Goal: Task Accomplishment & Management: Manage account settings

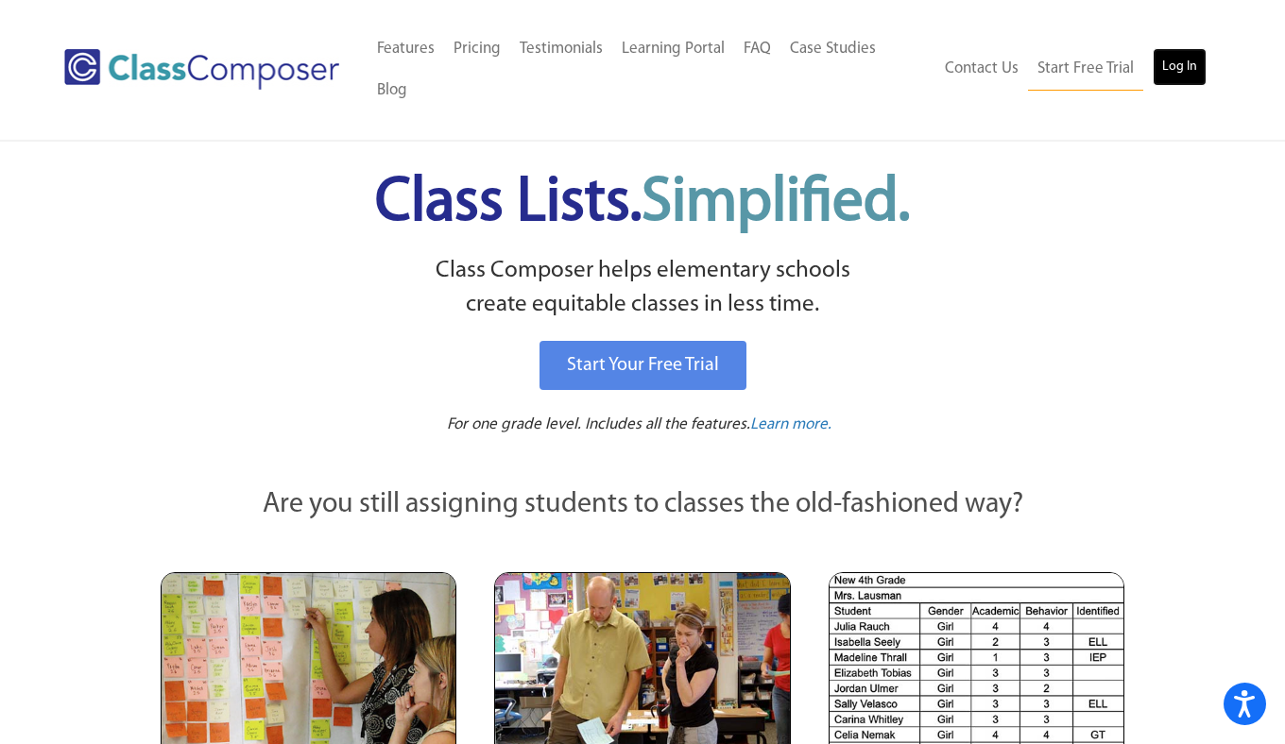
click at [1188, 52] on link "Log In" at bounding box center [1179, 67] width 54 height 38
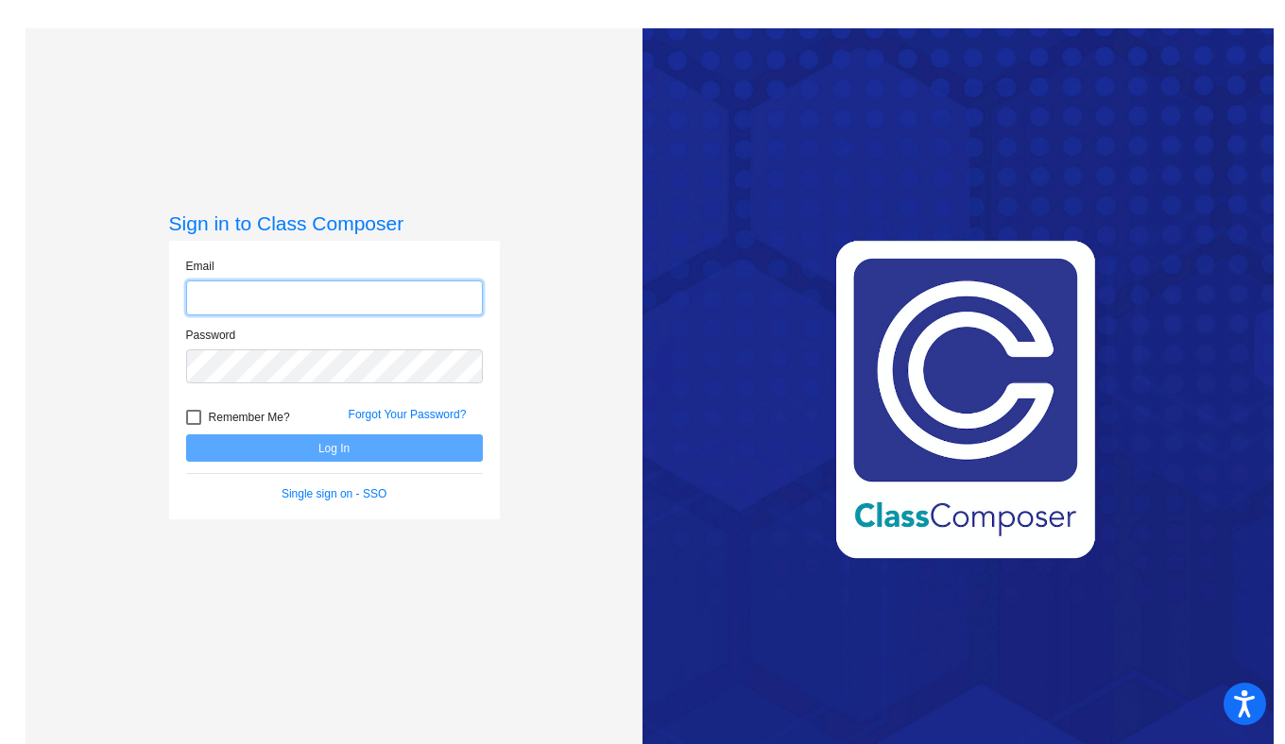
type input "[PERSON_NAME][EMAIL_ADDRESS][PERSON_NAME][DOMAIN_NAME]"
click at [322, 451] on button "Log In" at bounding box center [334, 447] width 297 height 27
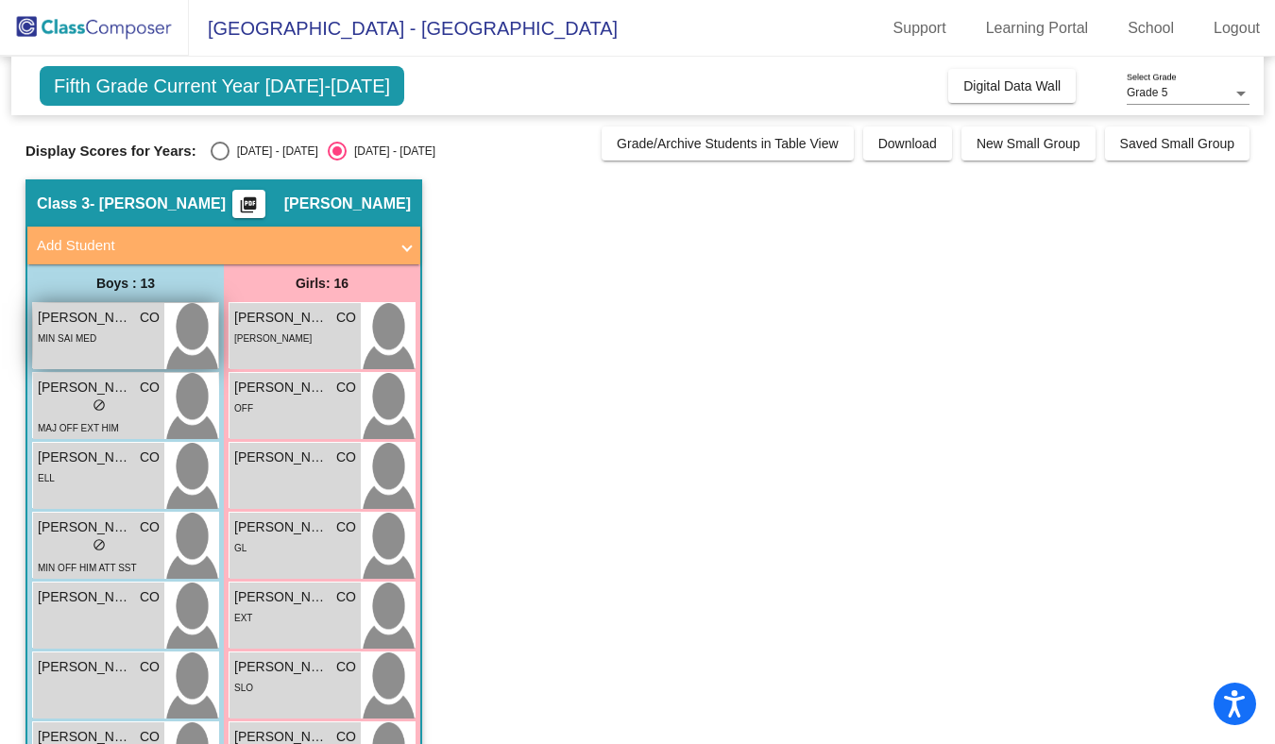
click at [131, 315] on span "[PERSON_NAME]" at bounding box center [85, 318] width 94 height 20
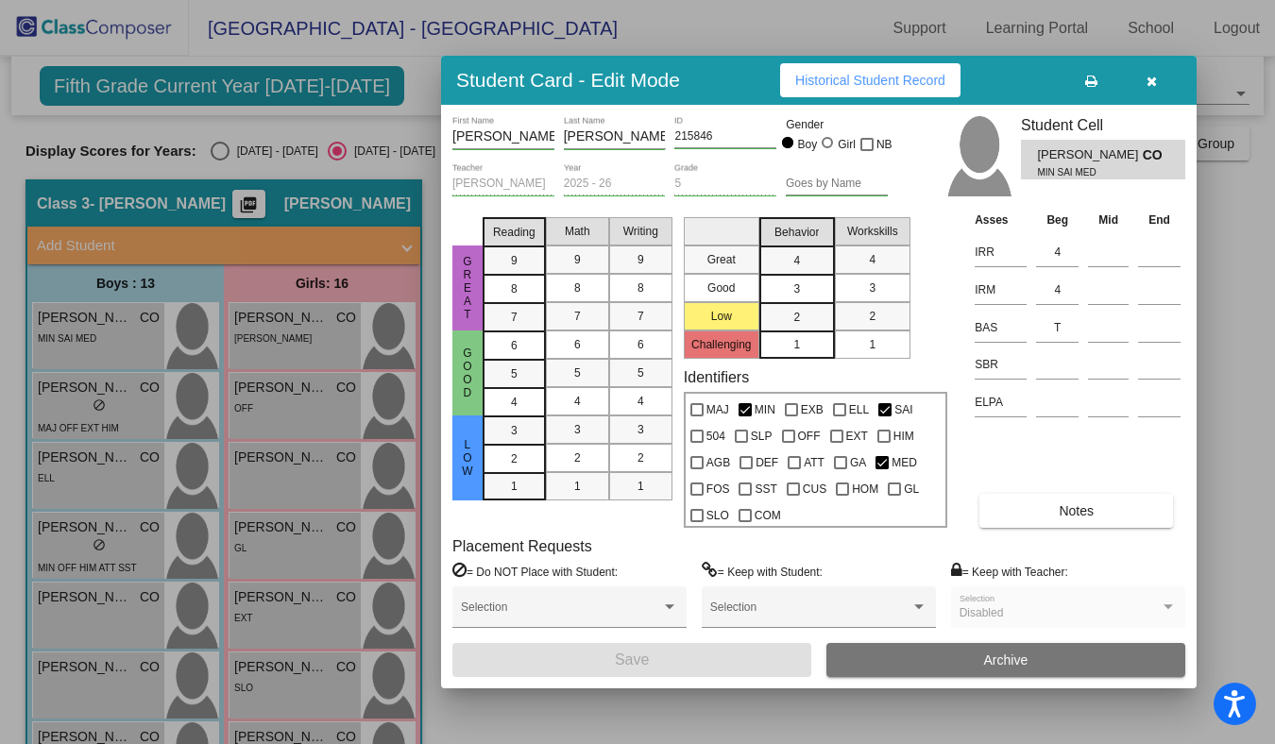
click at [818, 85] on span "Historical Student Record" at bounding box center [870, 80] width 150 height 15
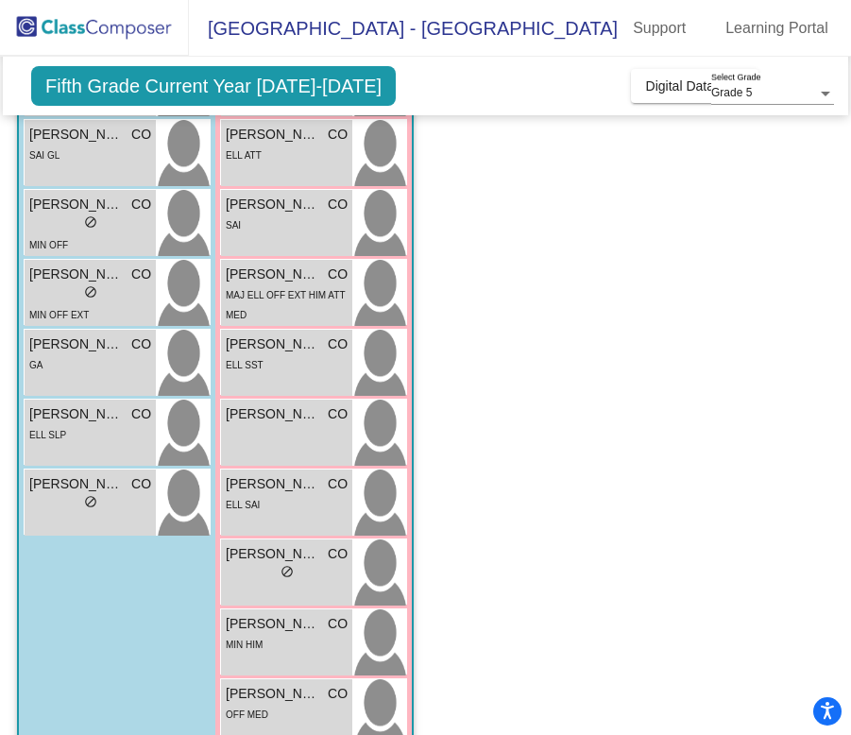
scroll to position [750, 0]
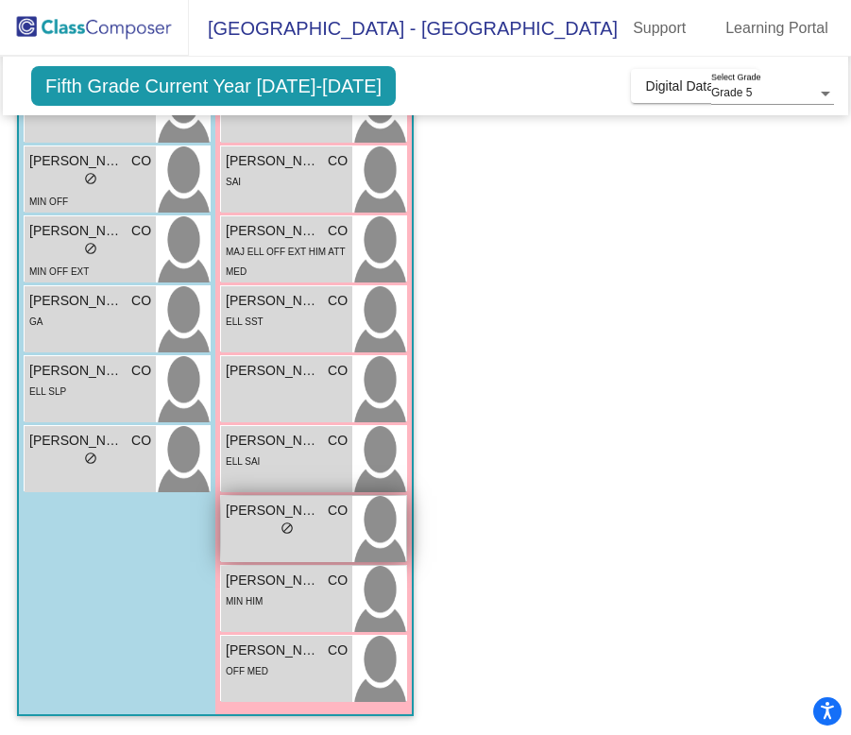
click at [268, 518] on span "[PERSON_NAME]" at bounding box center [273, 511] width 94 height 20
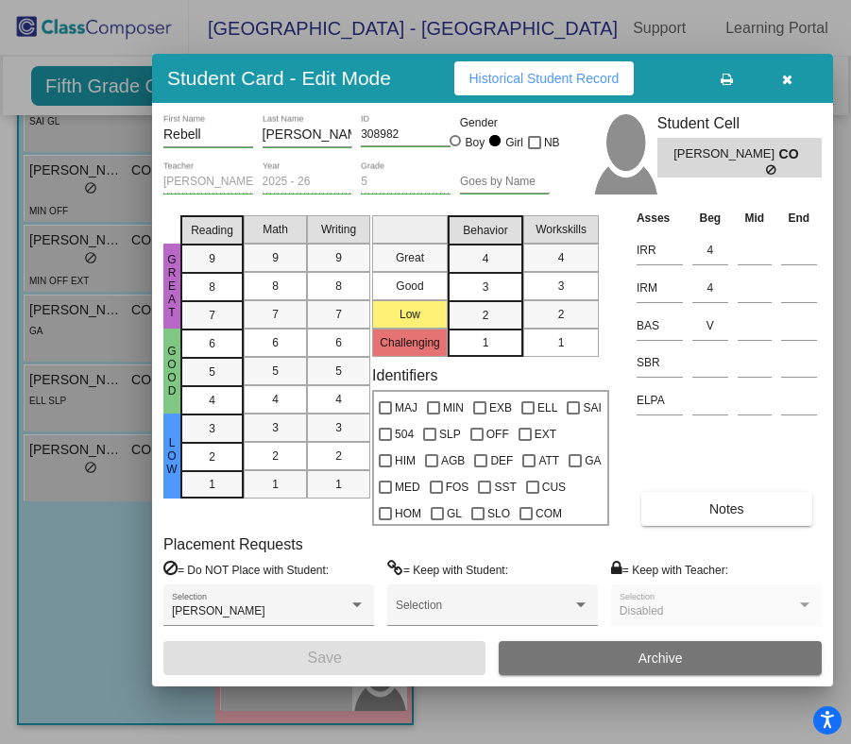
drag, startPoint x: 716, startPoint y: 77, endPoint x: 429, endPoint y: 76, distance: 287.1
click at [429, 76] on div "Student Card - Edit Mode Historical Student Record" at bounding box center [492, 78] width 681 height 49
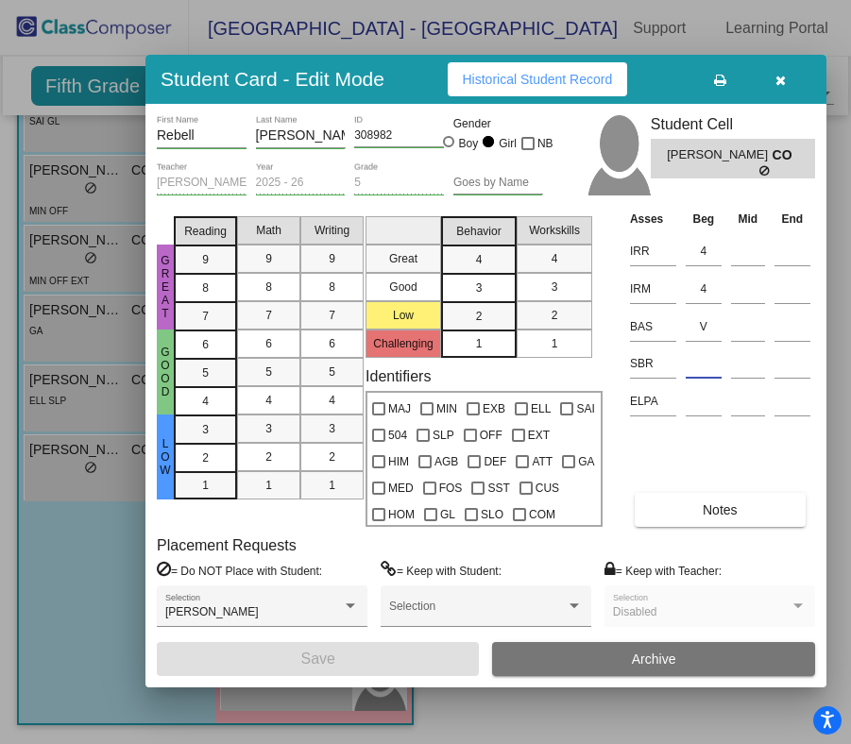
click at [708, 371] on input at bounding box center [704, 363] width 36 height 28
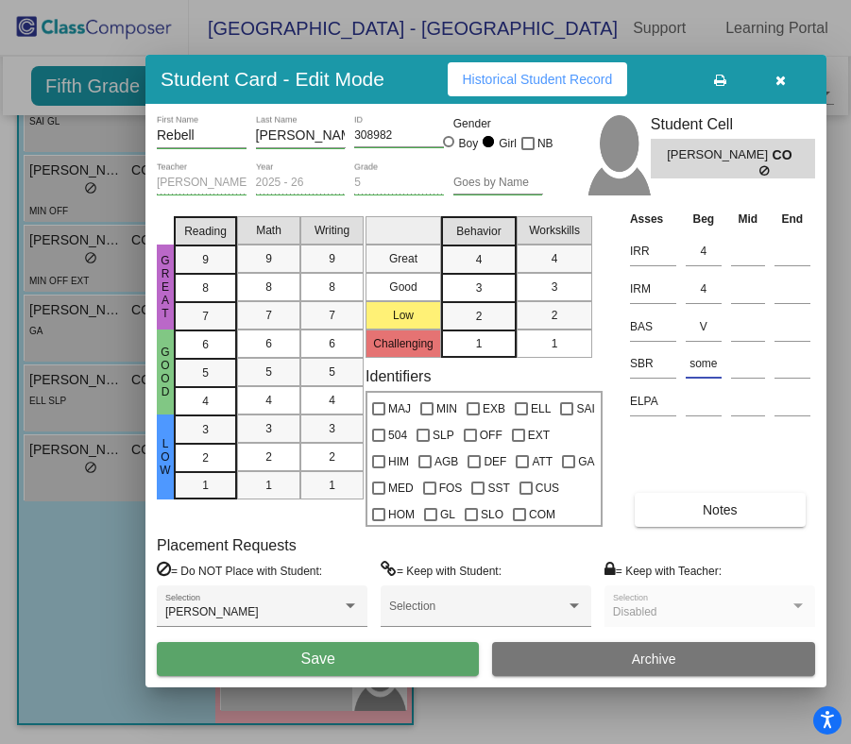
type input "some"
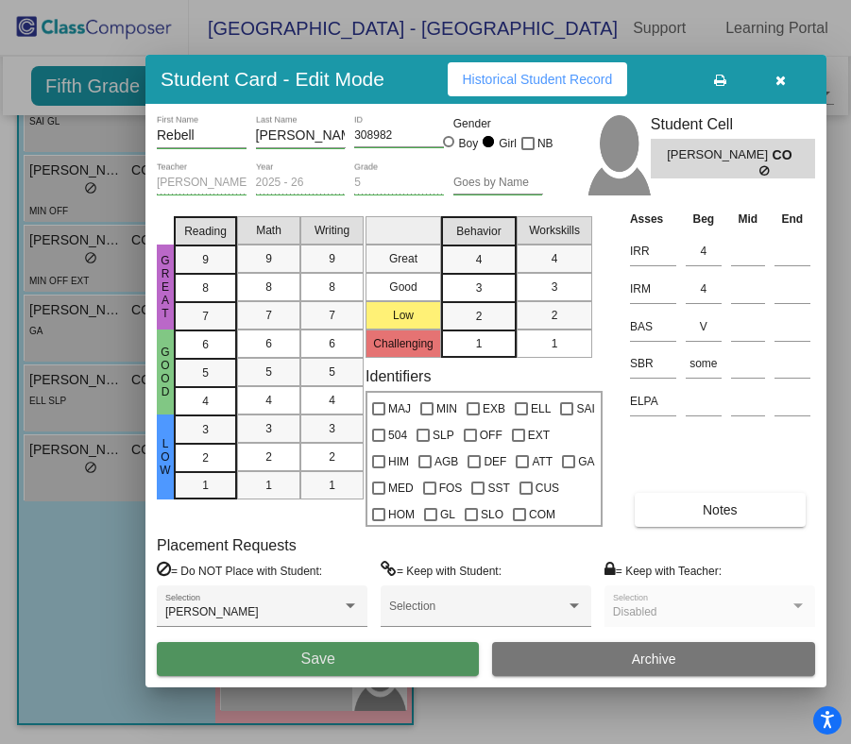
click at [355, 660] on button "Save" at bounding box center [318, 659] width 322 height 34
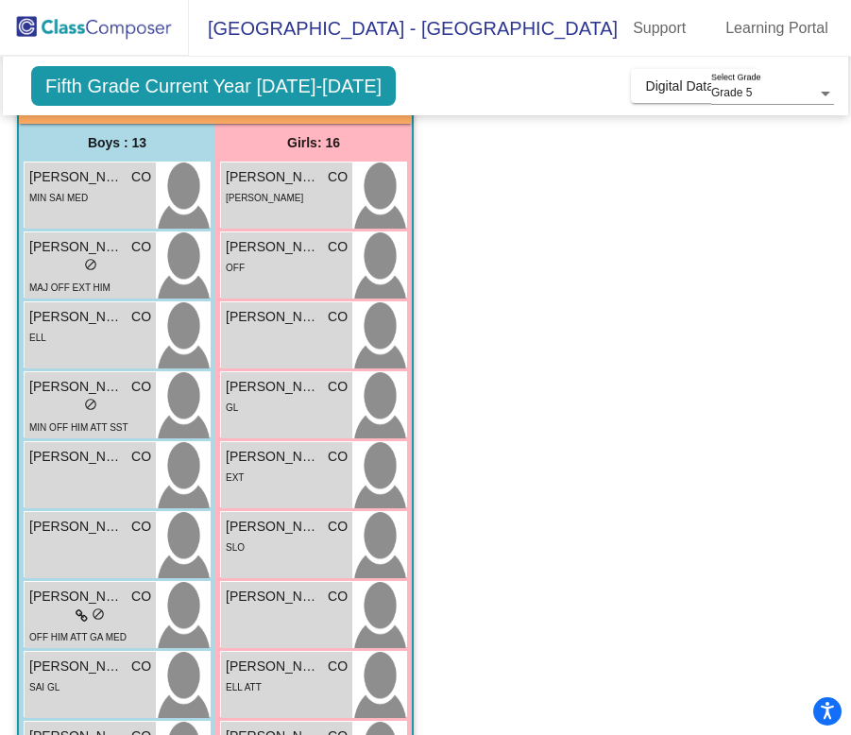
scroll to position [168, 0]
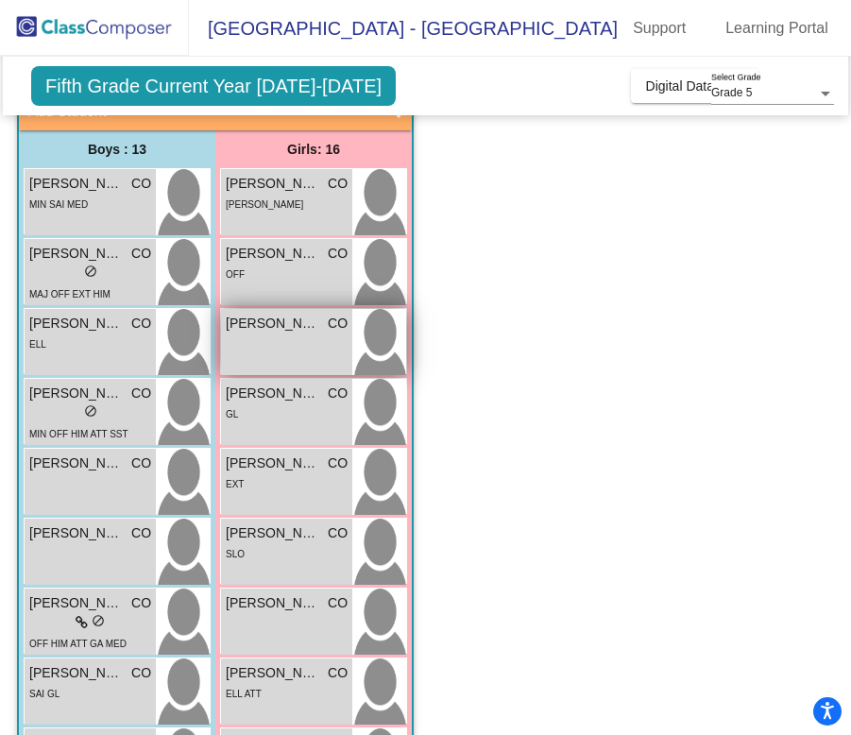
click at [297, 345] on div "[PERSON_NAME] CO lock do_not_disturb_alt" at bounding box center [286, 342] width 131 height 66
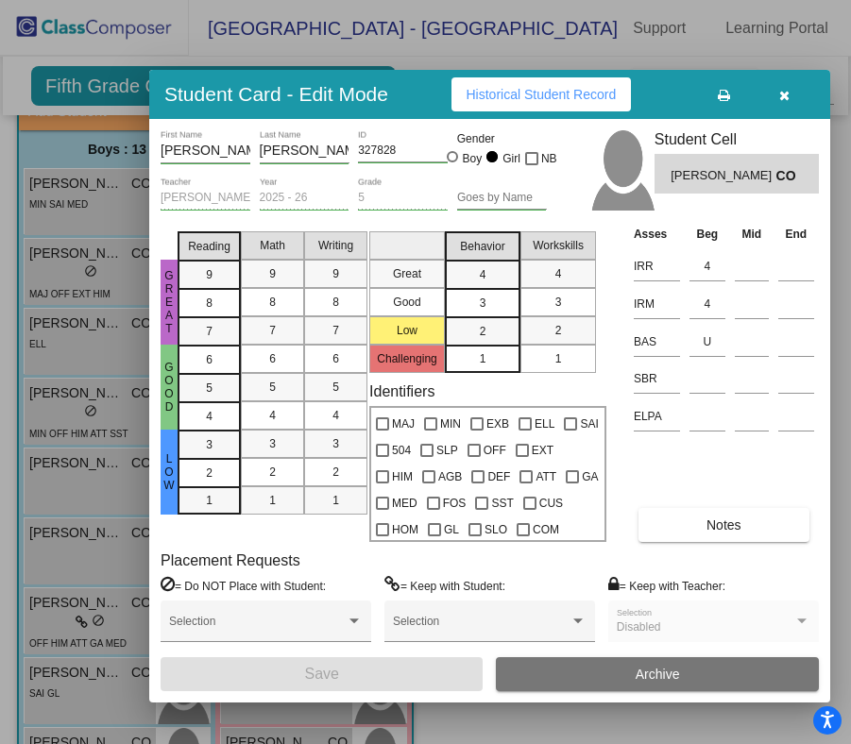
drag, startPoint x: 707, startPoint y: 85, endPoint x: 424, endPoint y: 99, distance: 283.7
click at [424, 99] on div "Student Card - Edit Mode Historical Student Record" at bounding box center [489, 94] width 681 height 49
click at [710, 380] on input at bounding box center [708, 379] width 36 height 28
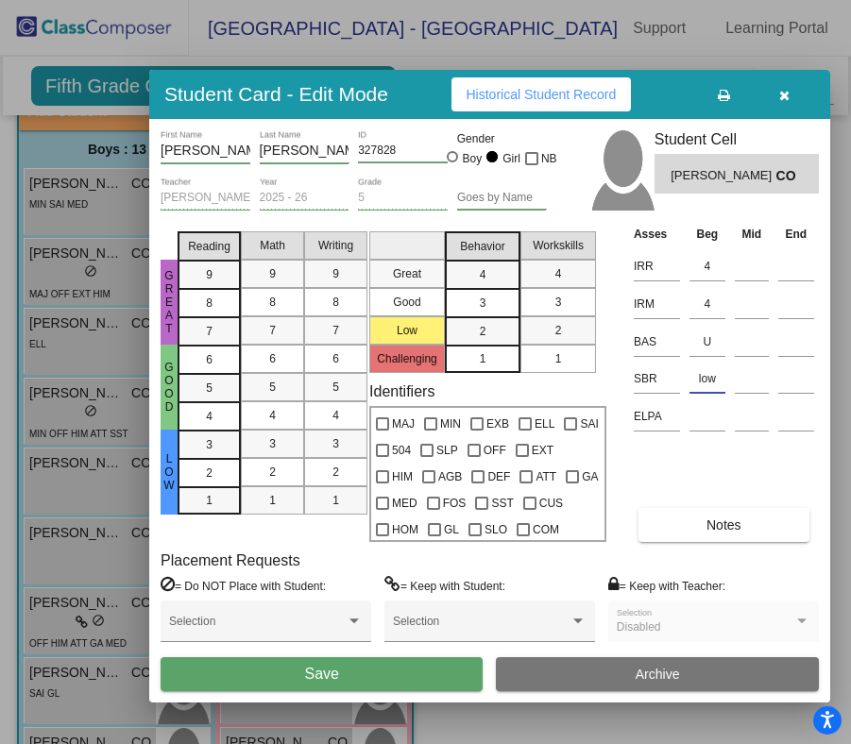
type input "low"
click at [305, 672] on button "Save" at bounding box center [322, 674] width 322 height 34
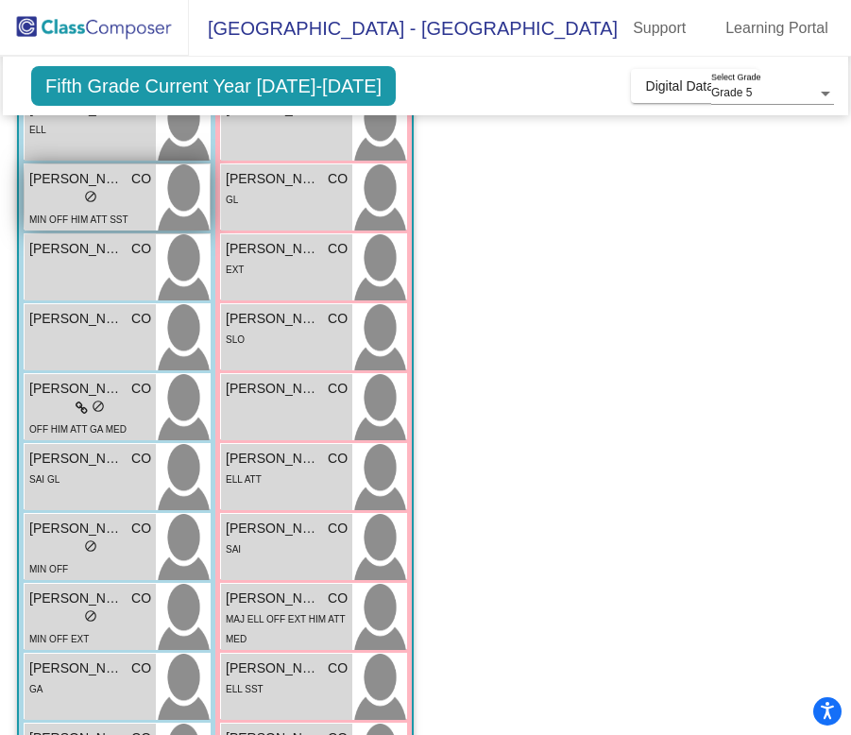
scroll to position [395, 0]
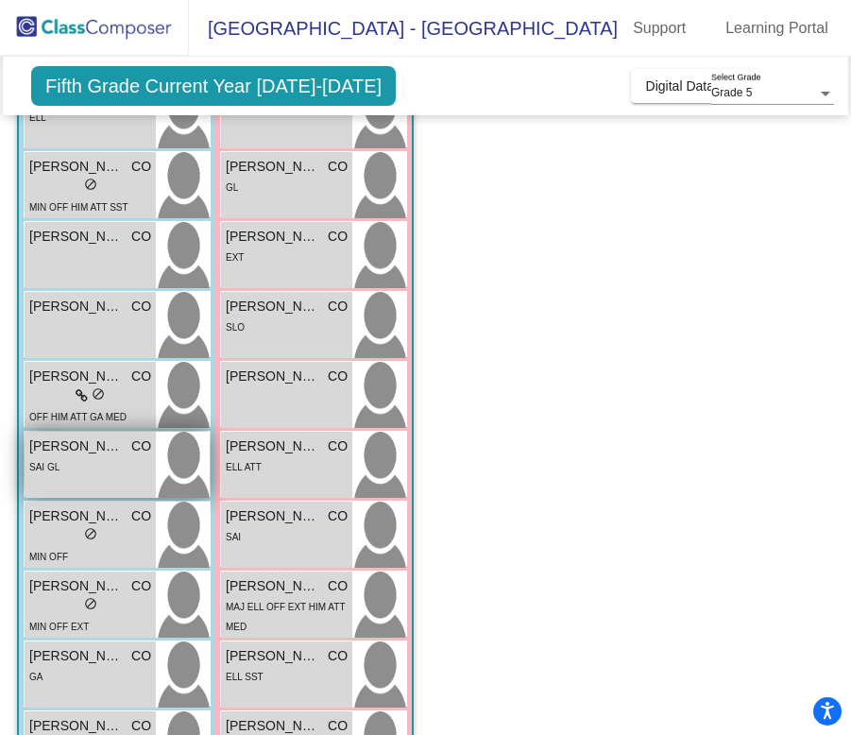
click at [90, 454] on span "[PERSON_NAME]" at bounding box center [76, 446] width 94 height 20
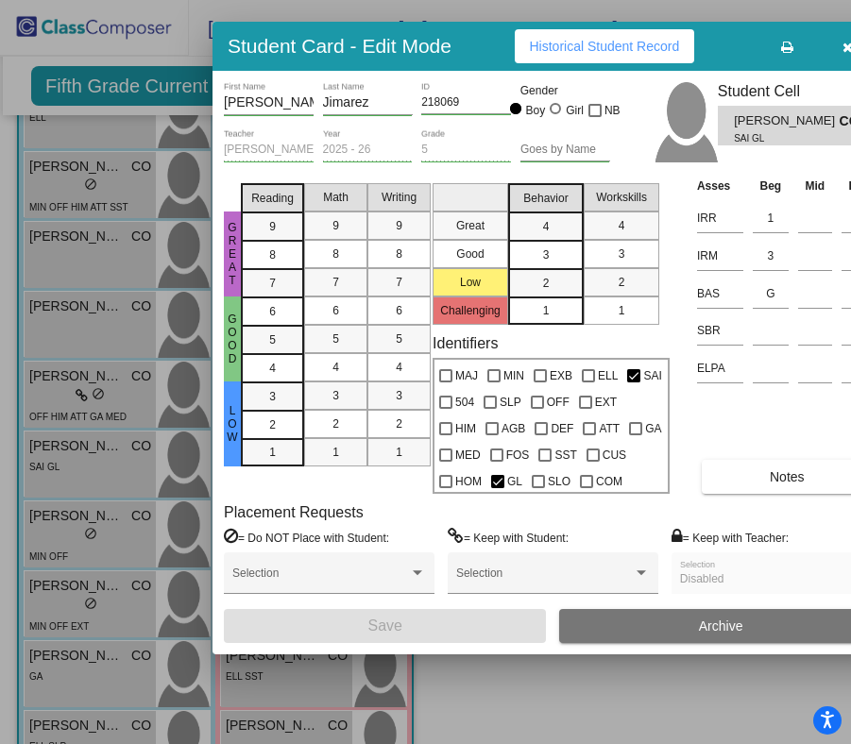
drag, startPoint x: 719, startPoint y: 90, endPoint x: 486, endPoint y: 53, distance: 235.3
click at [486, 53] on div "Student Card - Edit Mode Historical Student Record" at bounding box center [553, 46] width 681 height 49
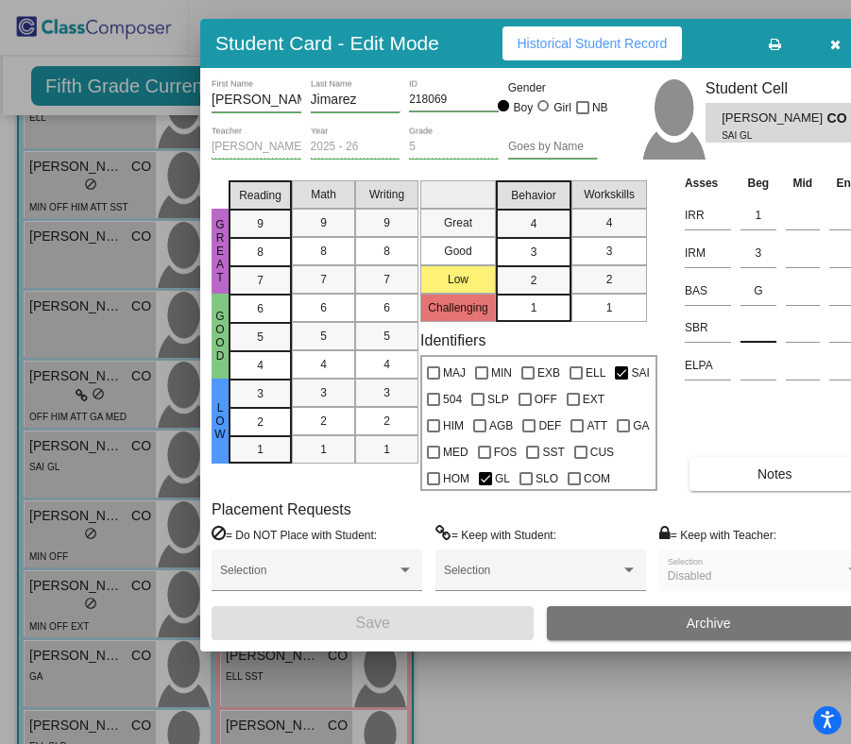
click at [751, 334] on input at bounding box center [759, 328] width 36 height 28
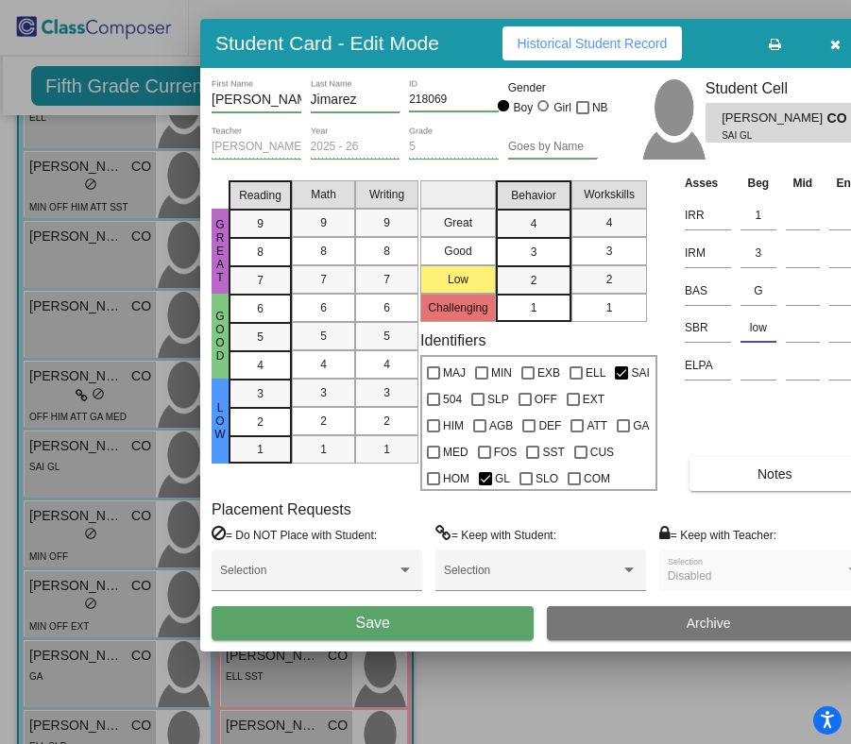
type input "low"
click at [448, 621] on button "Save" at bounding box center [373, 623] width 322 height 34
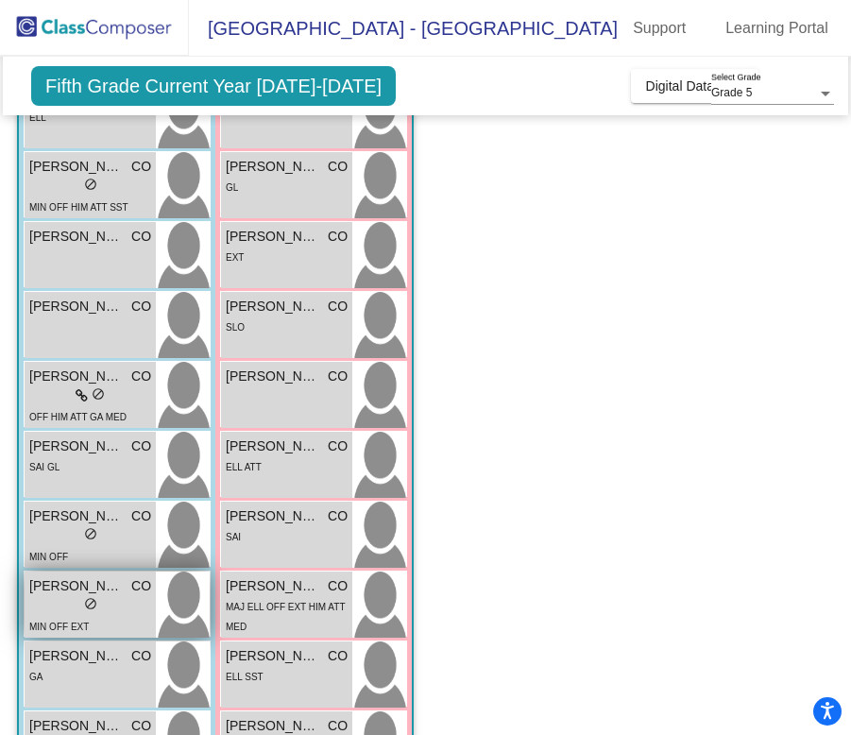
scroll to position [448, 0]
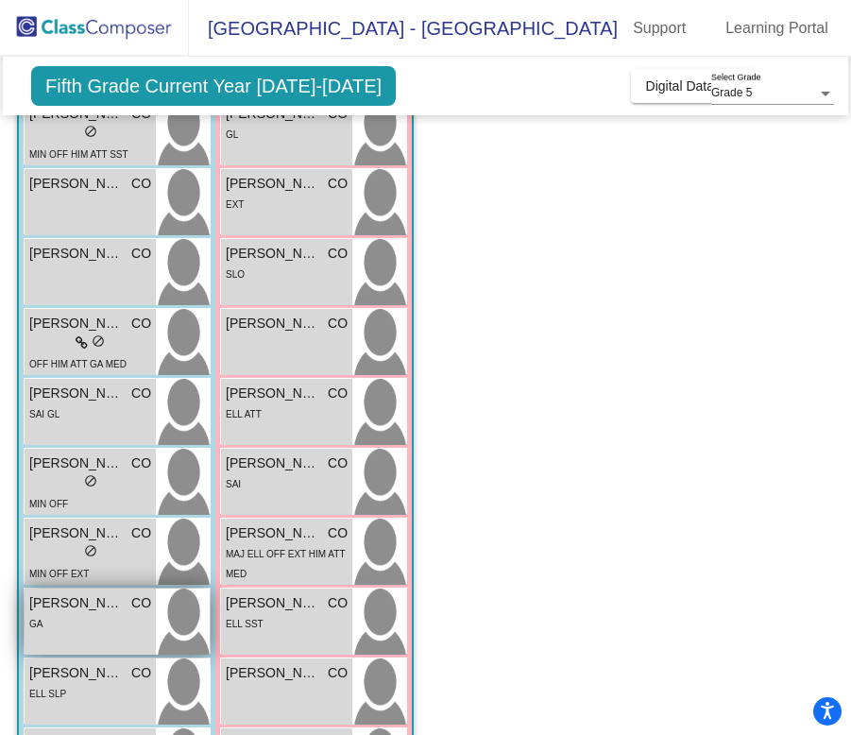
click at [77, 615] on div "GA" at bounding box center [90, 623] width 122 height 20
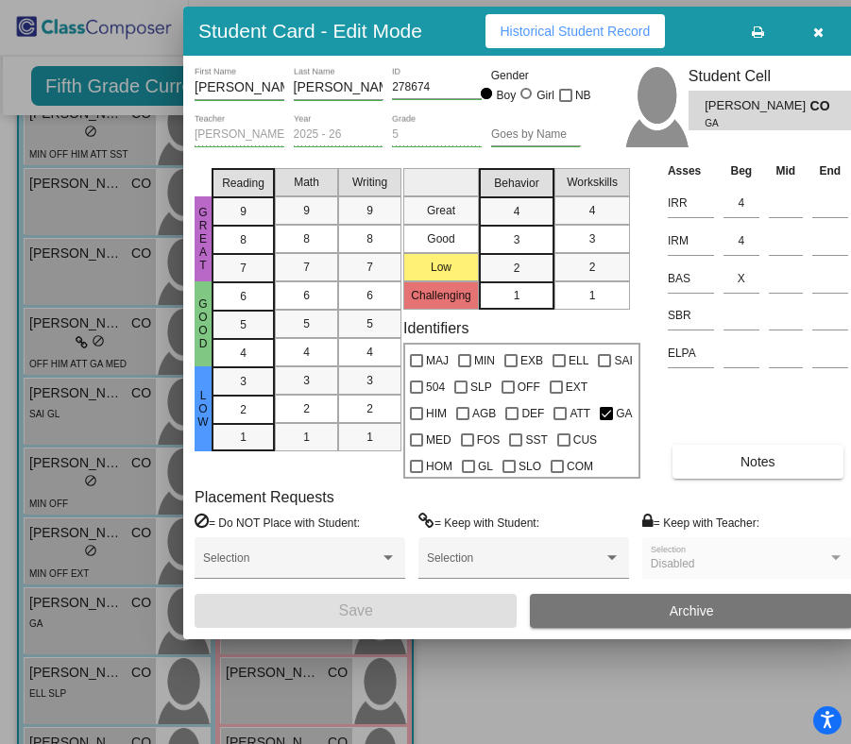
drag, startPoint x: 713, startPoint y: 85, endPoint x: 462, endPoint y: 36, distance: 256.0
click at [462, 36] on div "Student Card - Edit Mode Historical Student Record" at bounding box center [523, 31] width 681 height 49
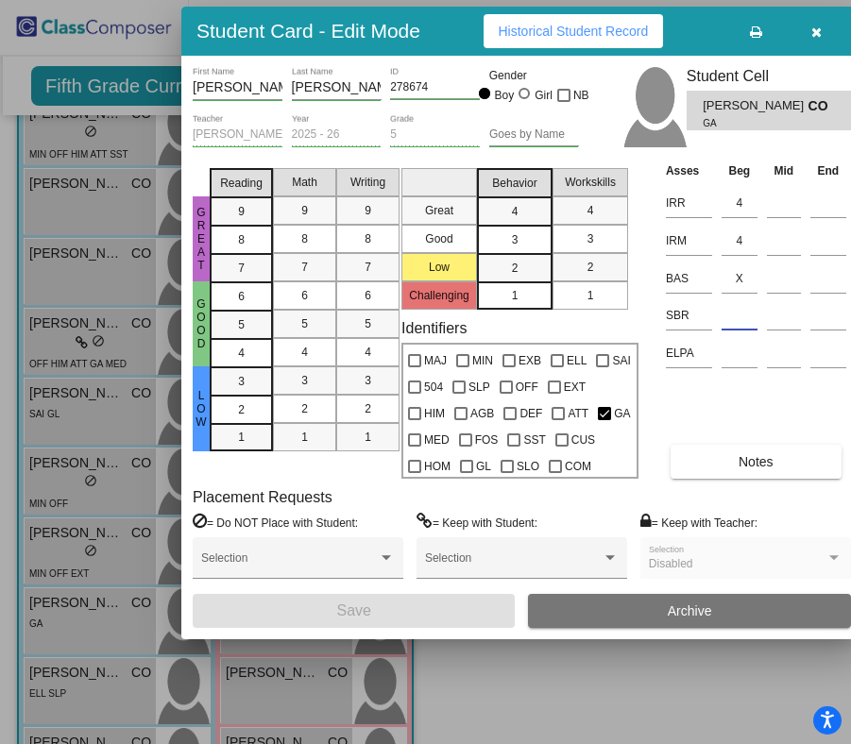
click at [745, 320] on input at bounding box center [740, 315] width 36 height 28
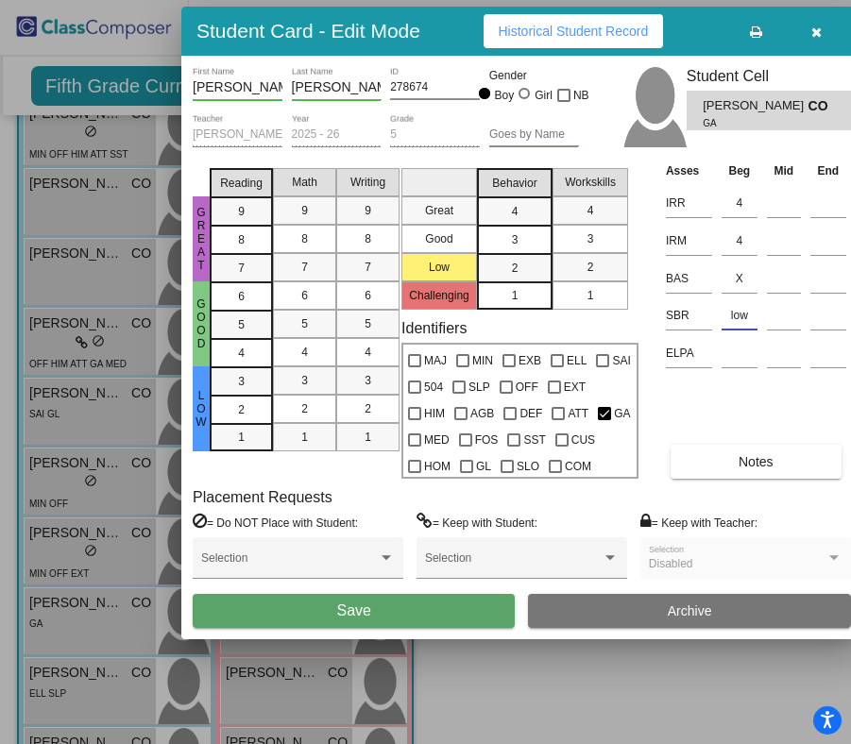
type input "low"
click at [376, 599] on button "Save" at bounding box center [354, 611] width 322 height 34
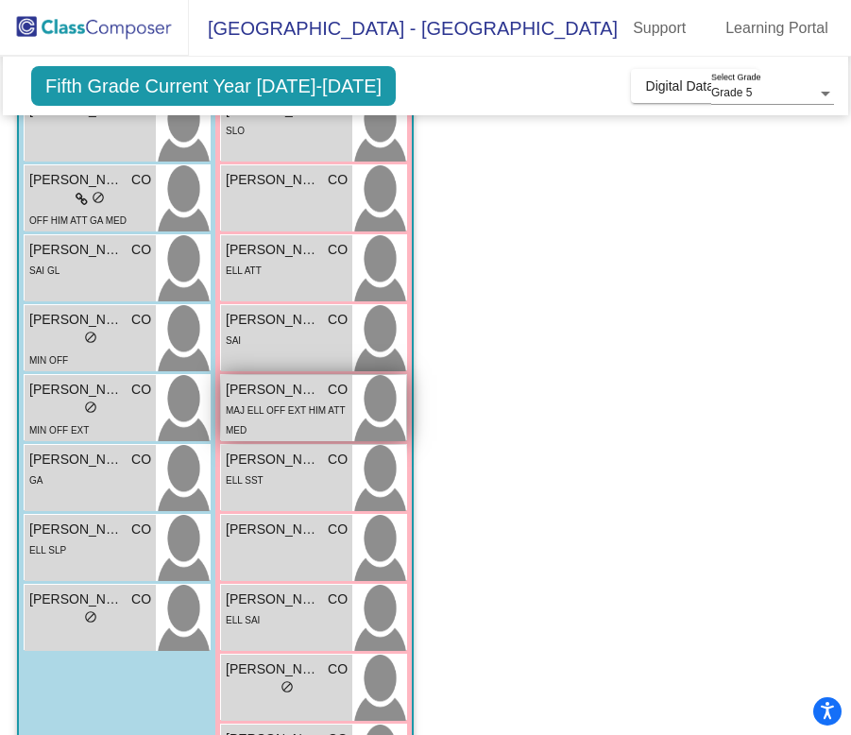
scroll to position [750, 0]
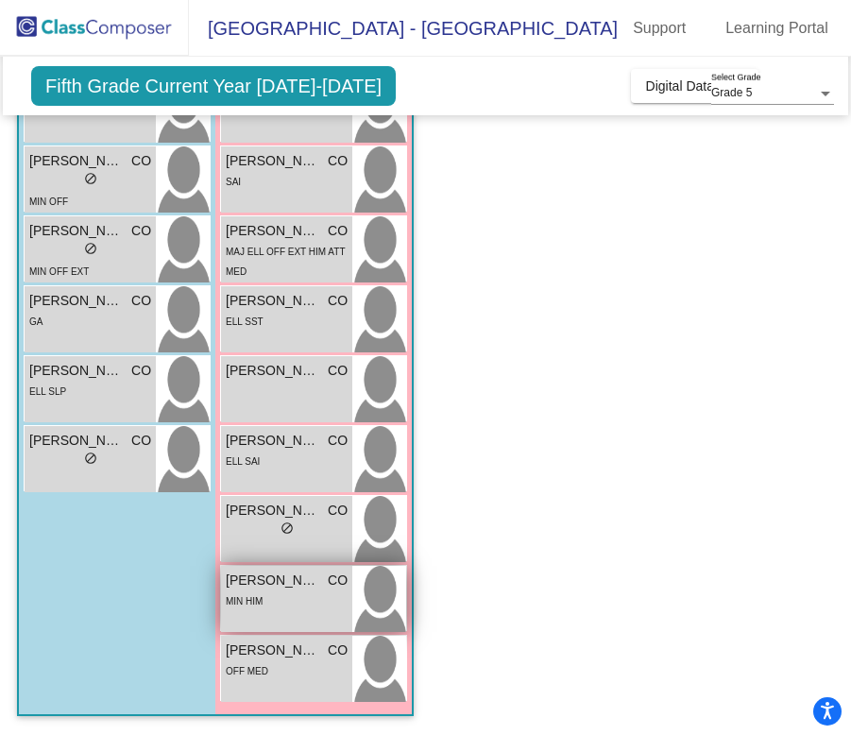
click at [250, 582] on span "[PERSON_NAME] [PERSON_NAME]" at bounding box center [273, 580] width 94 height 20
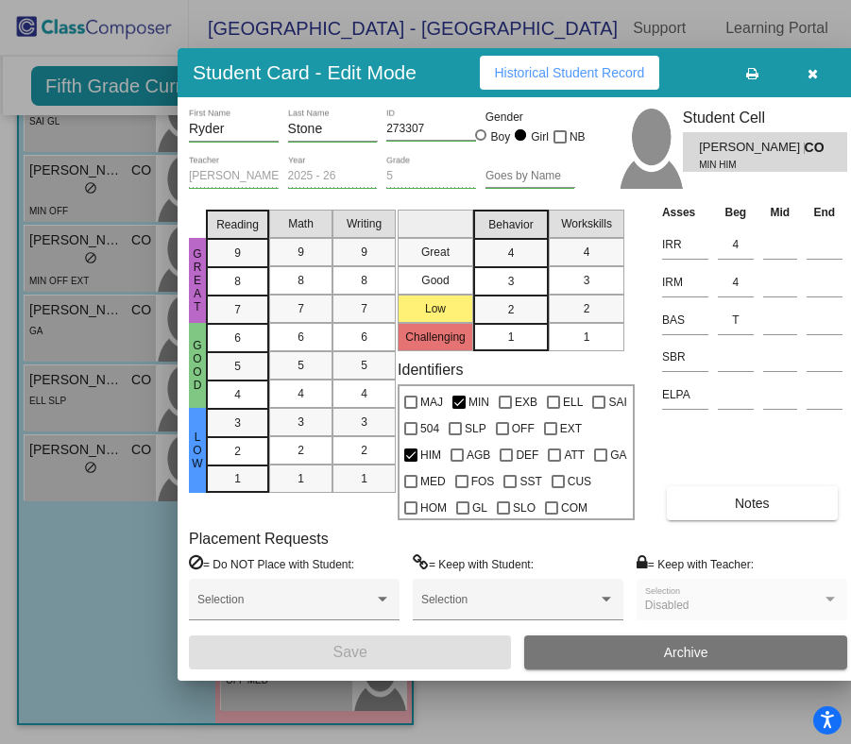
drag, startPoint x: 711, startPoint y: 79, endPoint x: 456, endPoint y: 72, distance: 255.1
click at [456, 72] on div "Student Card - Edit Mode Historical Student Record" at bounding box center [518, 72] width 681 height 49
click at [733, 366] on input at bounding box center [736, 357] width 36 height 28
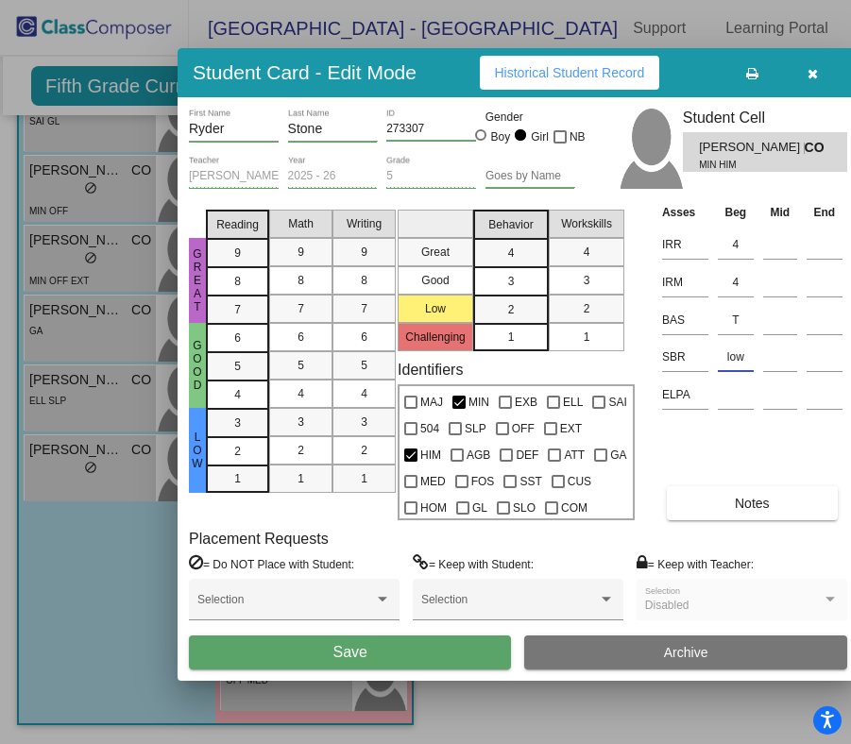
type input "low"
click at [342, 653] on span "Save" at bounding box center [349, 652] width 34 height 16
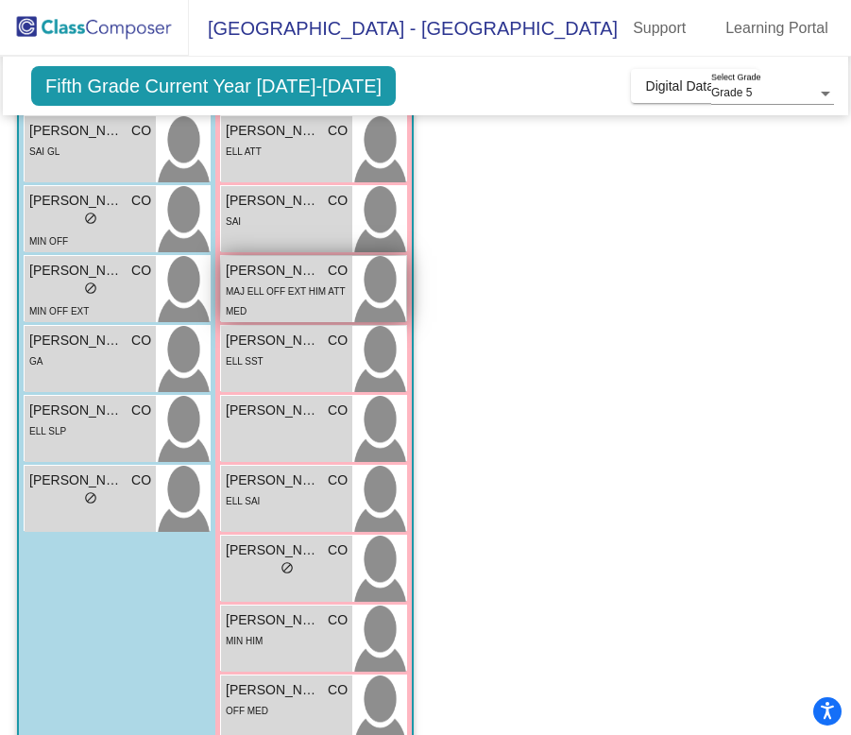
scroll to position [716, 0]
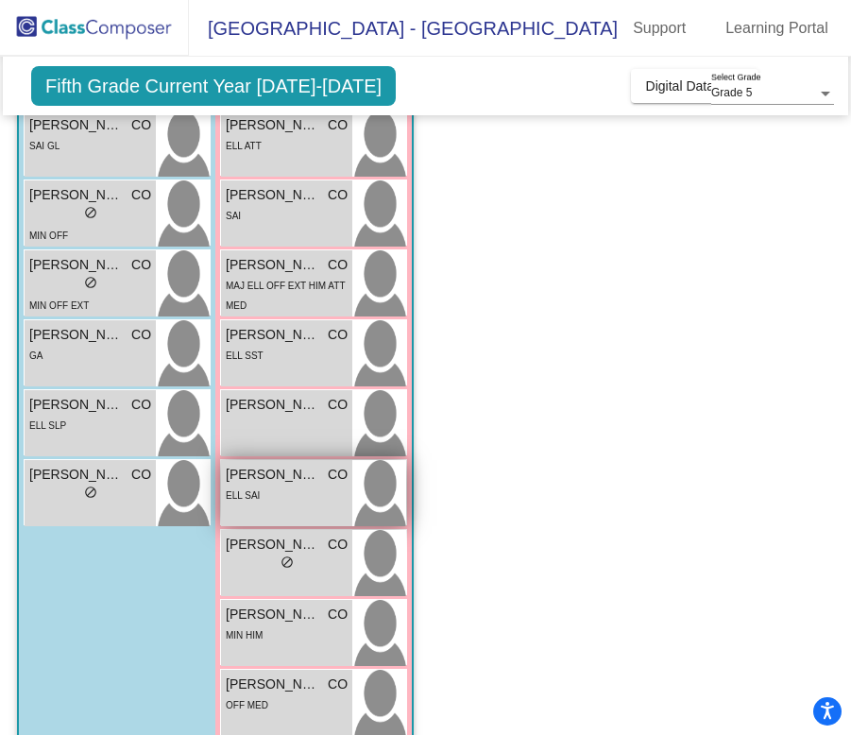
click at [258, 499] on span "ELL SAI" at bounding box center [243, 495] width 34 height 10
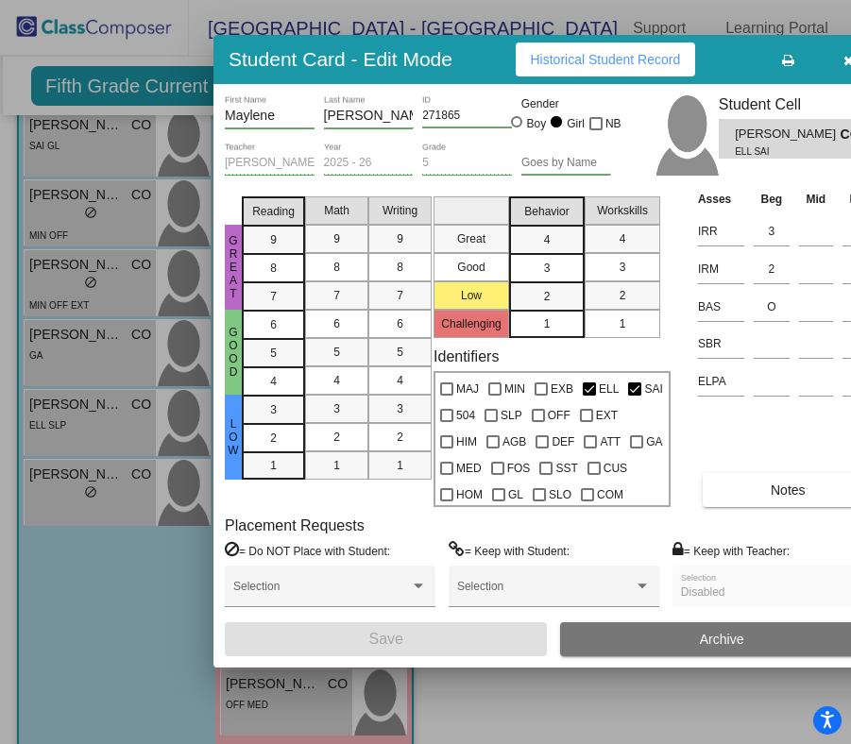
drag, startPoint x: 715, startPoint y: 80, endPoint x: 492, endPoint y: 60, distance: 223.9
click at [492, 60] on div "Student Card - Edit Mode Historical Student Record" at bounding box center [553, 59] width 681 height 49
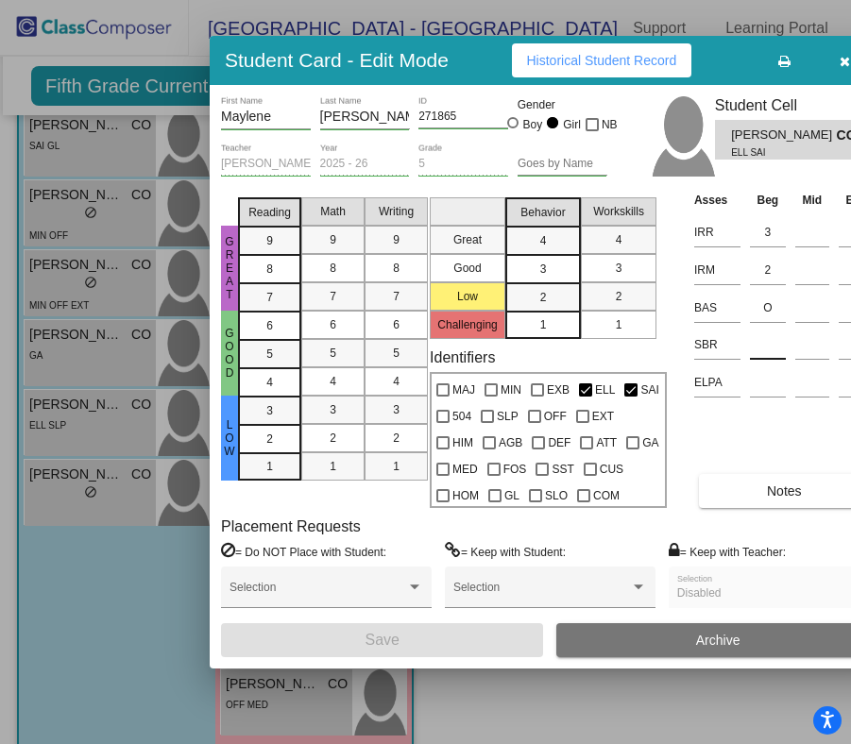
click at [773, 359] on input at bounding box center [768, 345] width 36 height 28
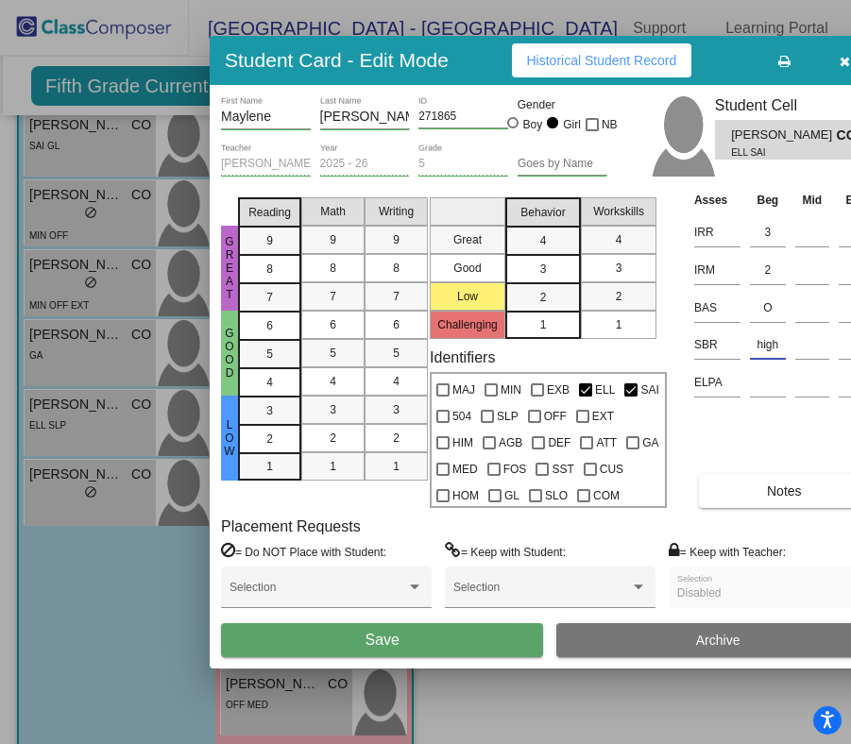
type input "high"
click at [368, 632] on span "Save" at bounding box center [382, 640] width 34 height 16
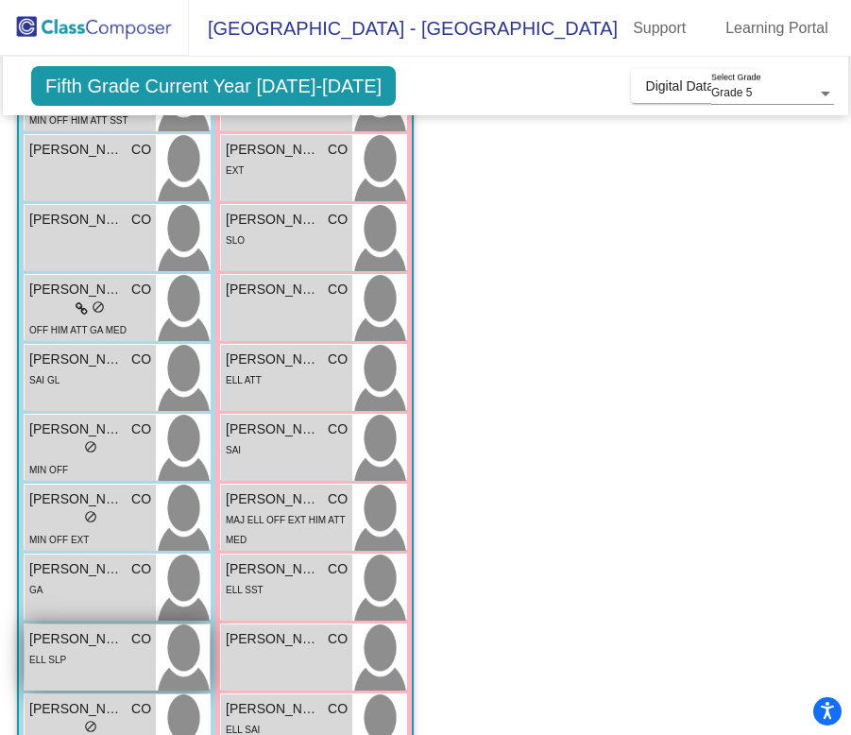
scroll to position [480, 0]
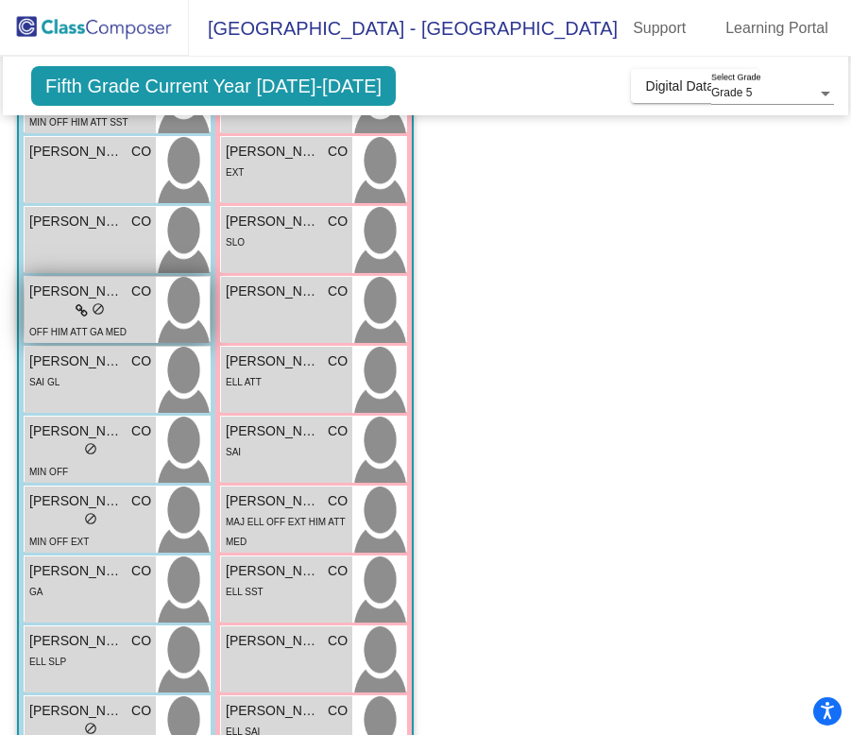
click at [60, 309] on div "lock do_not_disturb_alt" at bounding box center [90, 311] width 122 height 20
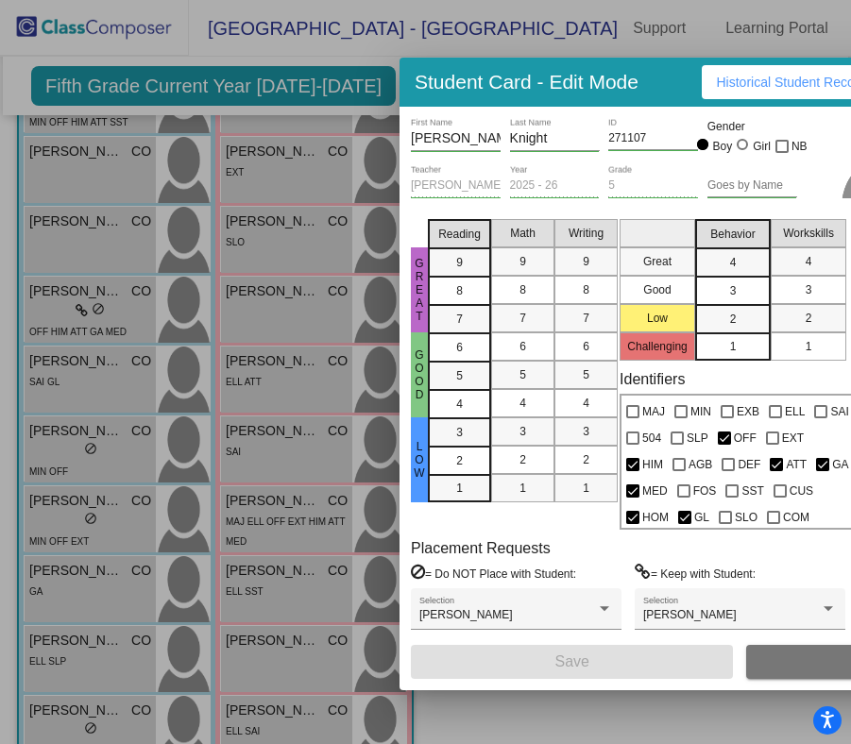
drag, startPoint x: 719, startPoint y: 81, endPoint x: 355, endPoint y: 96, distance: 364.0
click at [400, 96] on div "Student Card - Edit Mode Historical Student Record" at bounding box center [740, 82] width 681 height 49
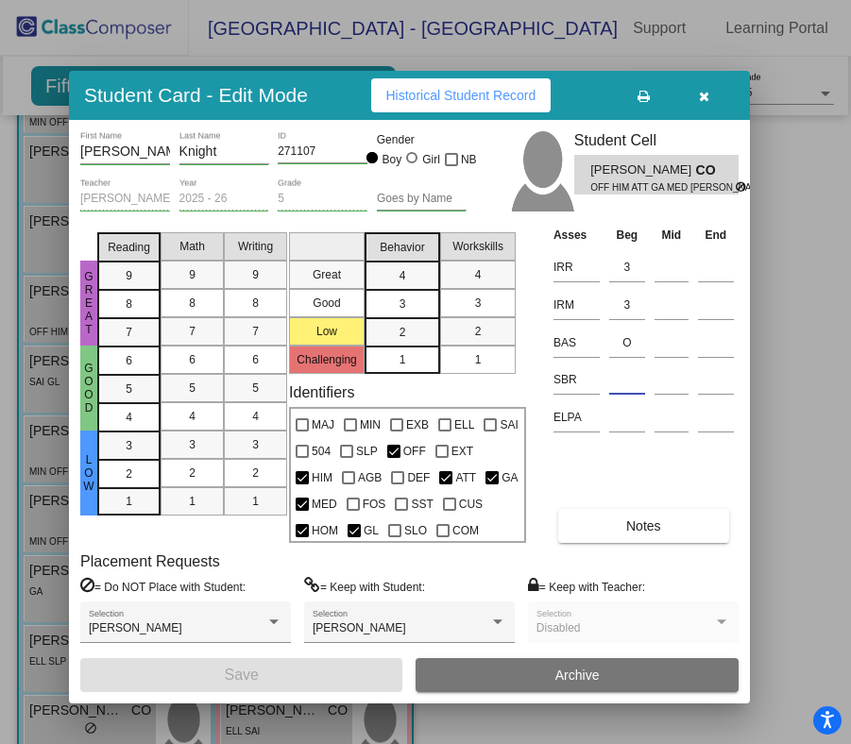
click at [631, 380] on input at bounding box center [627, 380] width 36 height 28
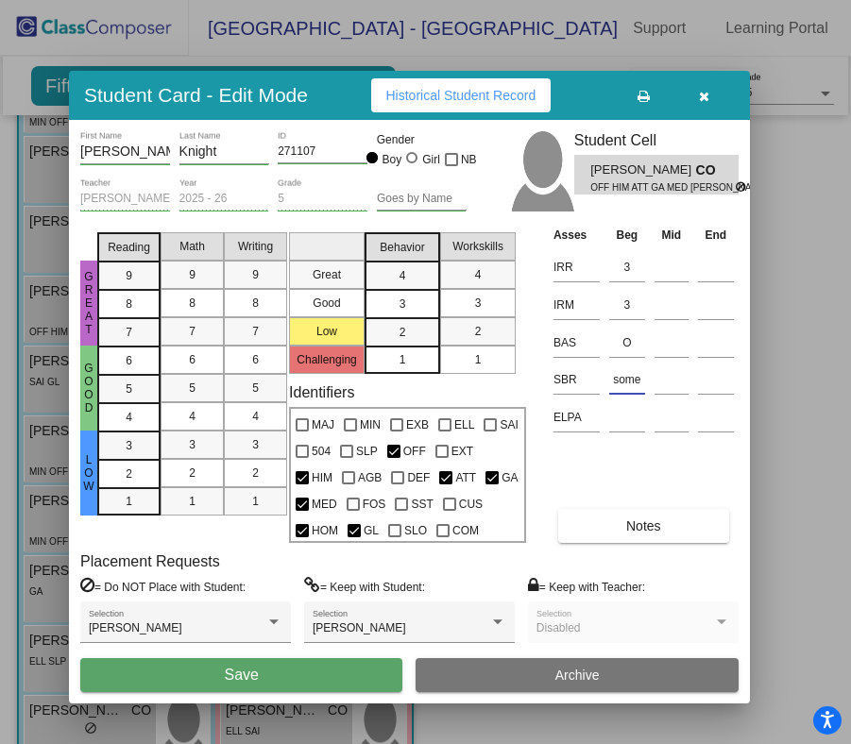
type input "some"
click at [198, 663] on button "Save" at bounding box center [241, 675] width 322 height 34
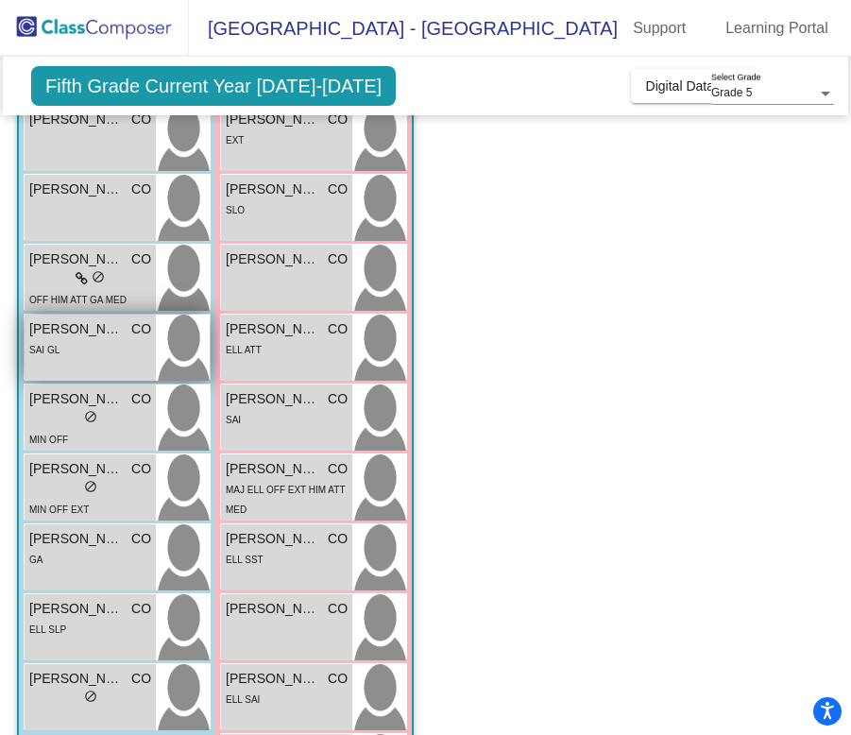
scroll to position [513, 0]
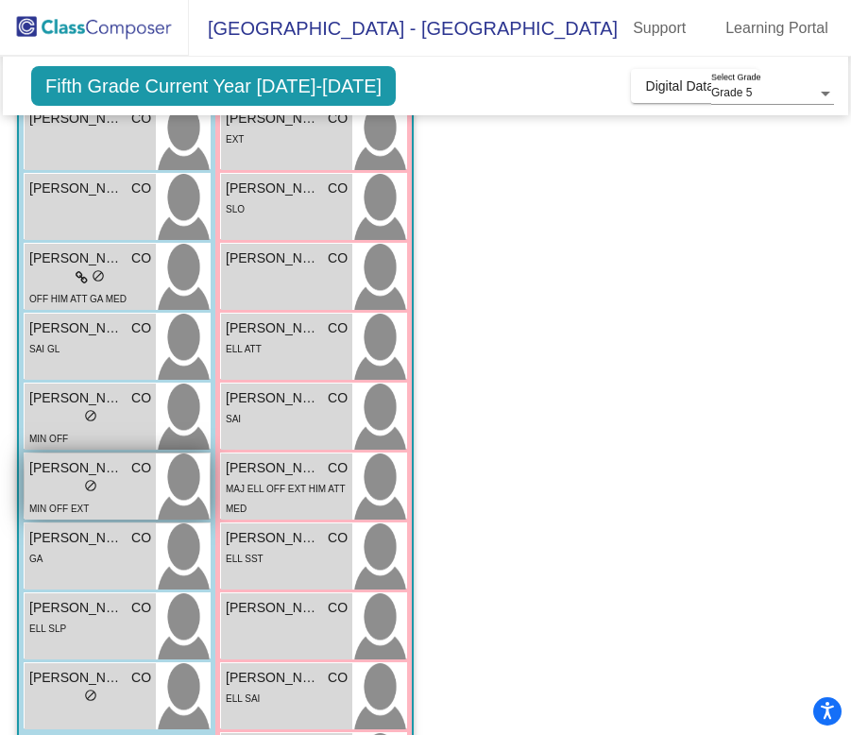
click at [77, 486] on div "lock do_not_disturb_alt" at bounding box center [90, 488] width 122 height 20
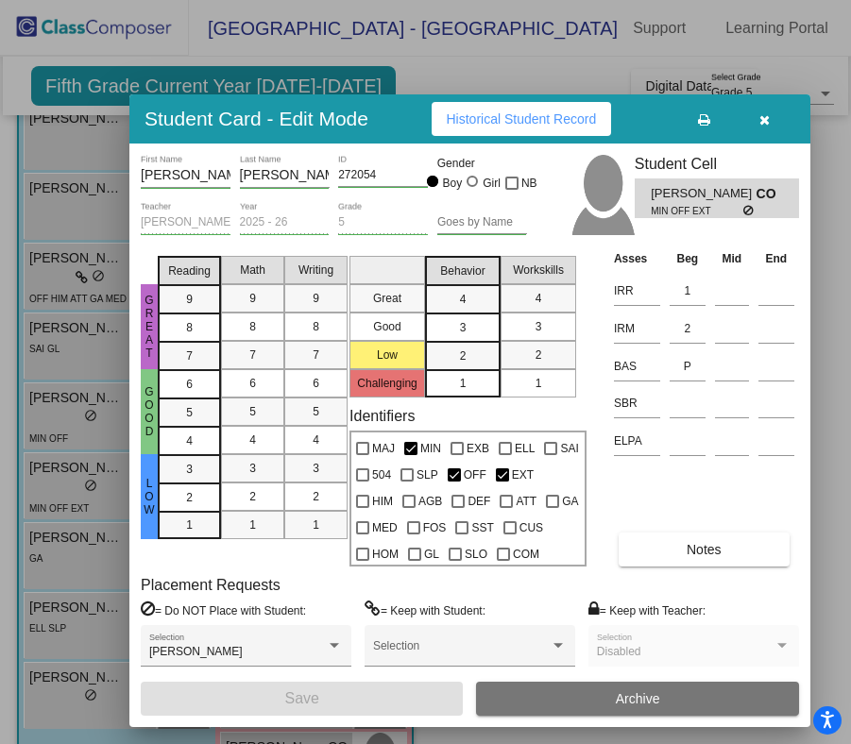
drag, startPoint x: 718, startPoint y: 82, endPoint x: 392, endPoint y: 121, distance: 328.2
click at [392, 121] on div "Student Card - Edit Mode Historical Student Record" at bounding box center [469, 118] width 681 height 49
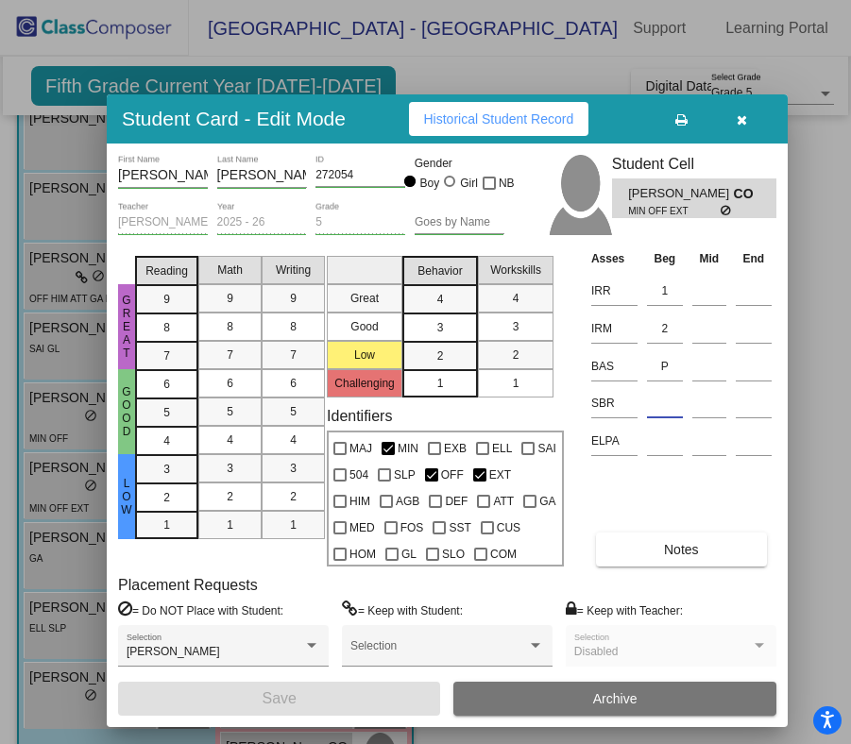
click at [668, 405] on input at bounding box center [665, 403] width 36 height 28
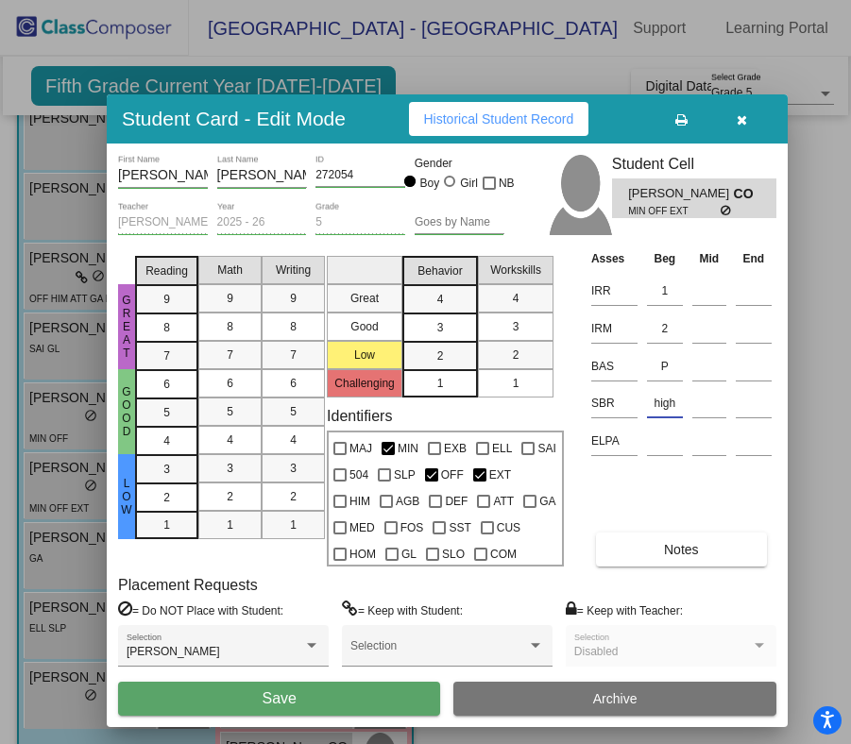
type input "high"
click at [214, 703] on button "Save" at bounding box center [279, 699] width 322 height 34
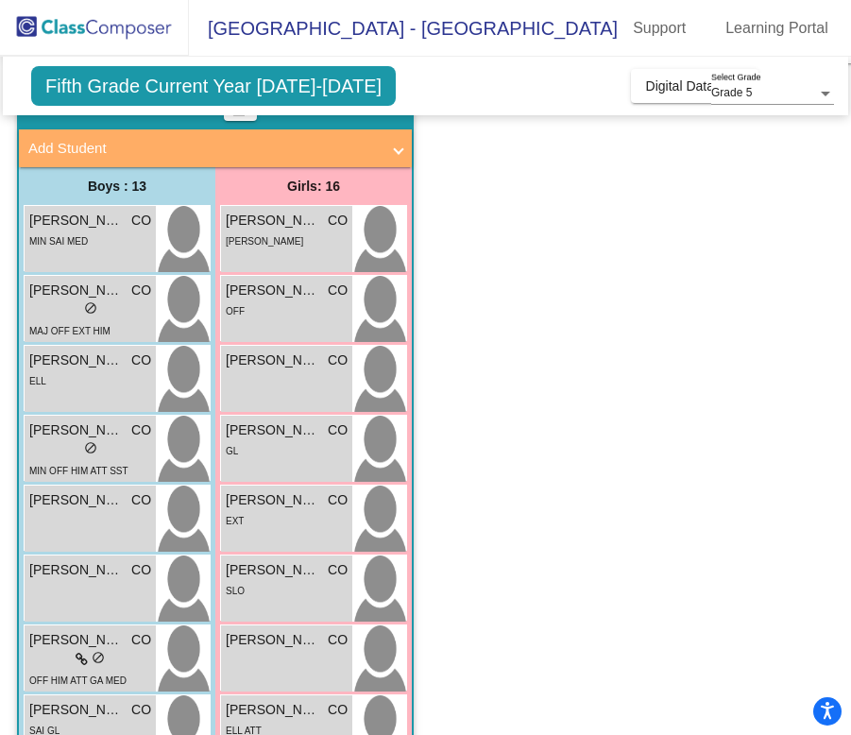
scroll to position [0, 0]
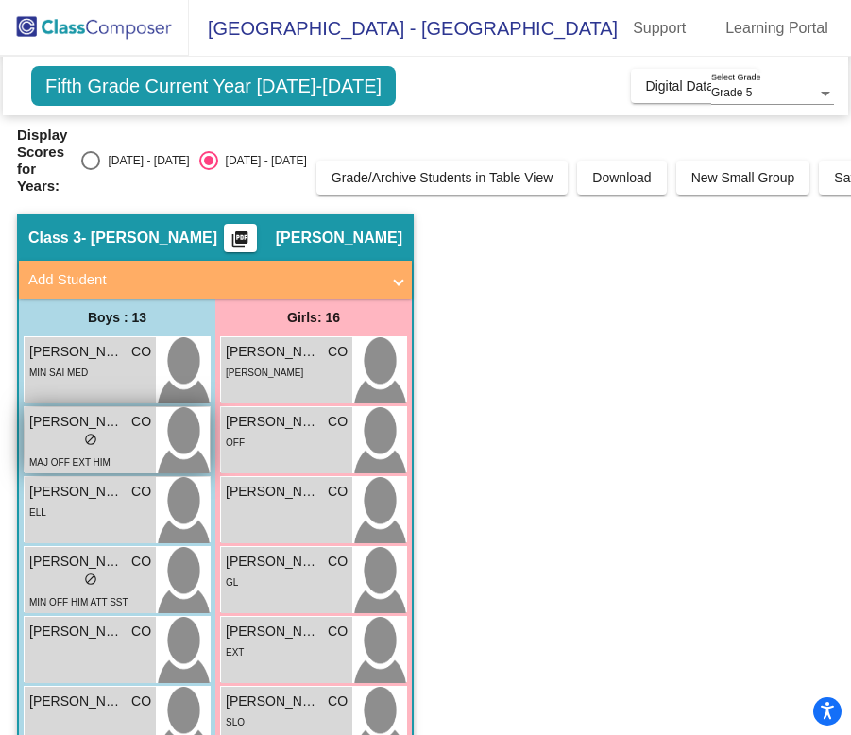
click at [76, 427] on span "[PERSON_NAME]" at bounding box center [76, 422] width 94 height 20
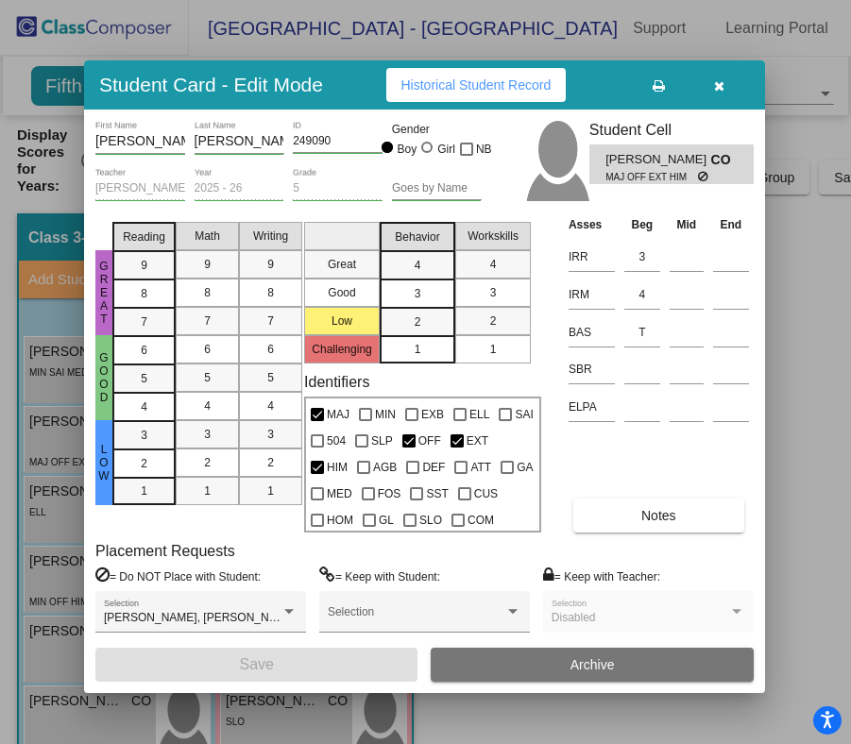
drag, startPoint x: 727, startPoint y: 79, endPoint x: 351, endPoint y: 84, distance: 376.0
click at [351, 84] on div "Student Card - Edit Mode Historical Student Record" at bounding box center [424, 84] width 681 height 49
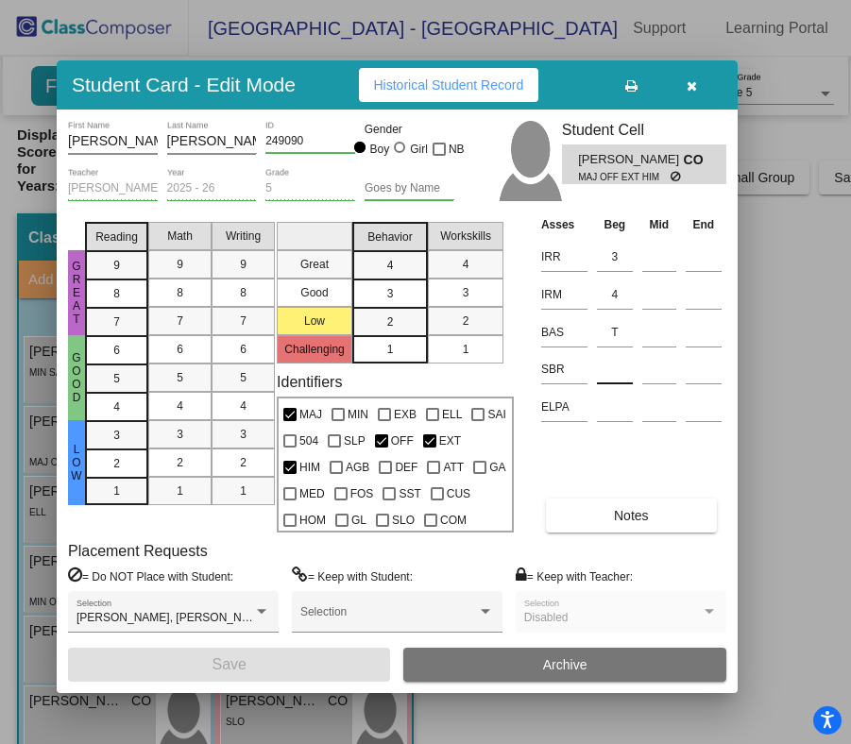
click at [607, 367] on input at bounding box center [615, 369] width 36 height 28
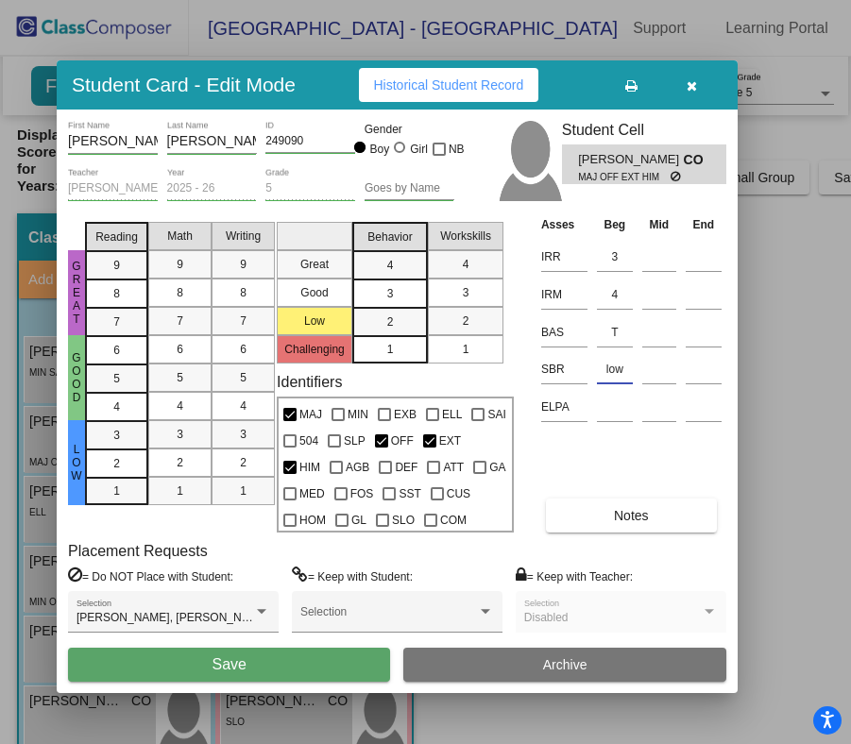
type input "low"
click at [294, 658] on button "Save" at bounding box center [229, 665] width 322 height 34
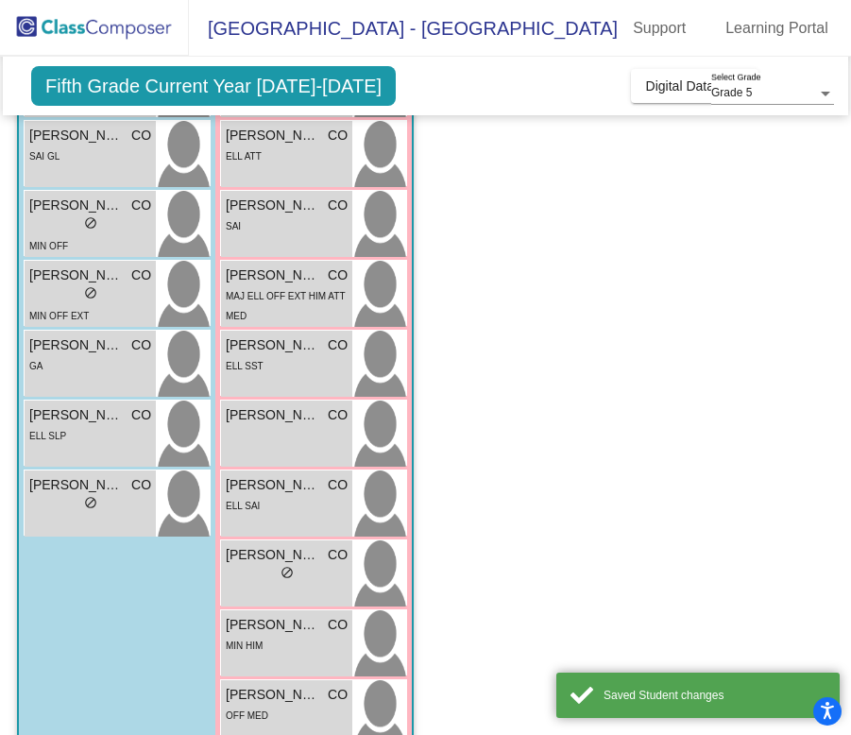
scroll to position [750, 0]
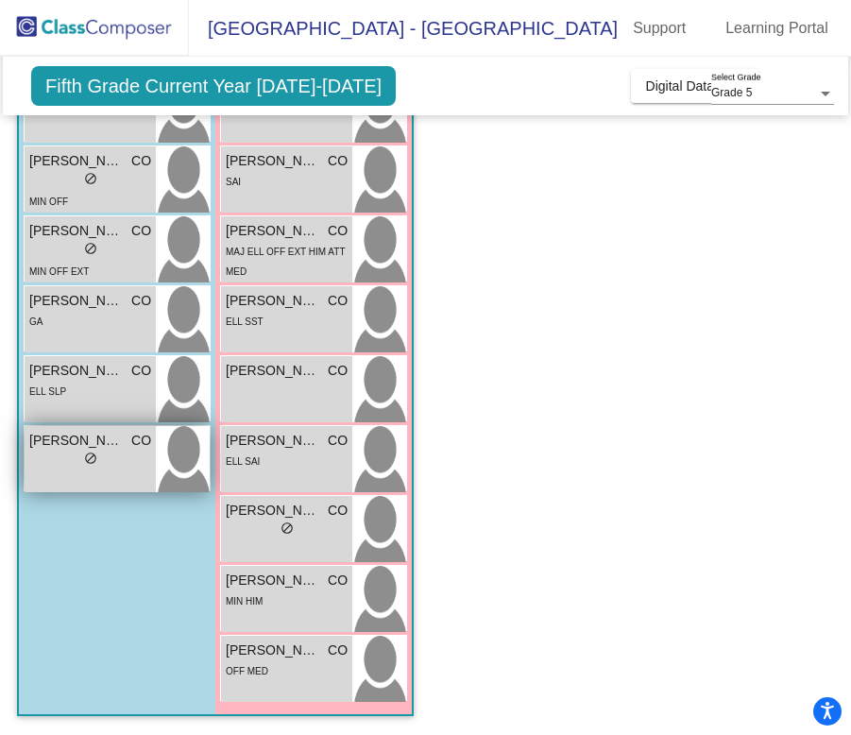
click at [89, 454] on span "do_not_disturb_alt" at bounding box center [90, 457] width 13 height 13
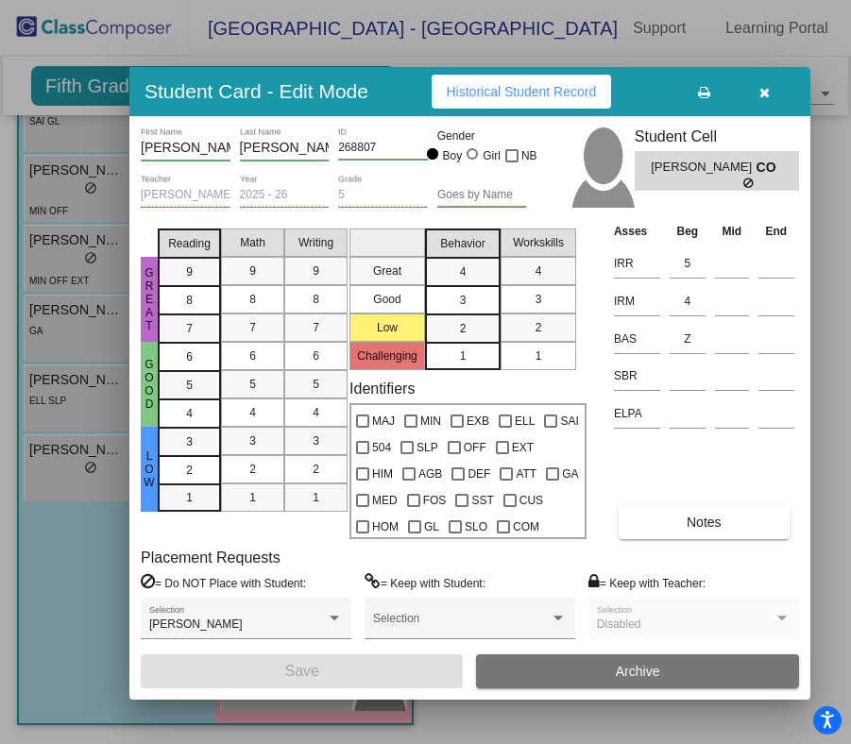
drag, startPoint x: 715, startPoint y: 80, endPoint x: 412, endPoint y: 93, distance: 303.4
click at [412, 93] on div "Student Card - Edit Mode Historical Student Record" at bounding box center [469, 91] width 681 height 49
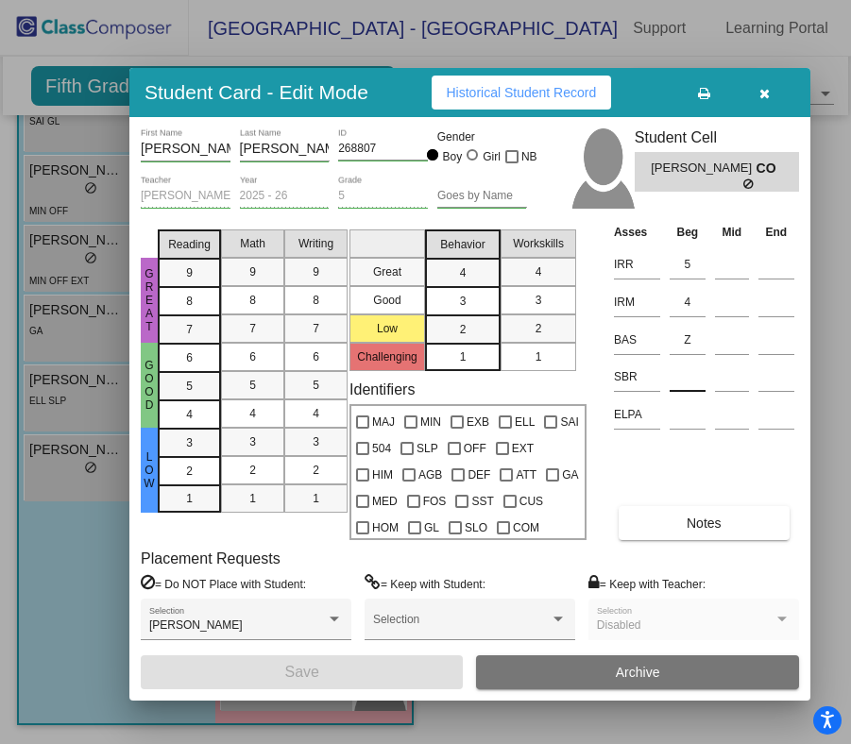
click at [684, 381] on input at bounding box center [688, 377] width 36 height 28
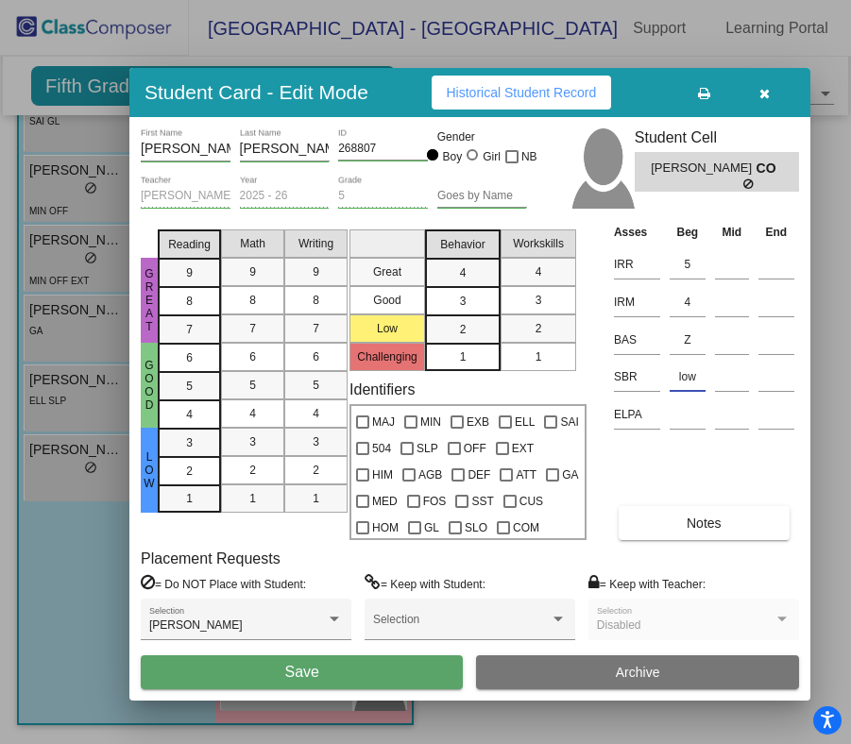
type input "low"
click at [318, 673] on span "Save" at bounding box center [301, 672] width 34 height 16
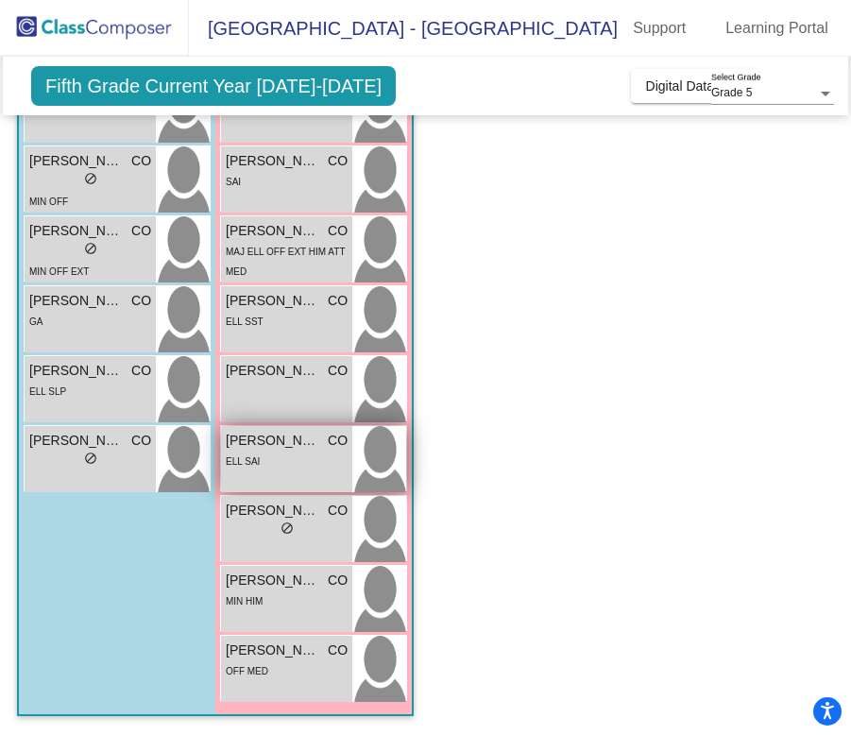
scroll to position [0, 0]
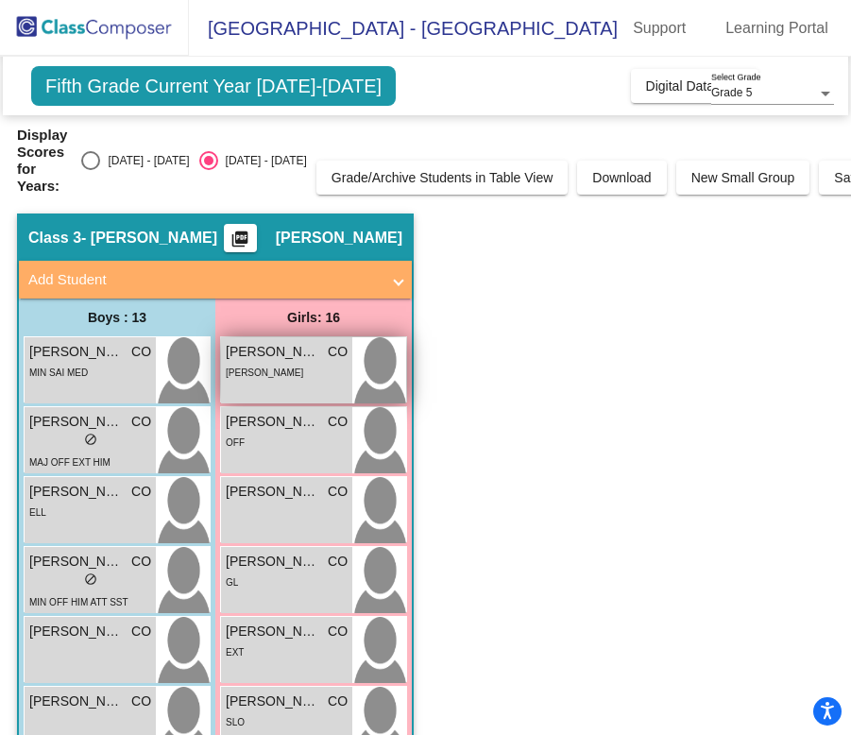
click at [250, 369] on span "[PERSON_NAME]" at bounding box center [264, 372] width 77 height 10
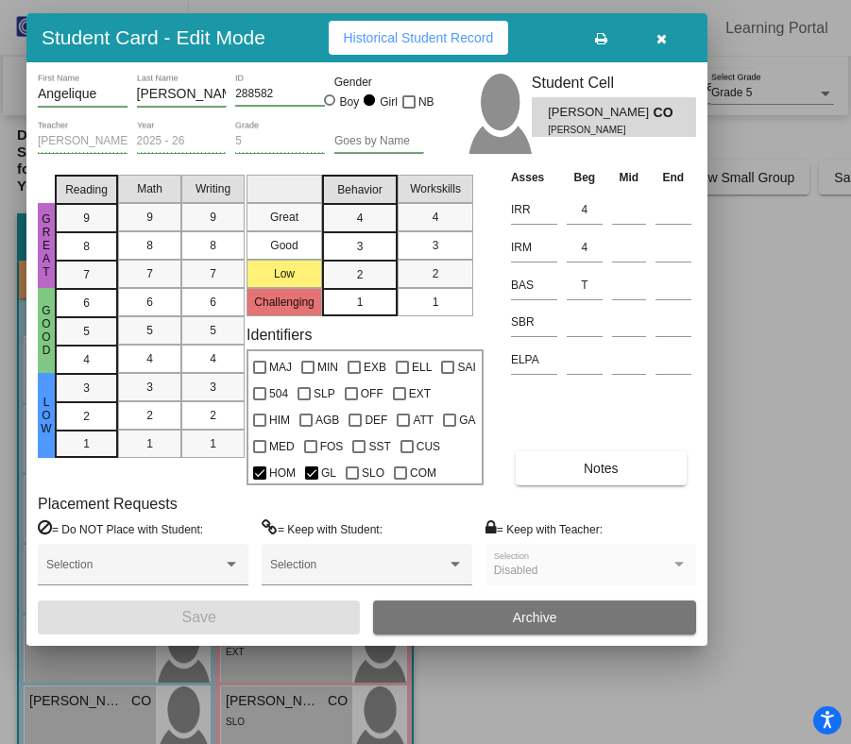
drag, startPoint x: 715, startPoint y: 79, endPoint x: 307, endPoint y: 36, distance: 410.3
click at [307, 36] on div "Student Card - Edit Mode Historical Student Record" at bounding box center [366, 37] width 681 height 49
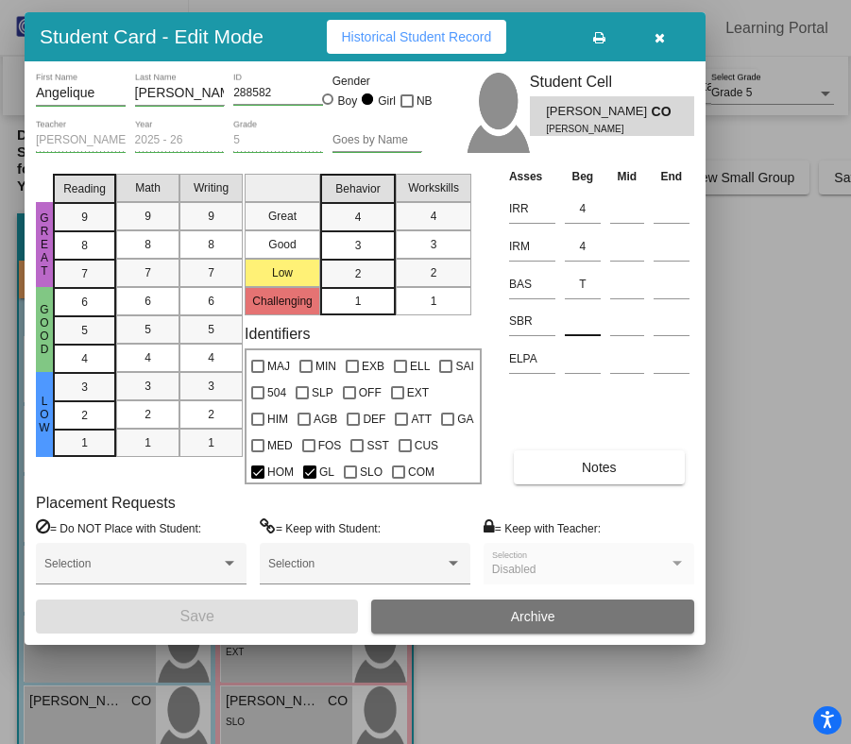
click at [581, 325] on input at bounding box center [583, 321] width 36 height 28
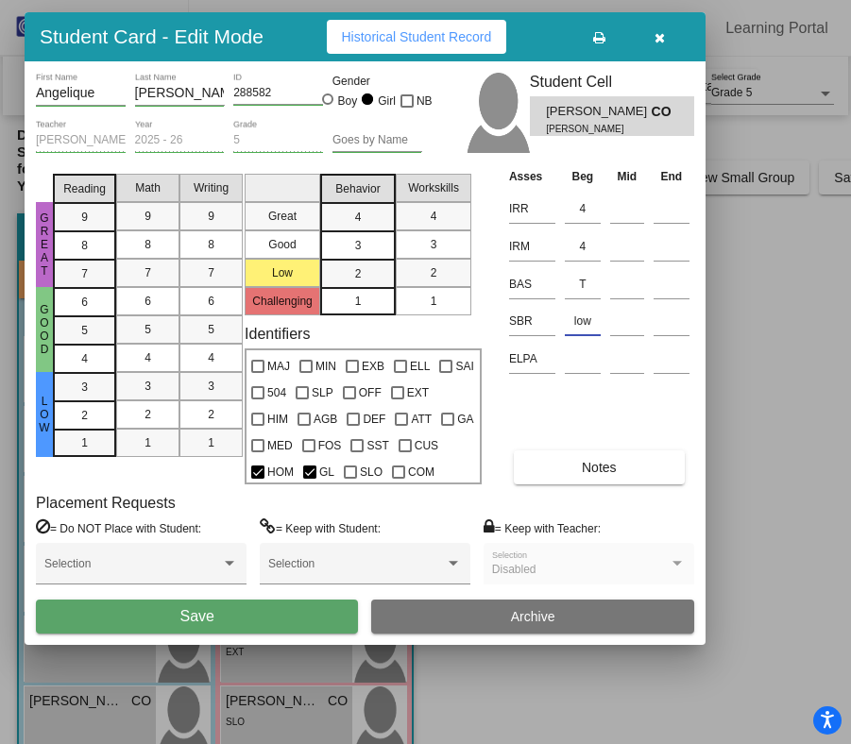
type input "low"
click at [238, 621] on button "Save" at bounding box center [197, 617] width 322 height 34
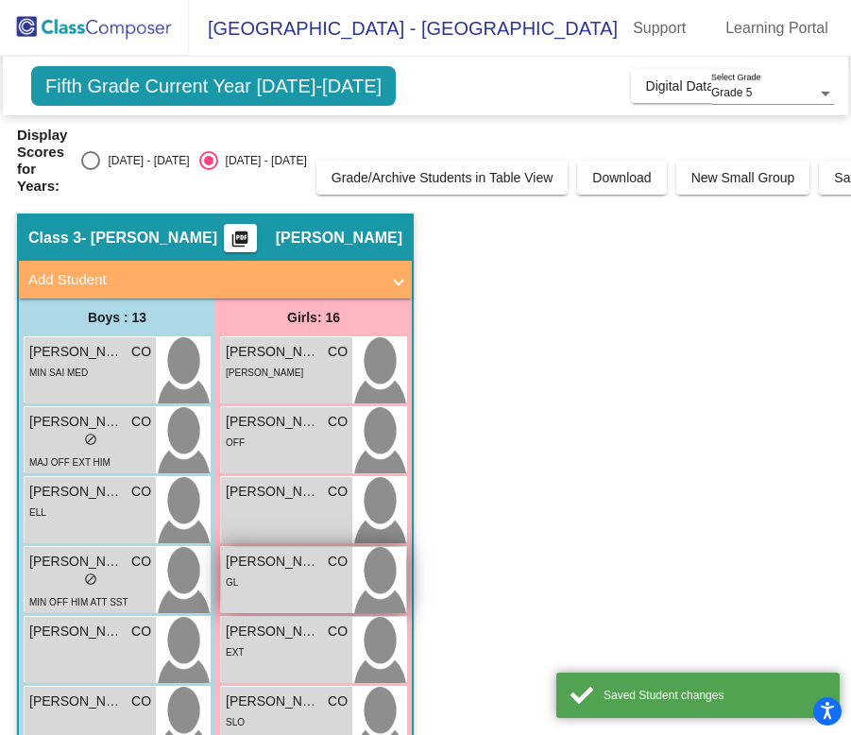
scroll to position [36, 0]
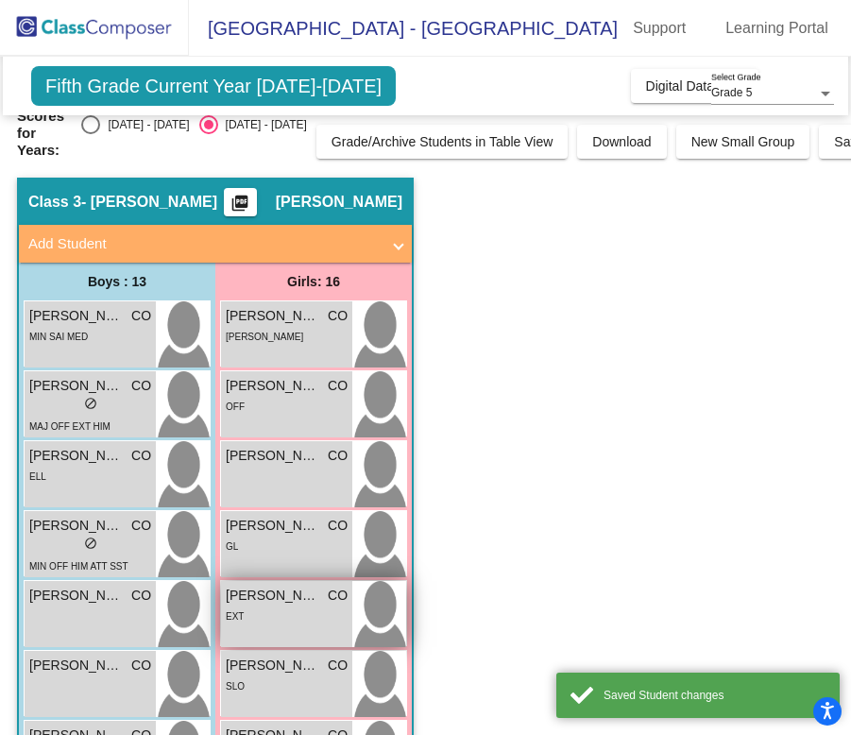
click at [275, 604] on span "[PERSON_NAME]" at bounding box center [273, 596] width 94 height 20
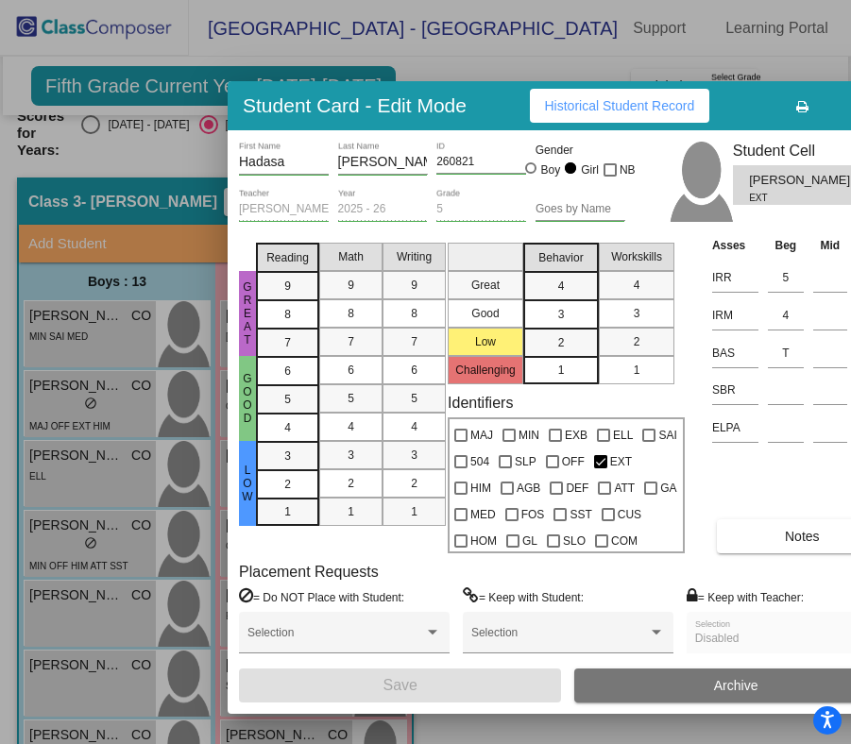
drag, startPoint x: 713, startPoint y: 74, endPoint x: 465, endPoint y: 96, distance: 249.4
click at [465, 96] on div "Student Card - Edit Mode Historical Student Record" at bounding box center [568, 105] width 681 height 49
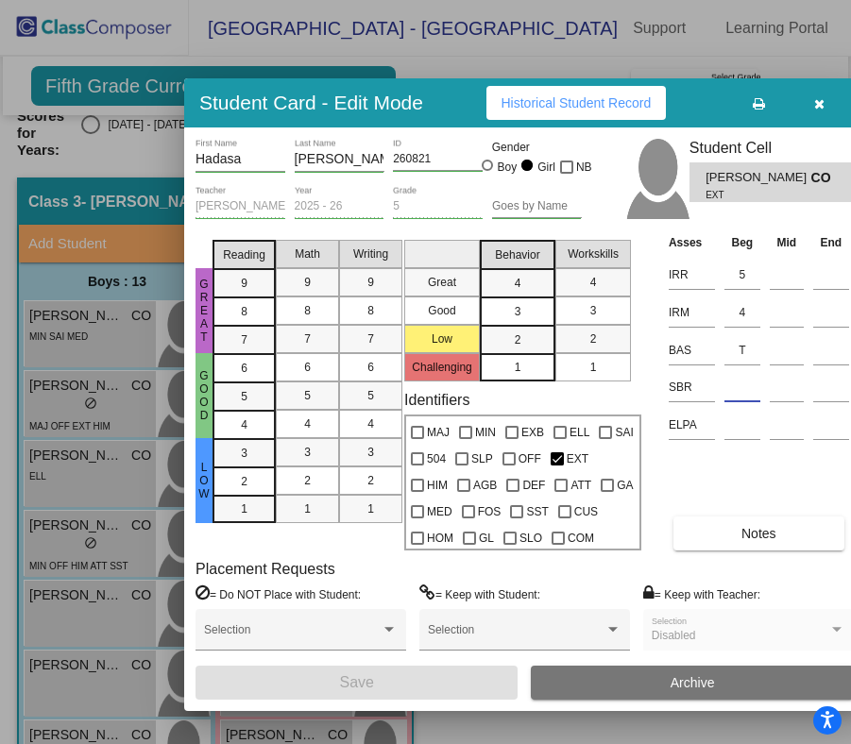
click at [737, 398] on input at bounding box center [742, 387] width 36 height 28
type input "o"
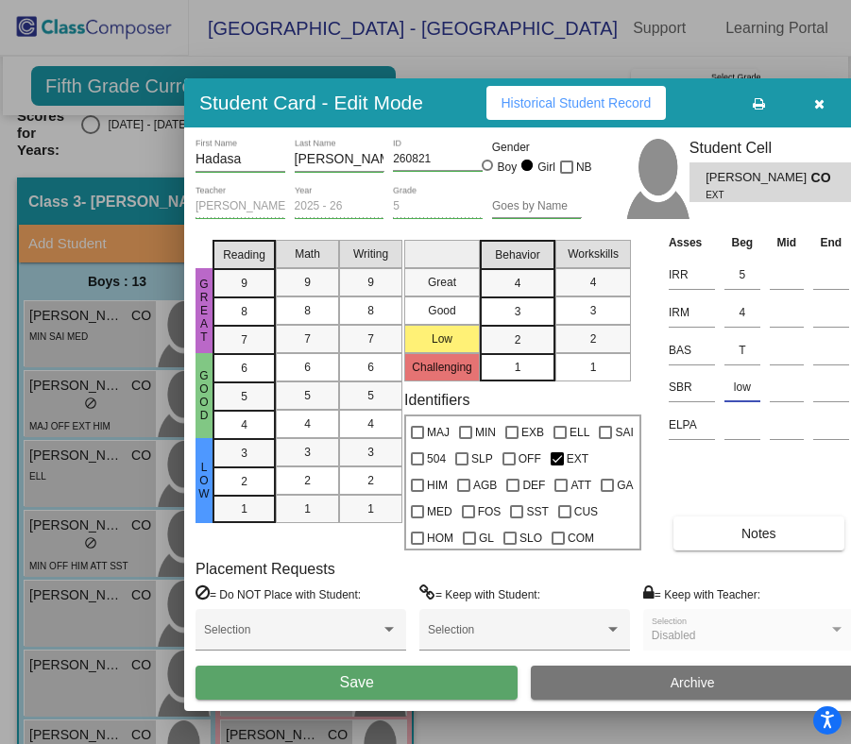
type input "low"
click at [373, 690] on span "Save" at bounding box center [356, 682] width 34 height 16
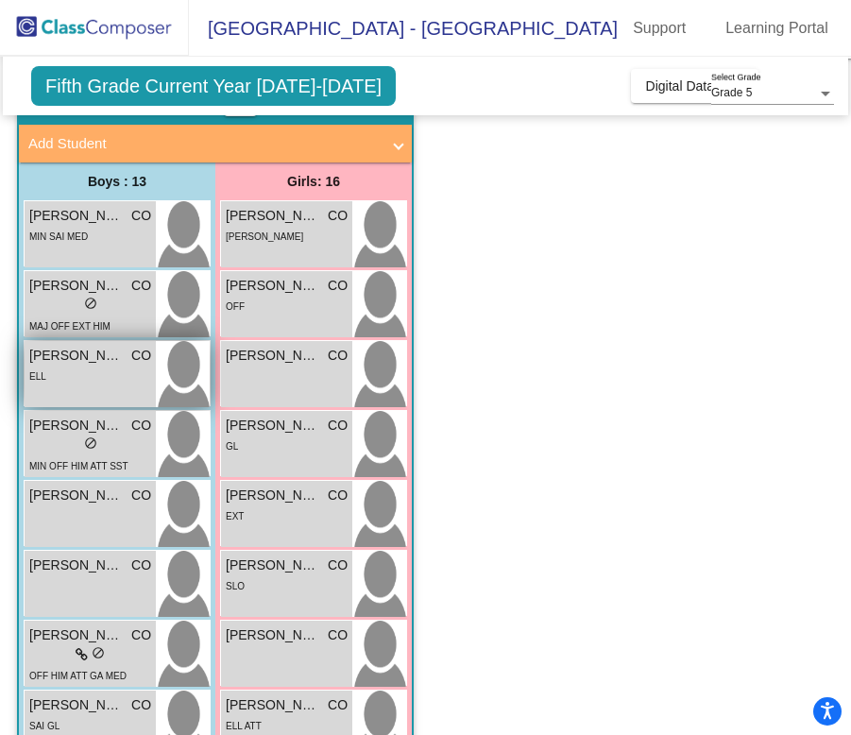
scroll to position [138, 0]
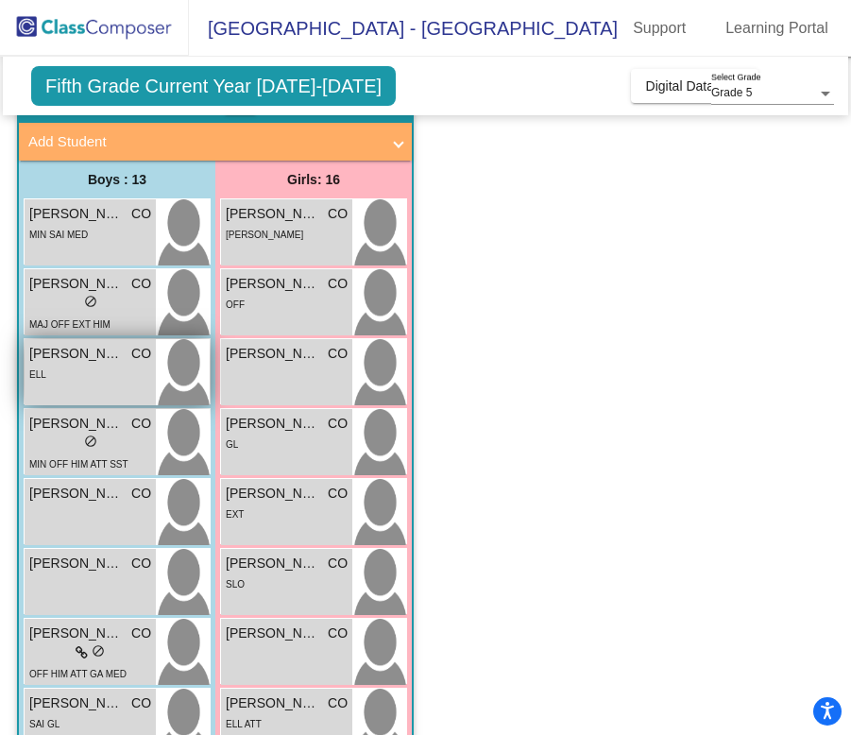
click at [78, 386] on div "[PERSON_NAME] CO lock do_not_disturb_alt ELL" at bounding box center [90, 372] width 131 height 66
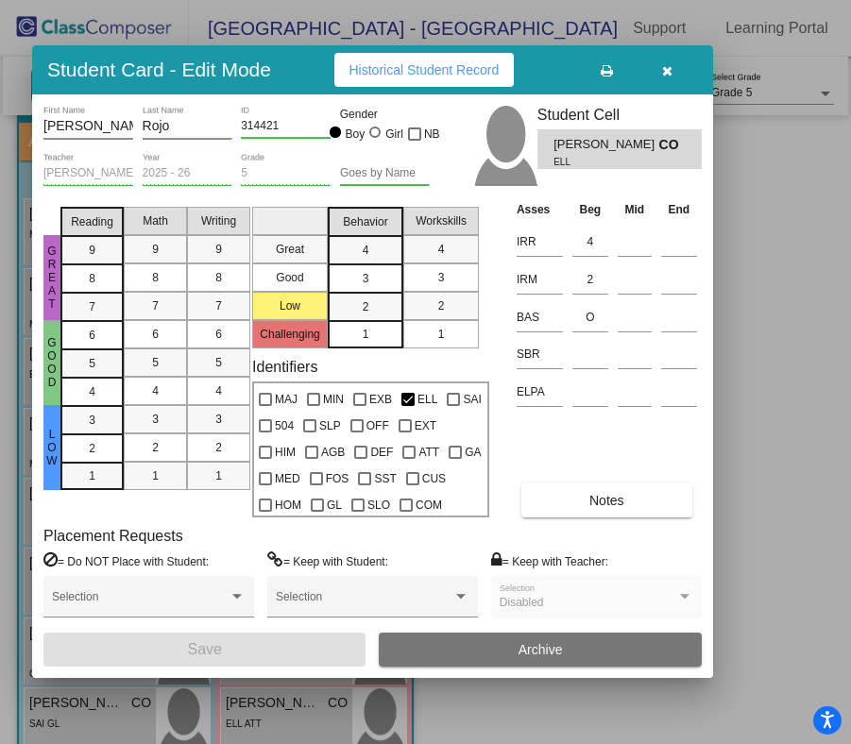
drag, startPoint x: 722, startPoint y: 77, endPoint x: 321, endPoint y: 66, distance: 400.6
click at [321, 66] on div "Student Card - Edit Mode Historical Student Record" at bounding box center [372, 69] width 681 height 49
click at [590, 360] on input at bounding box center [590, 354] width 36 height 28
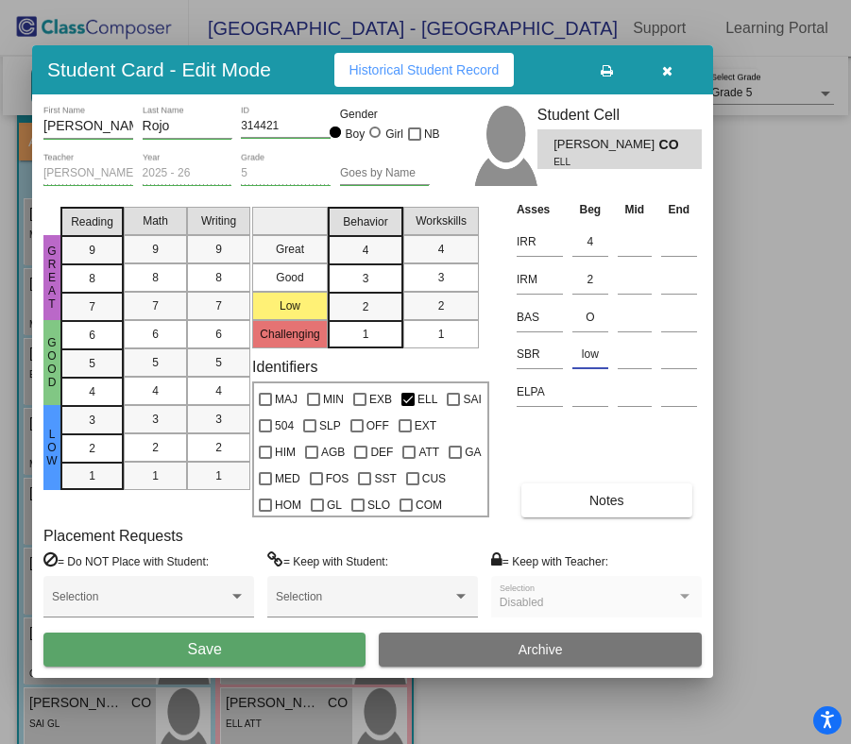
type input "low"
click at [204, 650] on span "Save" at bounding box center [204, 649] width 34 height 16
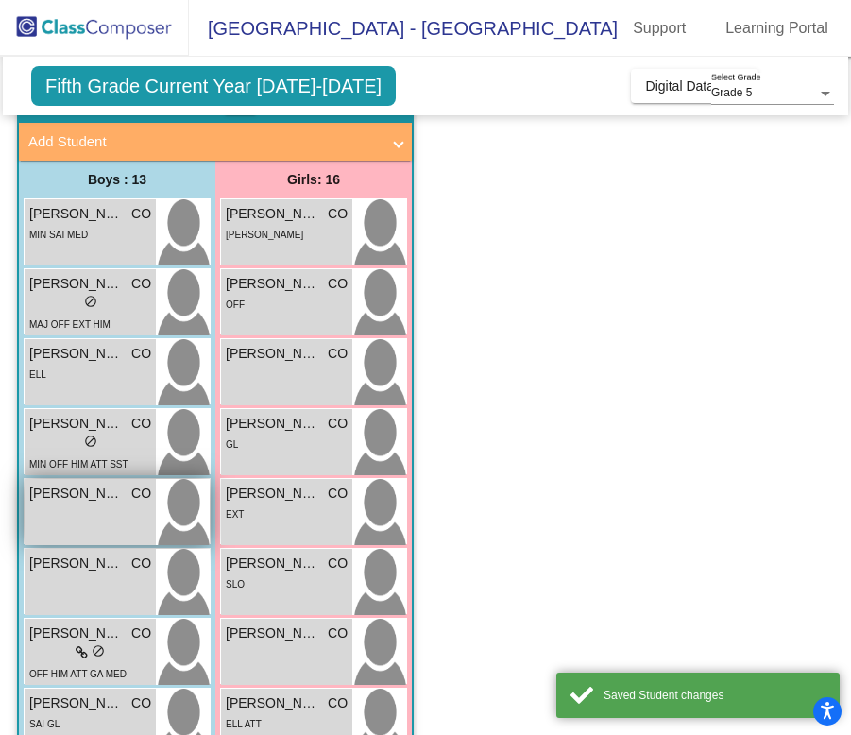
click at [110, 515] on div "[PERSON_NAME] CO lock do_not_disturb_alt" at bounding box center [90, 512] width 131 height 66
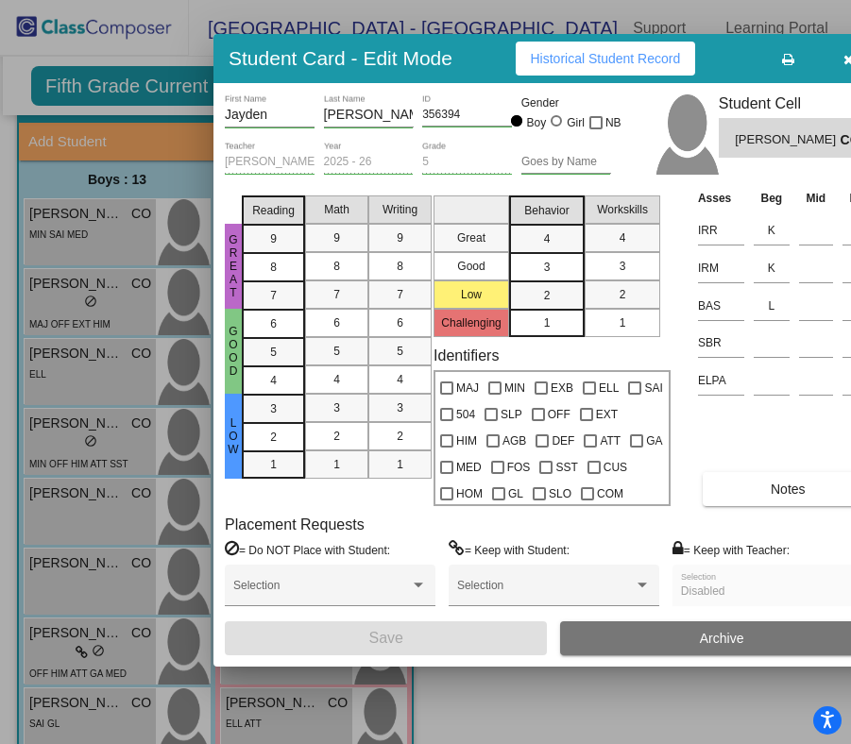
drag, startPoint x: 715, startPoint y: 91, endPoint x: 496, endPoint y: 69, distance: 220.2
click at [496, 69] on div "Student Card - Edit Mode Historical Student Record" at bounding box center [553, 58] width 681 height 49
click at [788, 357] on input at bounding box center [772, 343] width 36 height 28
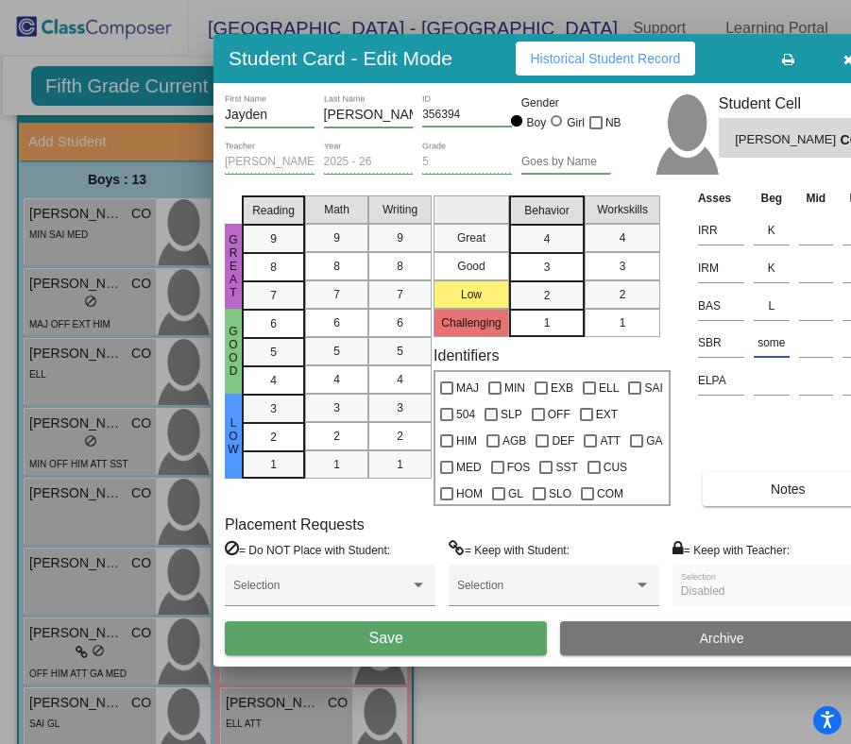
type input "some"
click at [405, 633] on button "Save" at bounding box center [386, 638] width 322 height 34
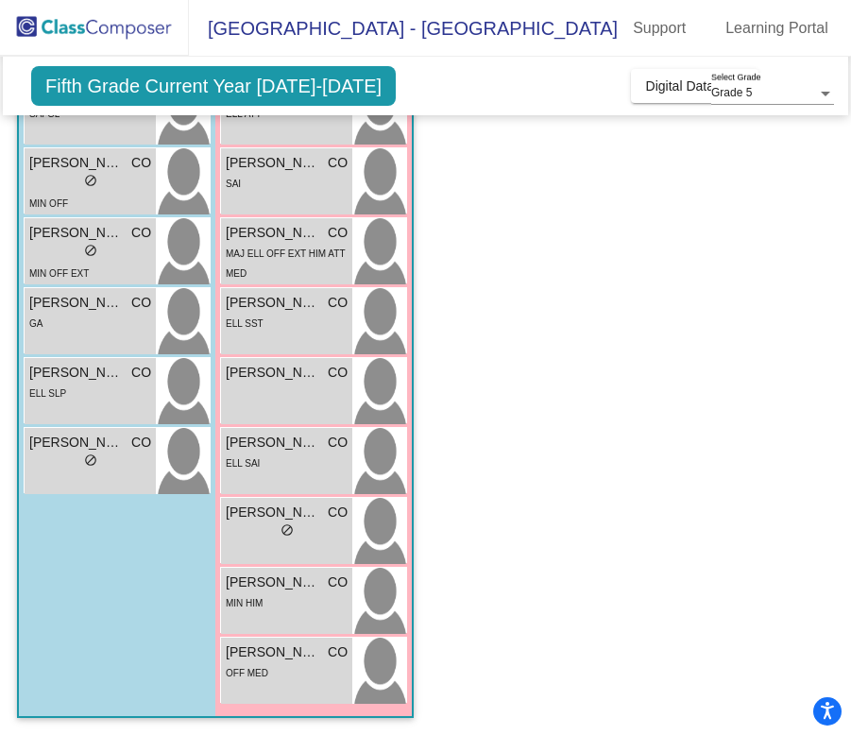
scroll to position [750, 0]
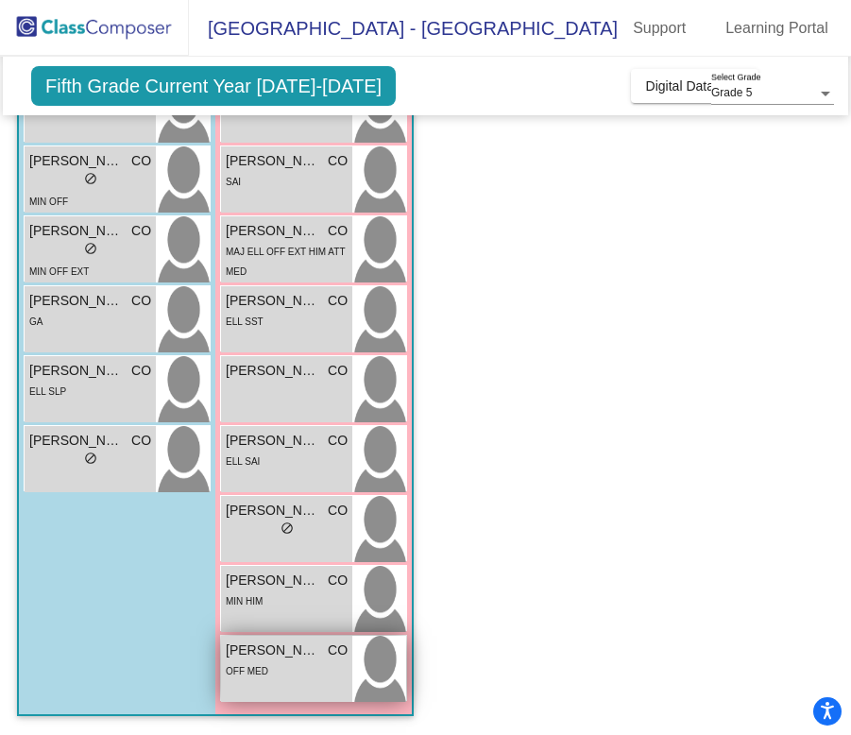
click at [249, 655] on span "[PERSON_NAME]" at bounding box center [273, 650] width 94 height 20
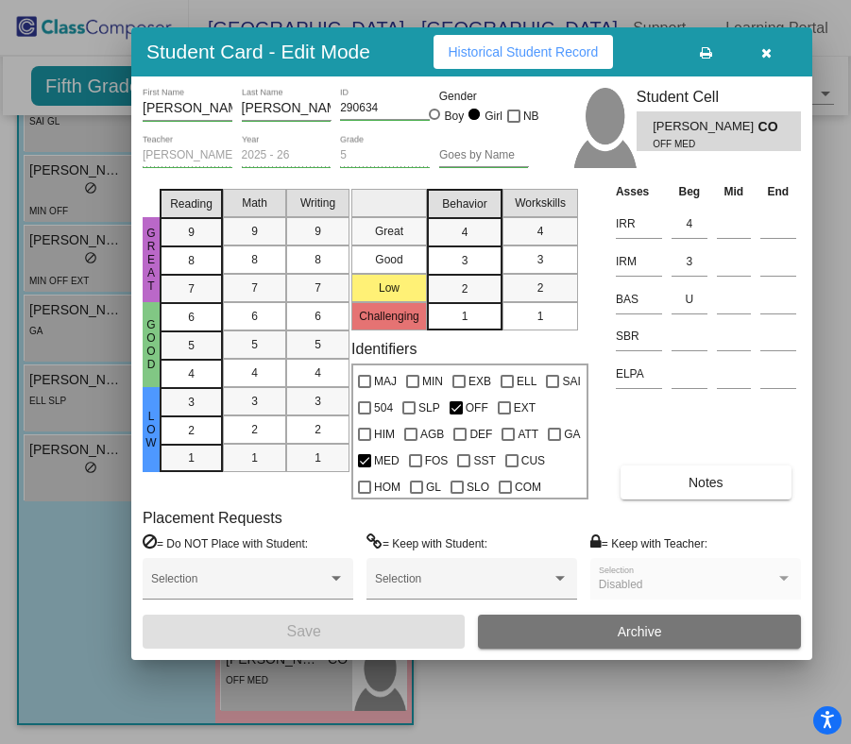
drag, startPoint x: 716, startPoint y: 78, endPoint x: 414, endPoint y: 50, distance: 303.6
click at [414, 50] on div "Student Card - Edit Mode Historical Student Record" at bounding box center [471, 51] width 681 height 49
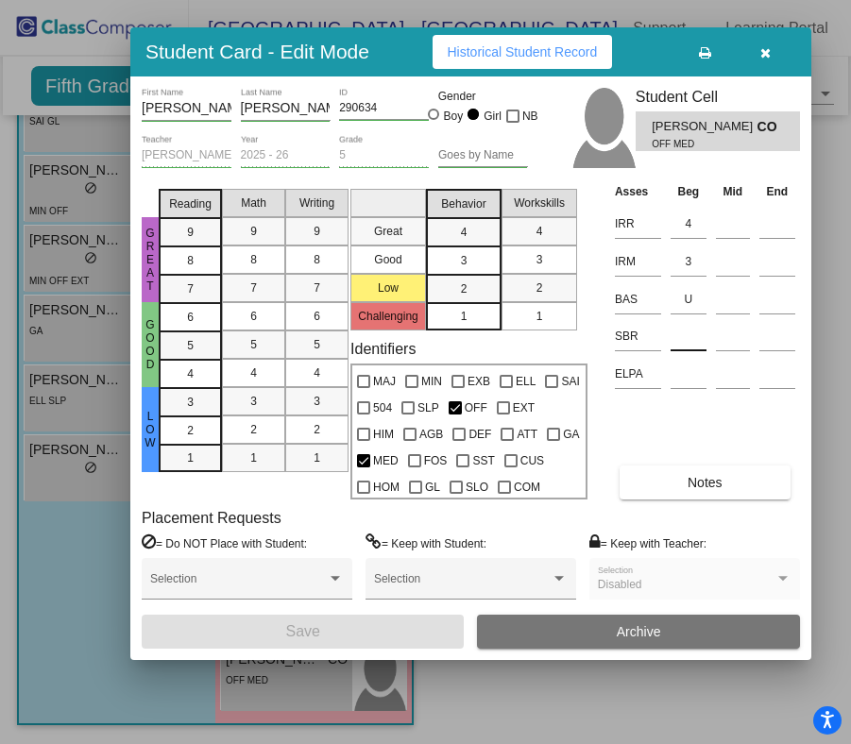
click at [694, 346] on input at bounding box center [689, 336] width 36 height 28
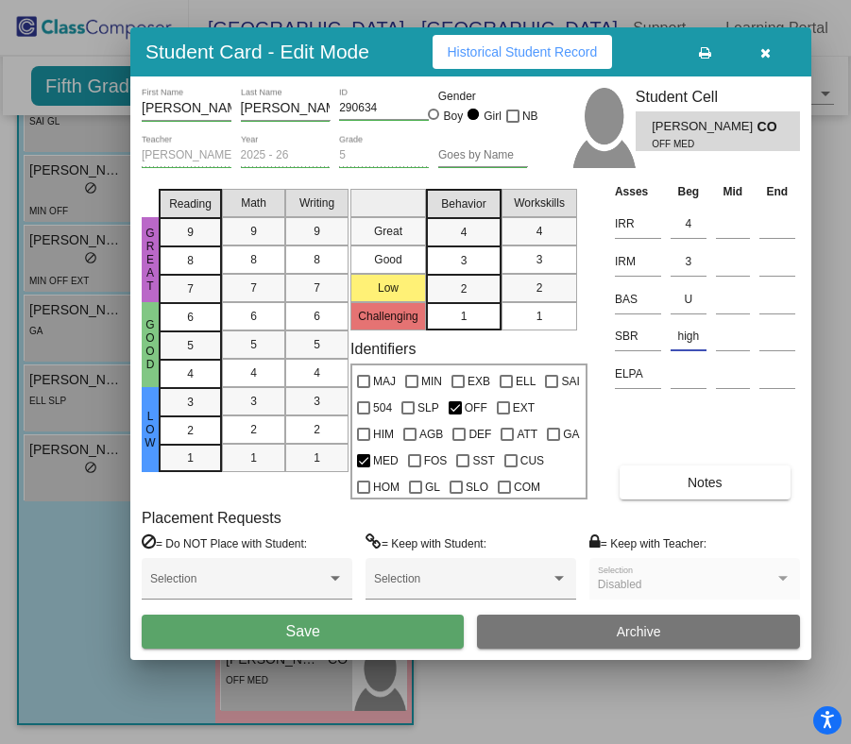
type input "high"
click at [324, 630] on button "Save" at bounding box center [303, 632] width 322 height 34
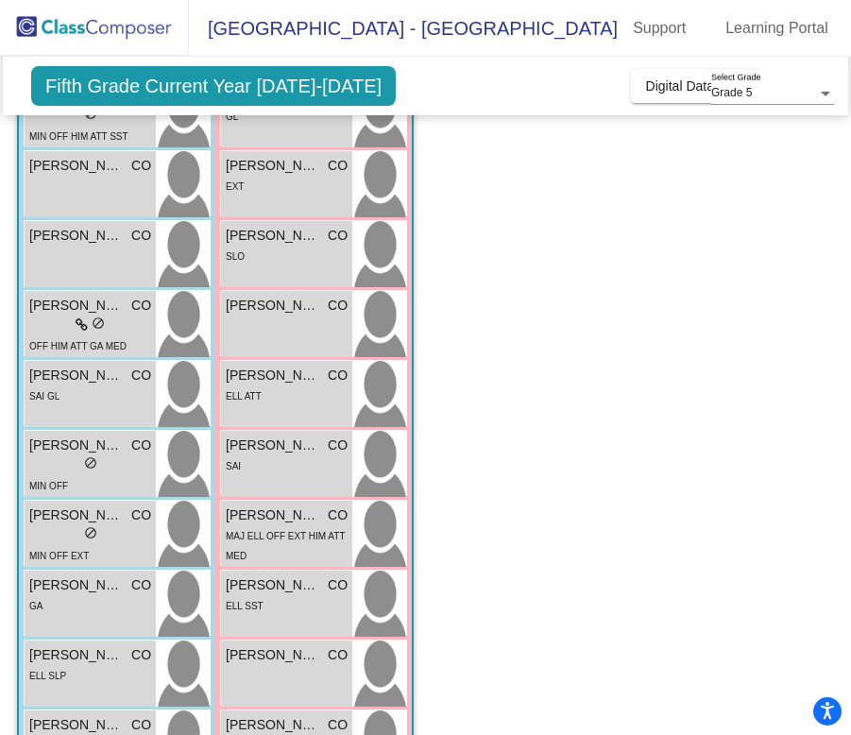
scroll to position [482, 0]
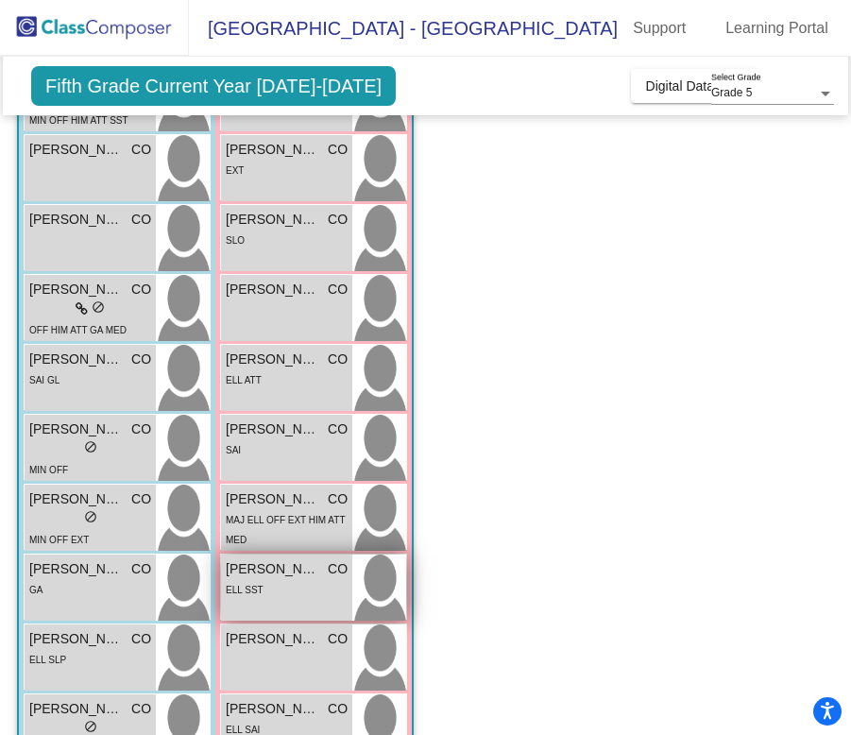
click at [261, 569] on span "[PERSON_NAME]" at bounding box center [273, 569] width 94 height 20
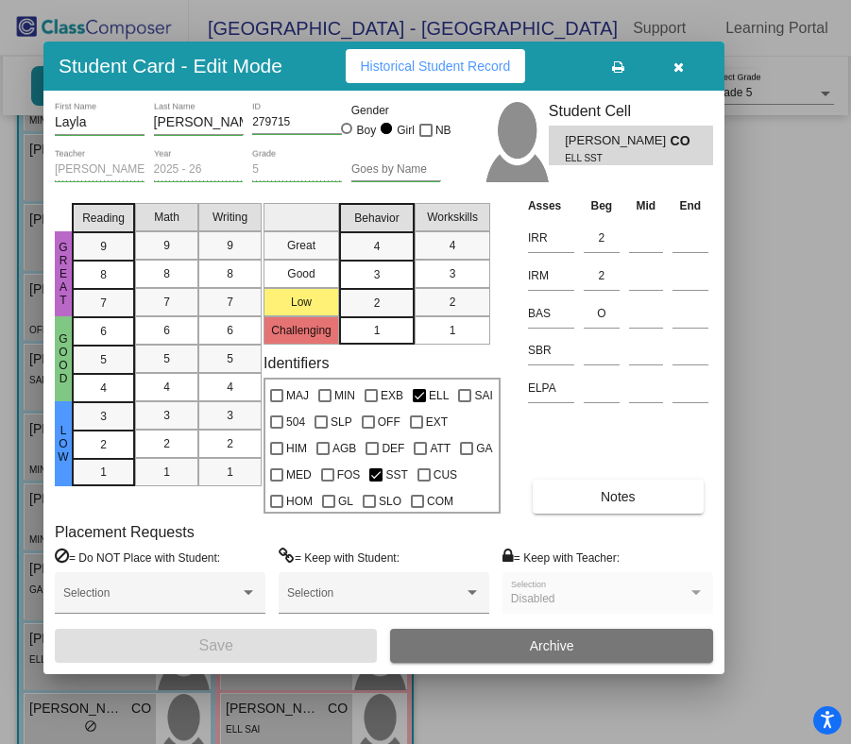
drag, startPoint x: 715, startPoint y: 77, endPoint x: 319, endPoint y: 61, distance: 396.1
click at [319, 61] on div "Student Card - Edit Mode Historical Student Record" at bounding box center [383, 66] width 681 height 49
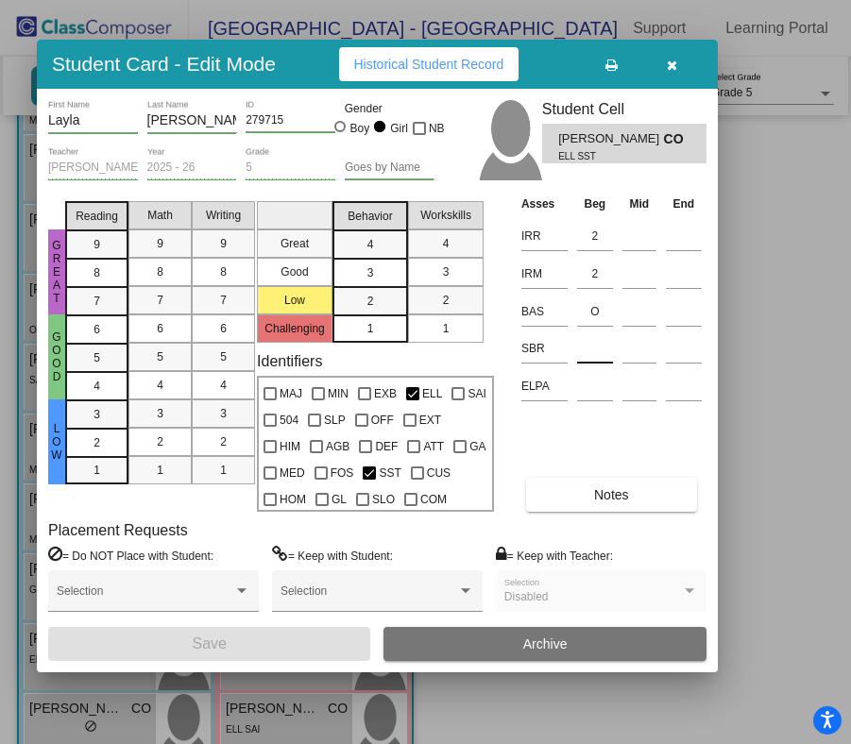
click at [599, 344] on input at bounding box center [595, 348] width 36 height 28
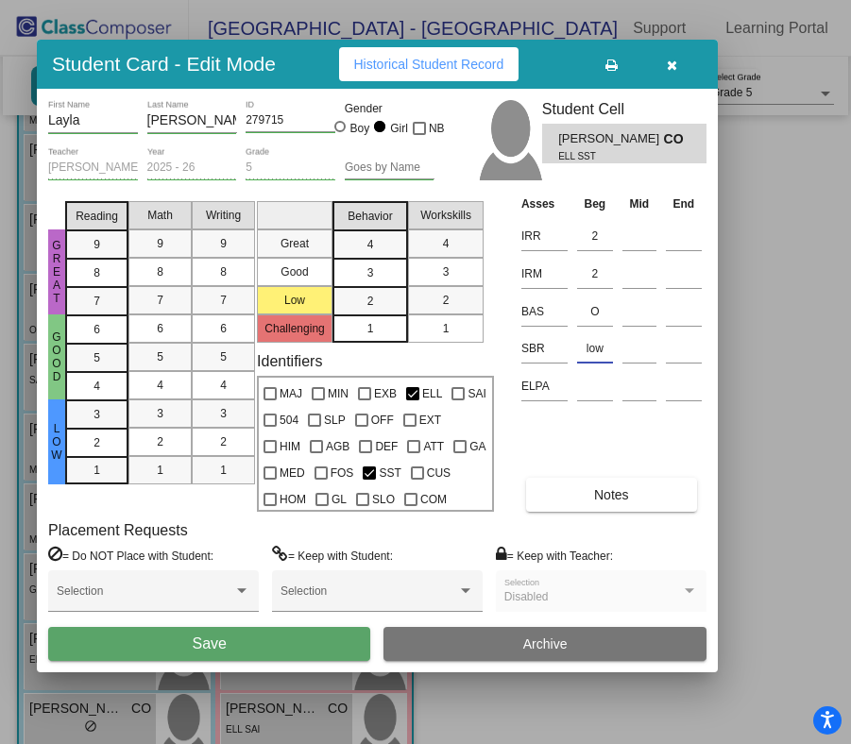
type input "low"
click at [252, 629] on button "Save" at bounding box center [209, 644] width 322 height 34
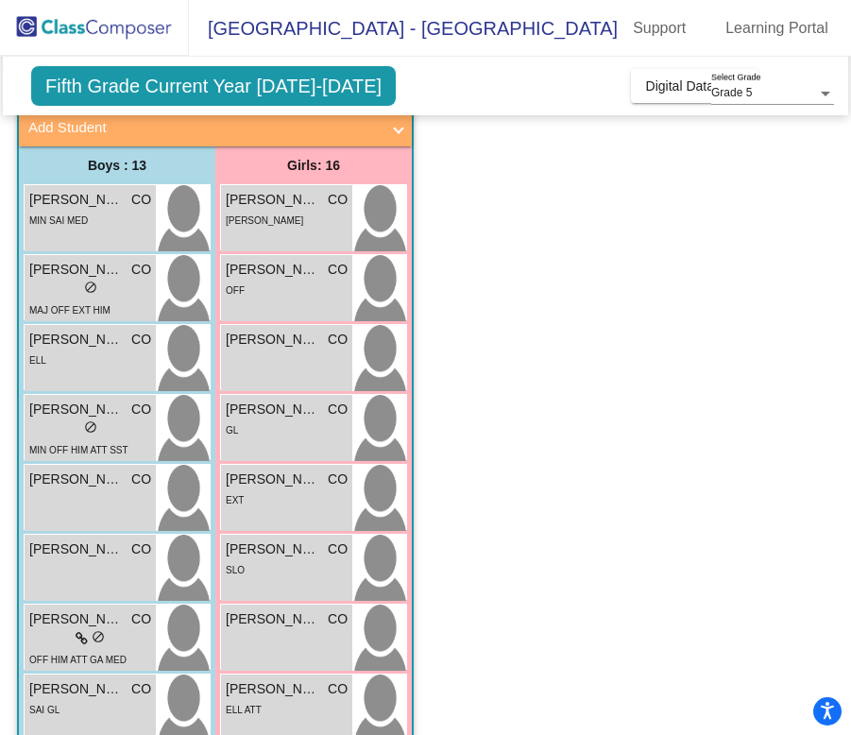
scroll to position [115, 0]
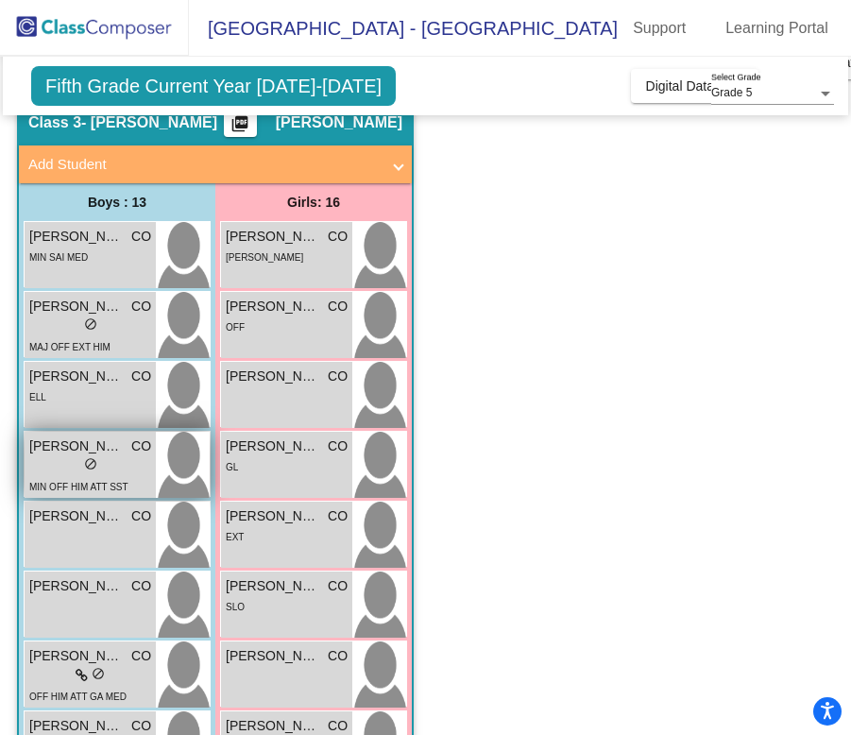
click at [115, 456] on div "lock do_not_disturb_alt" at bounding box center [90, 466] width 122 height 20
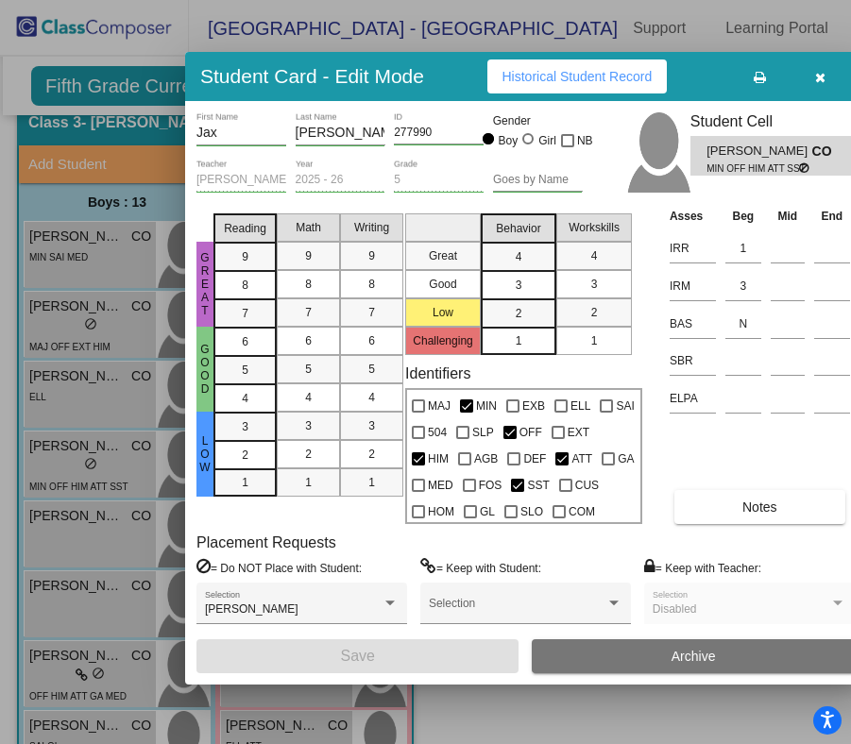
drag, startPoint x: 706, startPoint y: 70, endPoint x: 457, endPoint y: 67, distance: 248.4
click at [457, 67] on div "Student Card - Edit Mode Historical Student Record" at bounding box center [525, 76] width 681 height 49
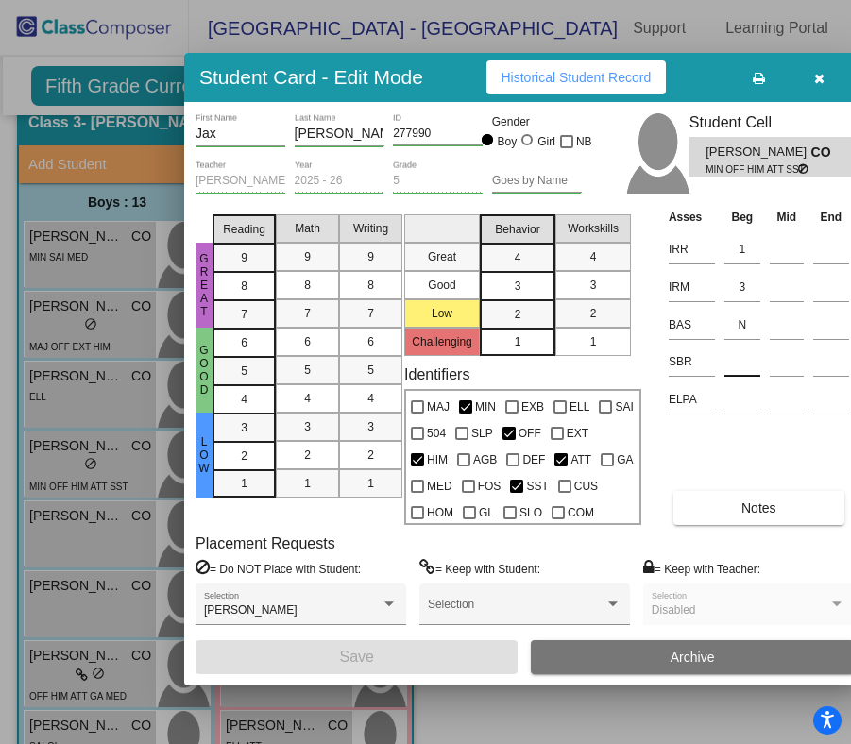
click at [741, 366] on input at bounding box center [742, 362] width 36 height 28
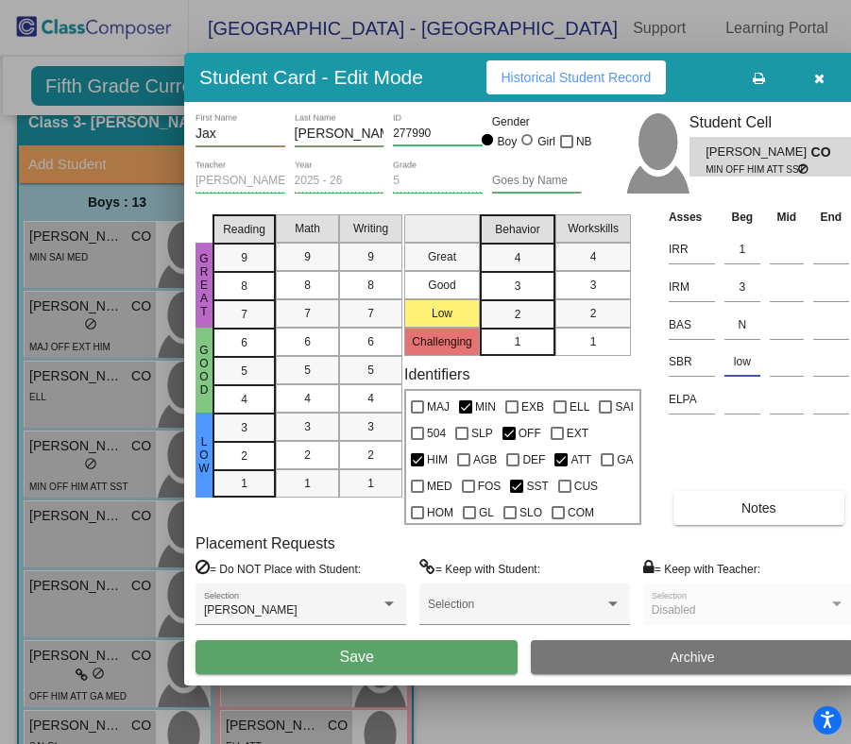
type input "low"
click at [376, 654] on button "Save" at bounding box center [357, 657] width 322 height 34
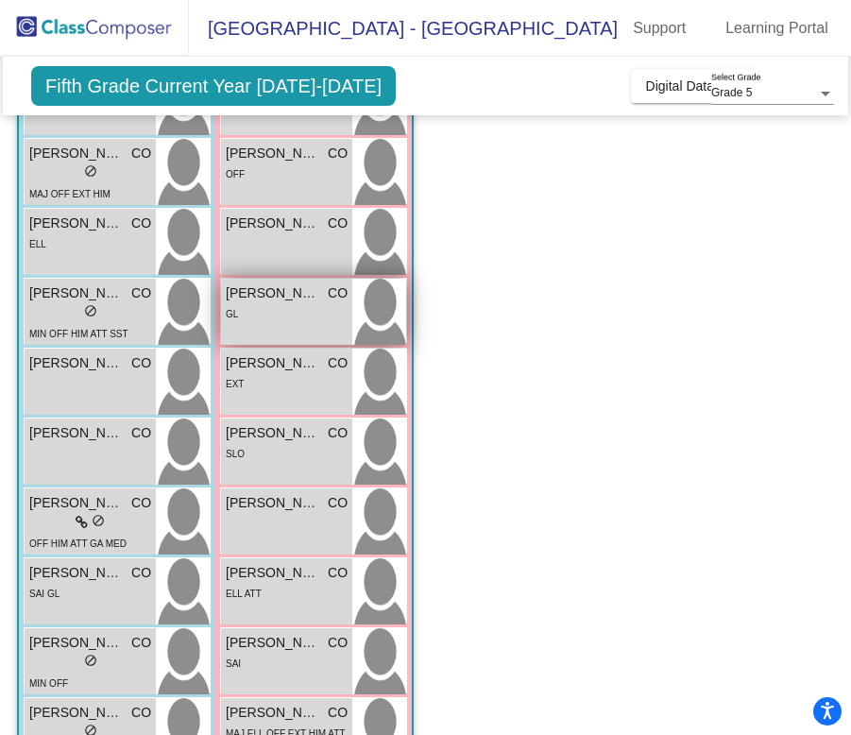
scroll to position [277, 2]
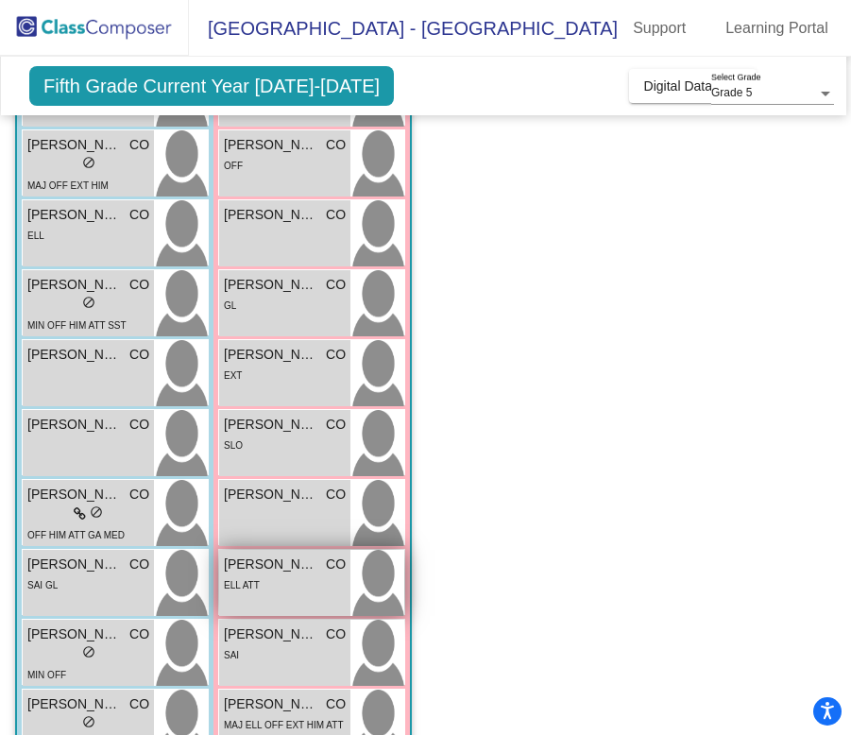
click at [268, 576] on div "ELL ATT" at bounding box center [285, 584] width 122 height 20
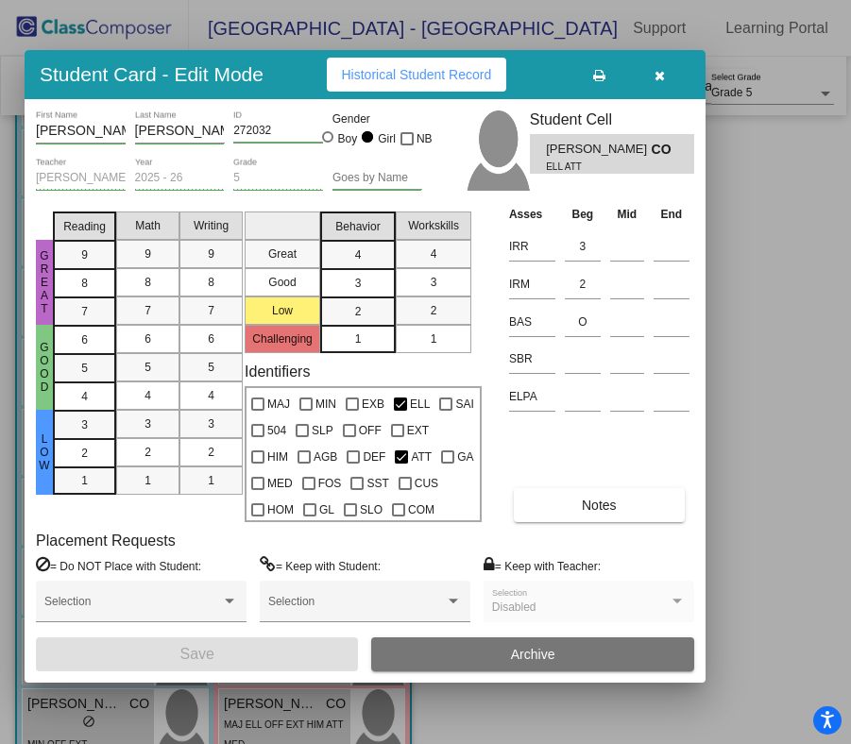
drag, startPoint x: 715, startPoint y: 67, endPoint x: 312, endPoint y: 62, distance: 403.3
click at [310, 62] on div "Student Card - Edit Mode Historical Student Record" at bounding box center [365, 74] width 681 height 49
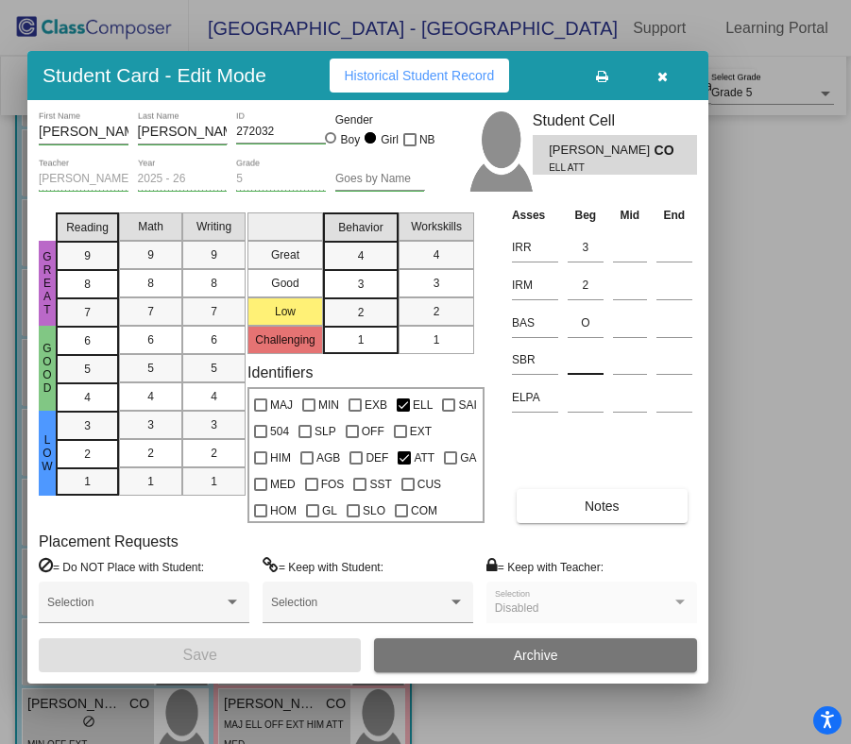
click at [583, 354] on input at bounding box center [586, 360] width 36 height 28
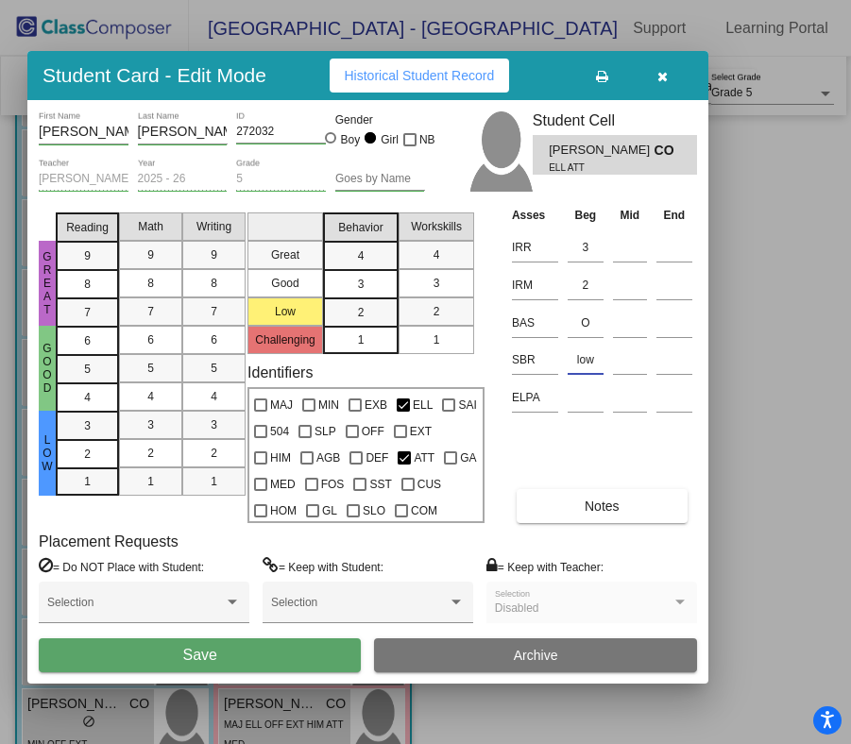
type input "low"
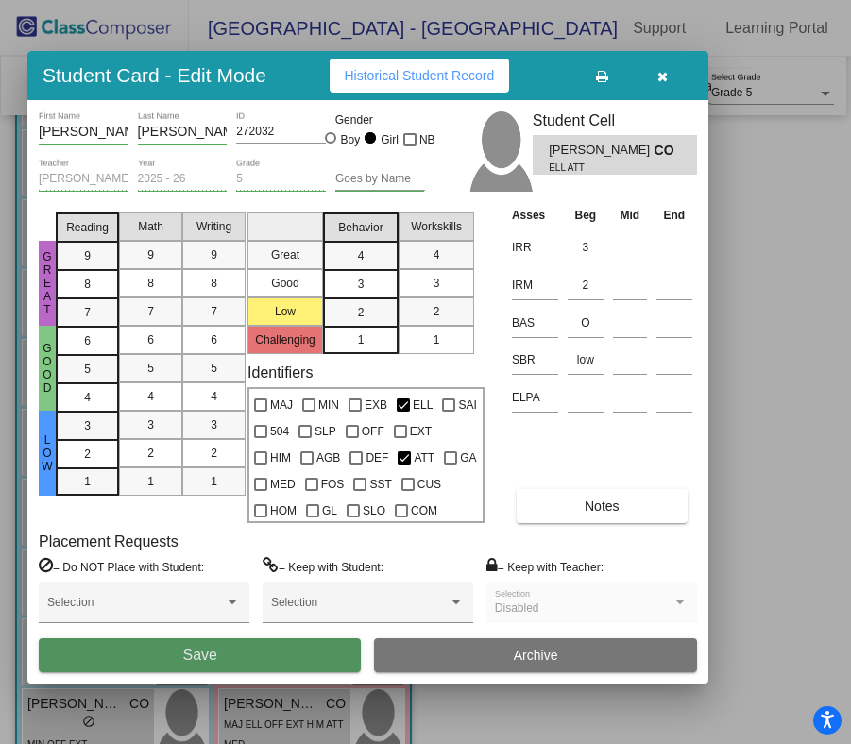
click at [197, 657] on span "Save" at bounding box center [199, 655] width 34 height 16
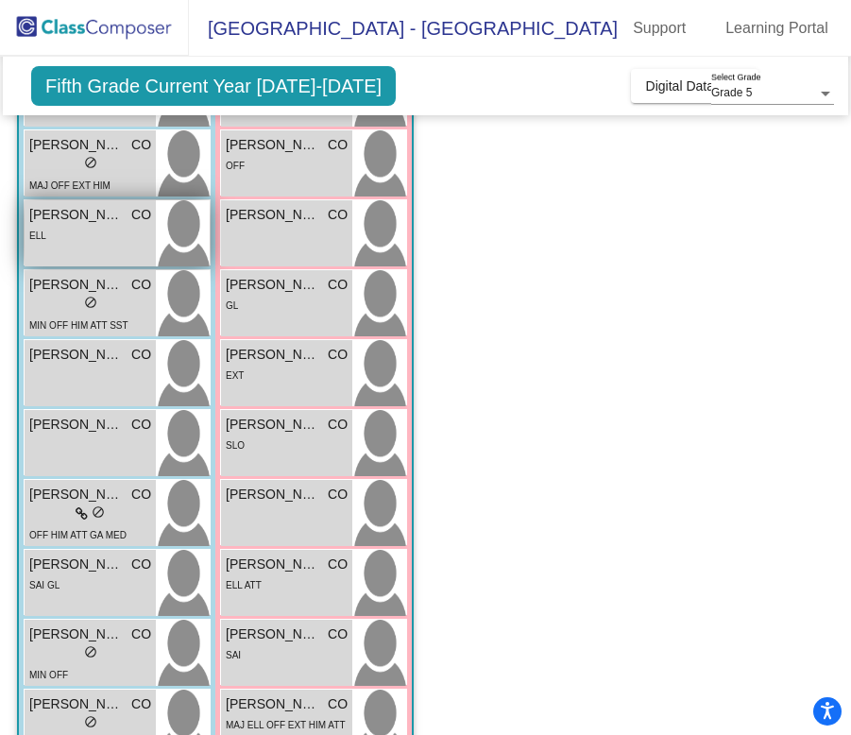
scroll to position [0, 0]
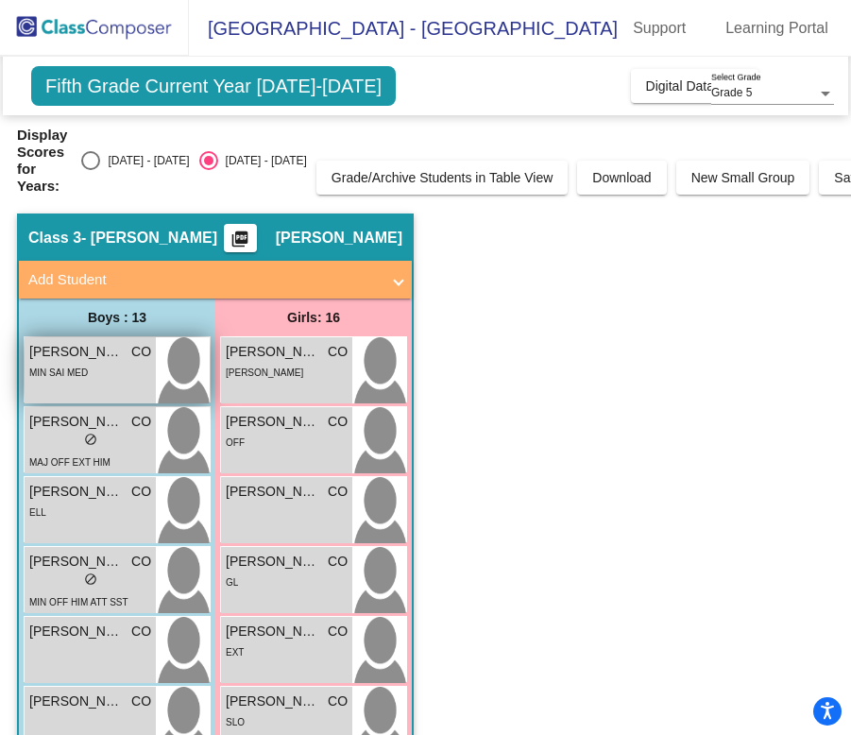
click at [71, 363] on div "MIN SAI MED" at bounding box center [58, 372] width 59 height 20
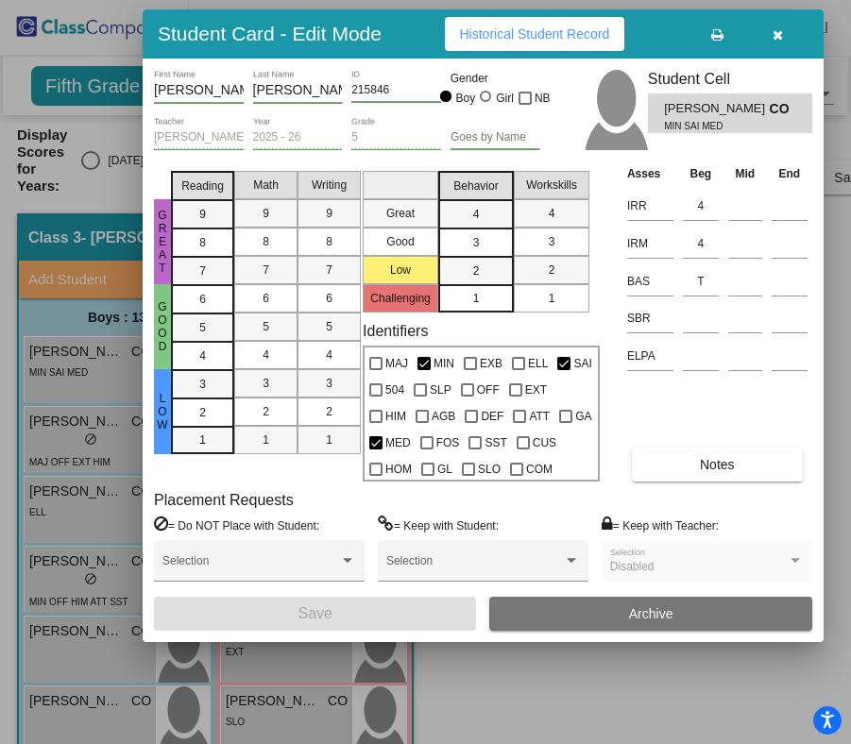
drag, startPoint x: 715, startPoint y: 79, endPoint x: 425, endPoint y: 33, distance: 293.6
click at [425, 33] on div "Student Card - Edit Mode Historical Student Record" at bounding box center [483, 33] width 681 height 49
click at [692, 323] on input at bounding box center [701, 318] width 36 height 28
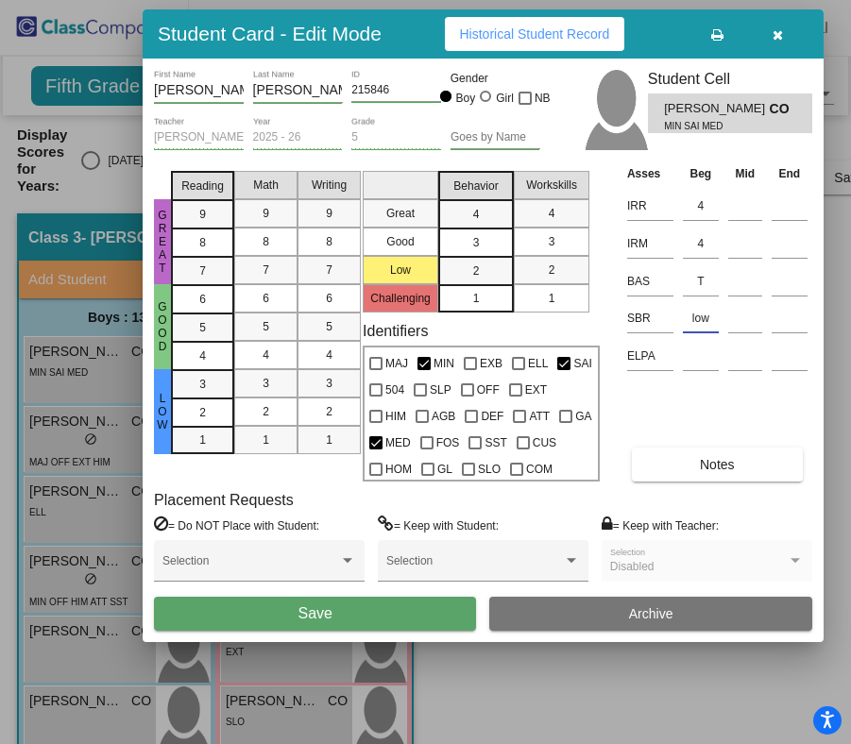
type input "low"
click at [368, 609] on button "Save" at bounding box center [315, 614] width 322 height 34
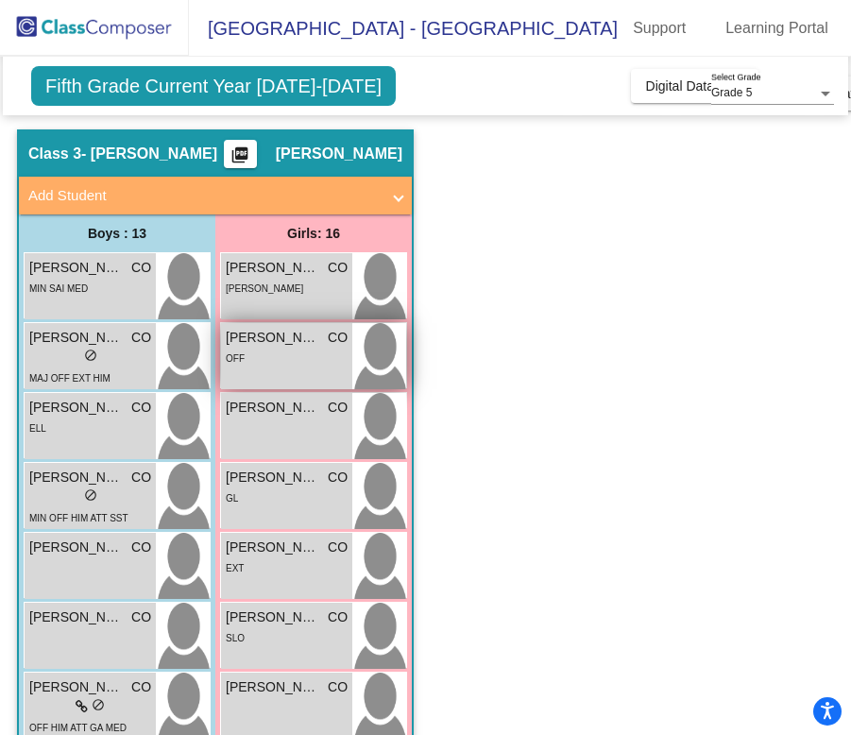
scroll to position [101, 0]
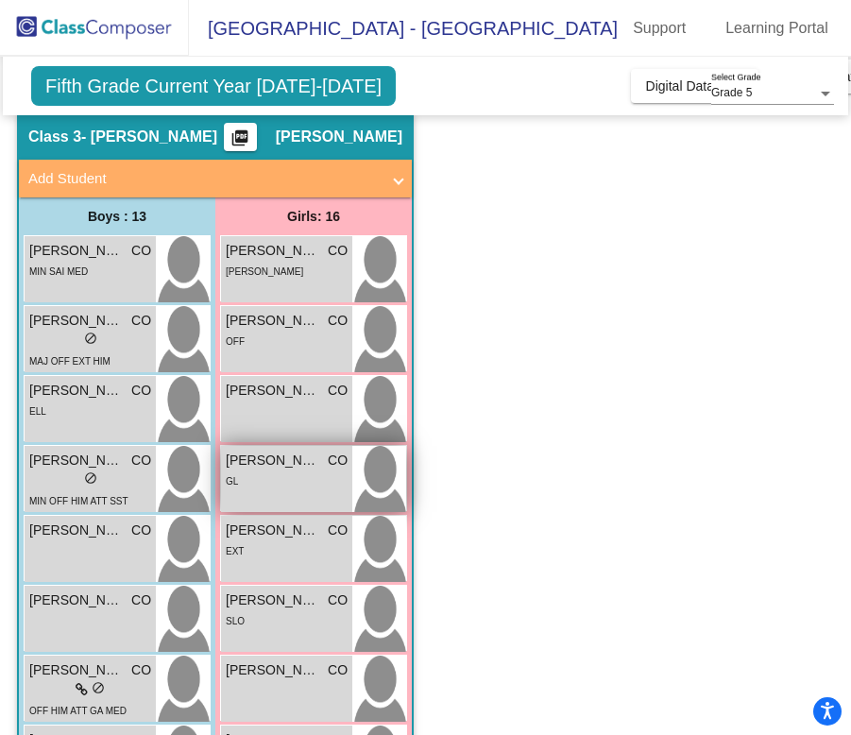
click at [272, 457] on span "[PERSON_NAME]" at bounding box center [273, 461] width 94 height 20
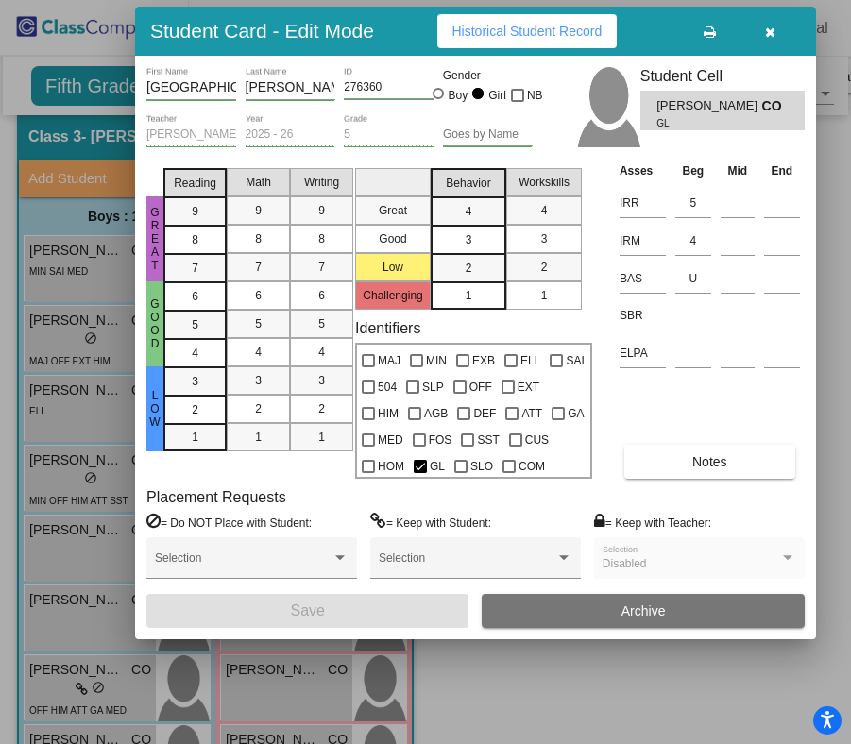
drag, startPoint x: 714, startPoint y: 88, endPoint x: 415, endPoint y: 39, distance: 303.4
click at [415, 39] on div "Student Card - Edit Mode Historical Student Record" at bounding box center [475, 31] width 681 height 49
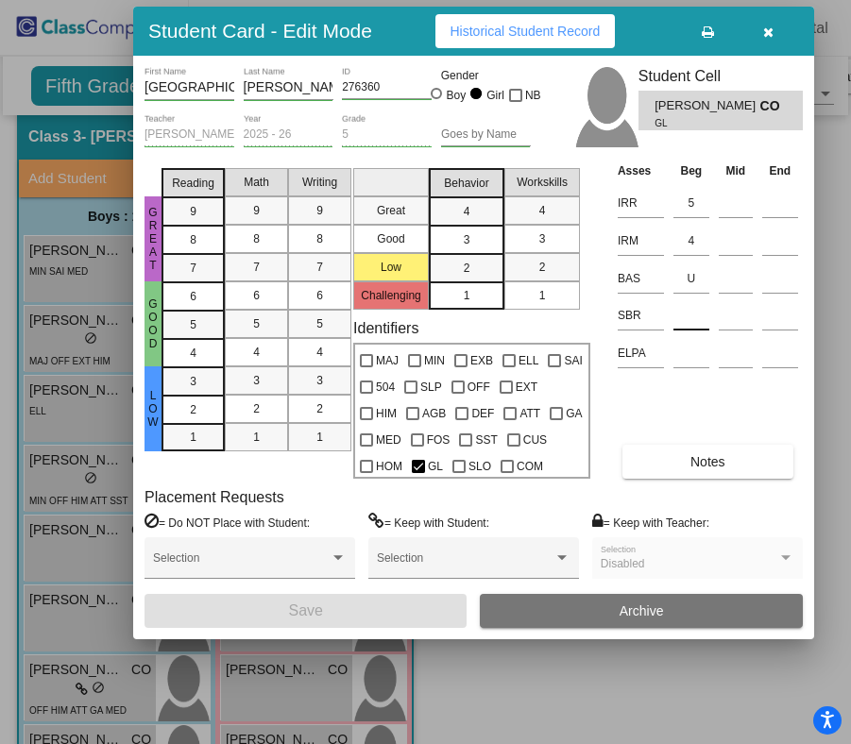
click at [681, 316] on input at bounding box center [691, 315] width 36 height 28
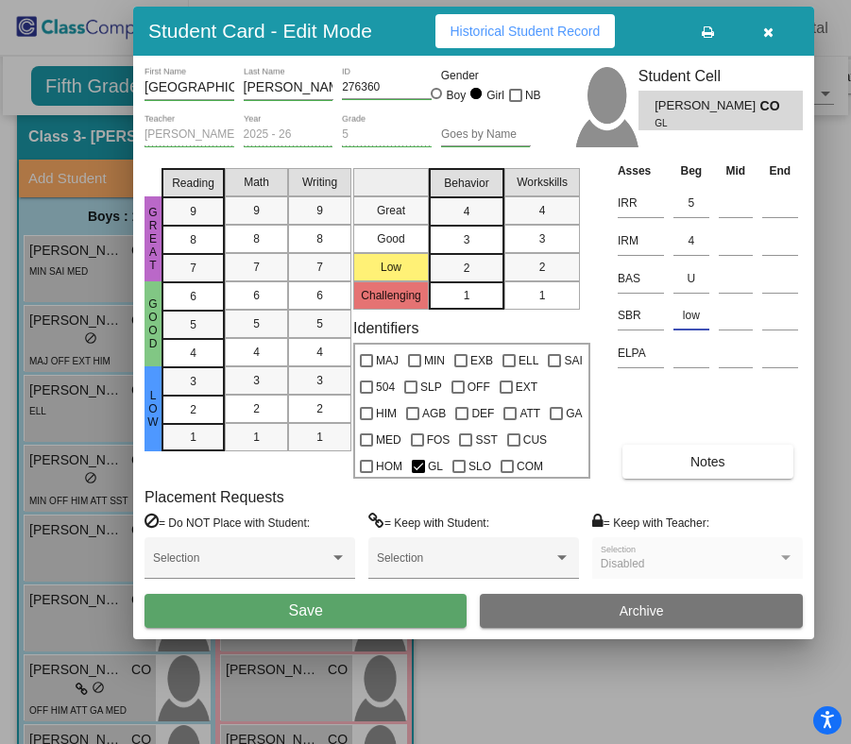
type input "low"
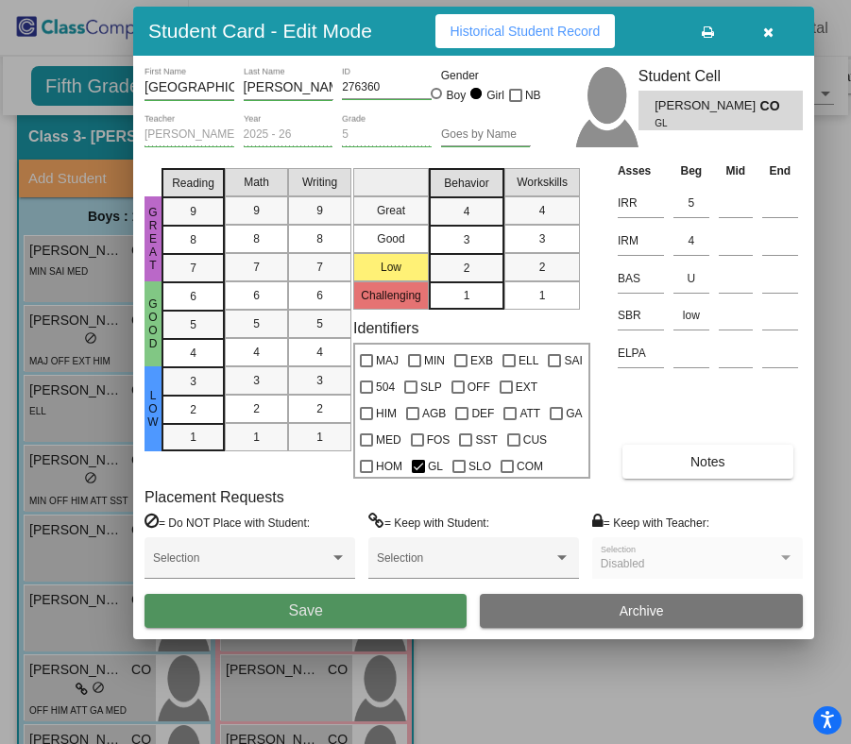
click at [315, 608] on span "Save" at bounding box center [305, 611] width 34 height 16
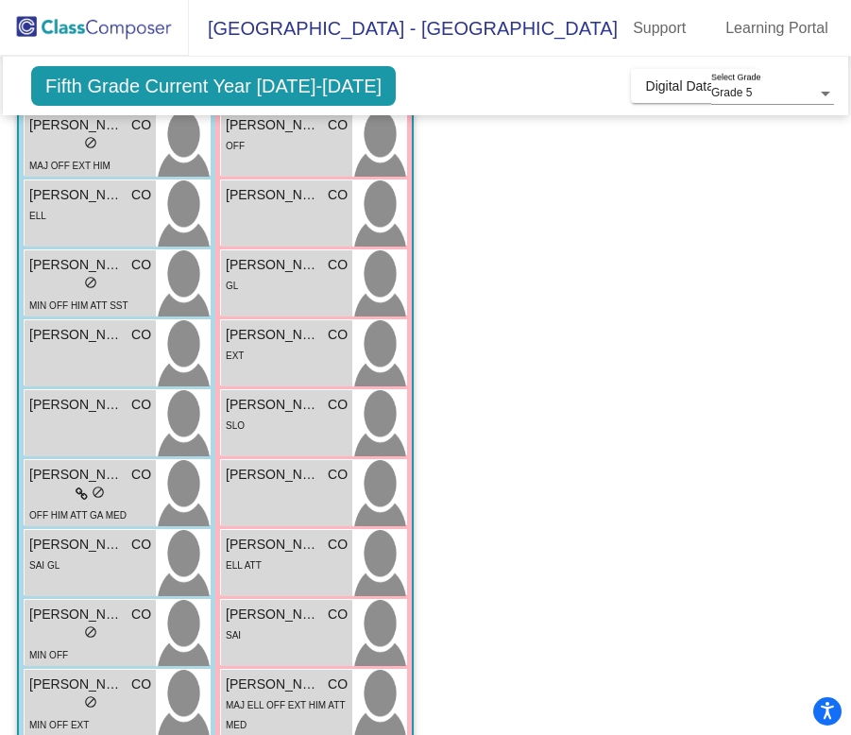
scroll to position [750, 0]
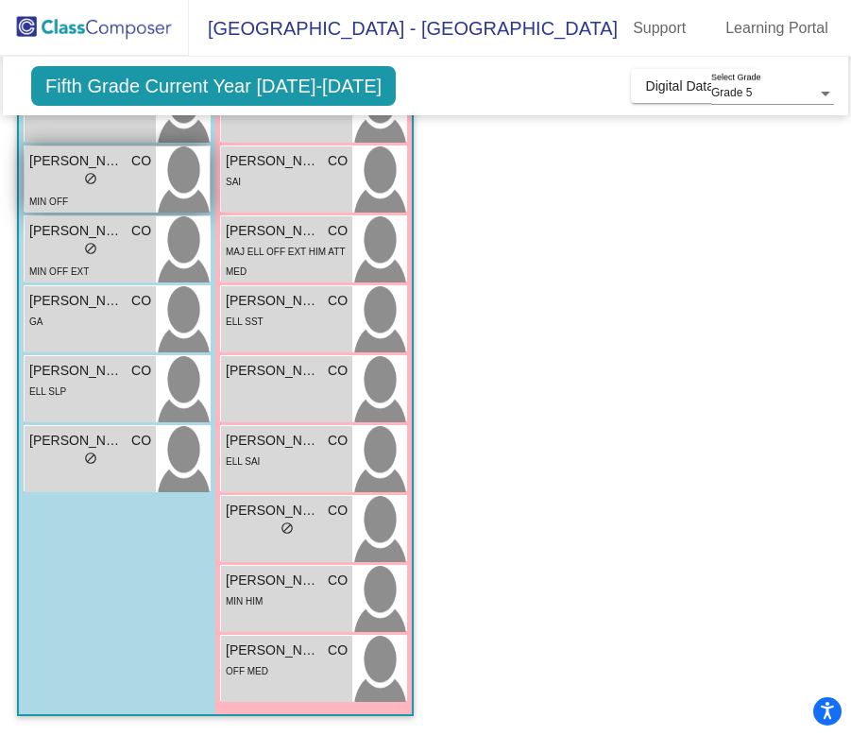
click at [98, 185] on div "lock do_not_disturb_alt" at bounding box center [90, 181] width 122 height 20
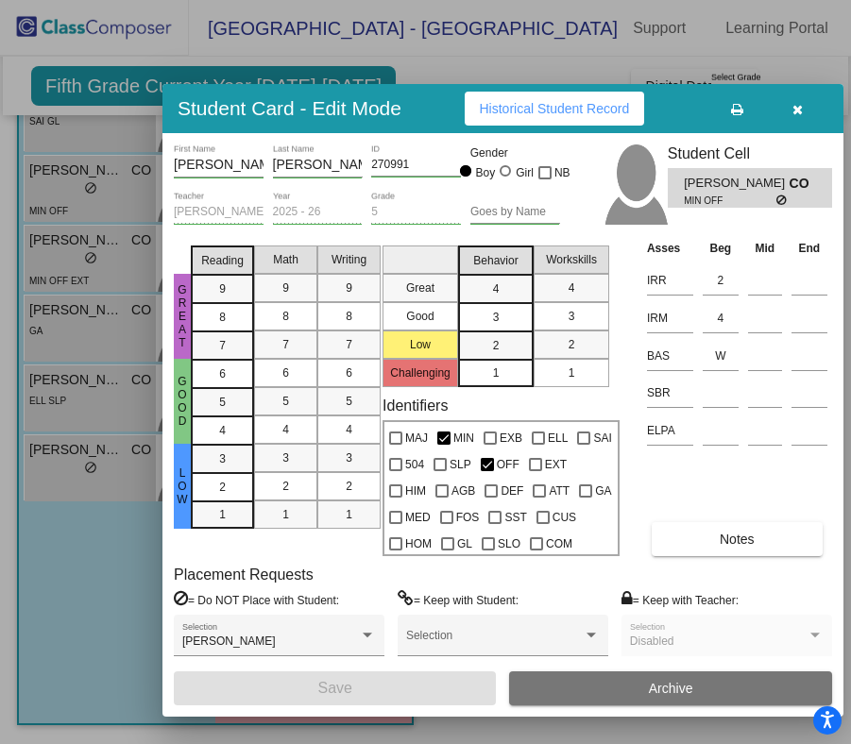
drag, startPoint x: 710, startPoint y: 75, endPoint x: 434, endPoint y: 106, distance: 278.5
click at [434, 106] on div "Student Card - Edit Mode Historical Student Record" at bounding box center [502, 108] width 681 height 49
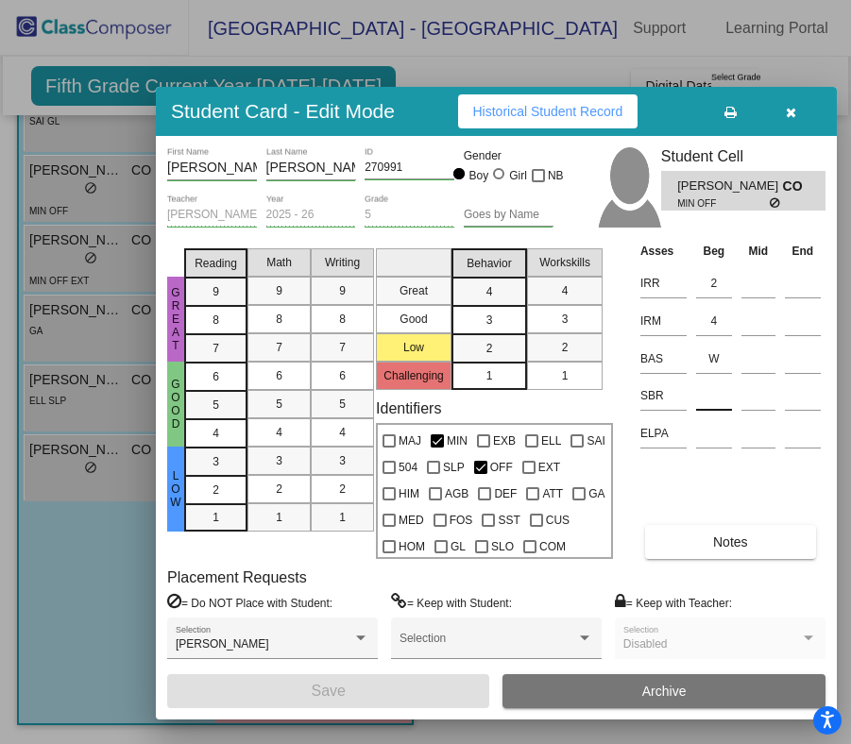
click at [707, 399] on input at bounding box center [714, 396] width 36 height 28
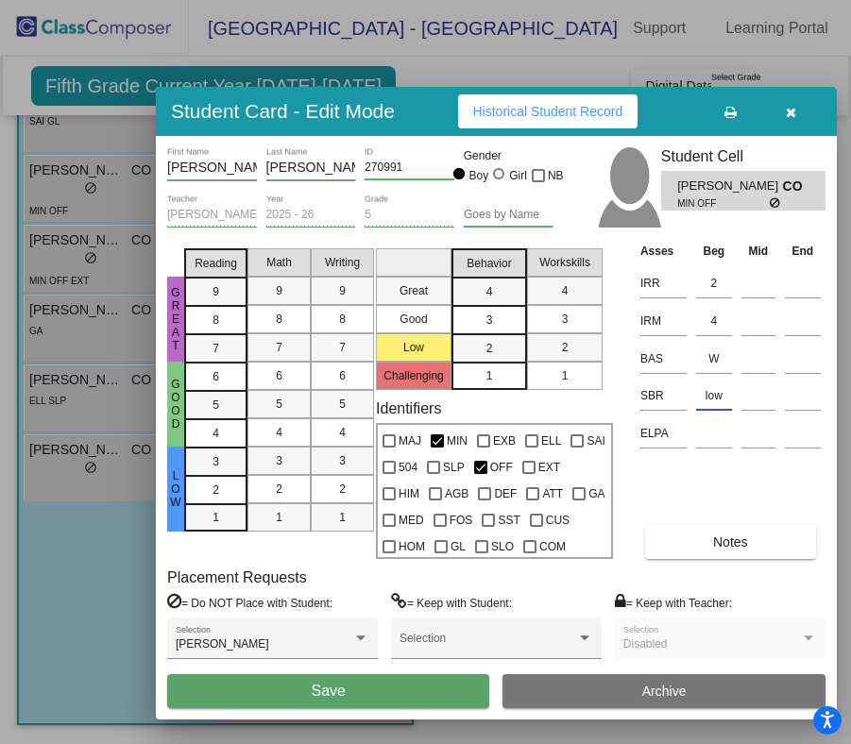
type input "low"
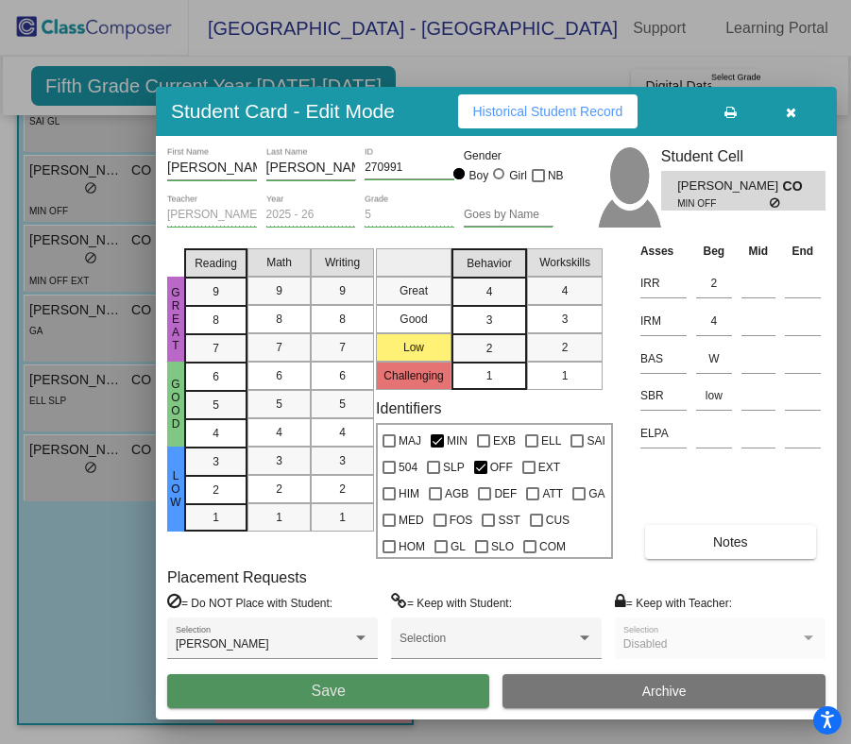
click at [334, 686] on span "Save" at bounding box center [328, 691] width 34 height 16
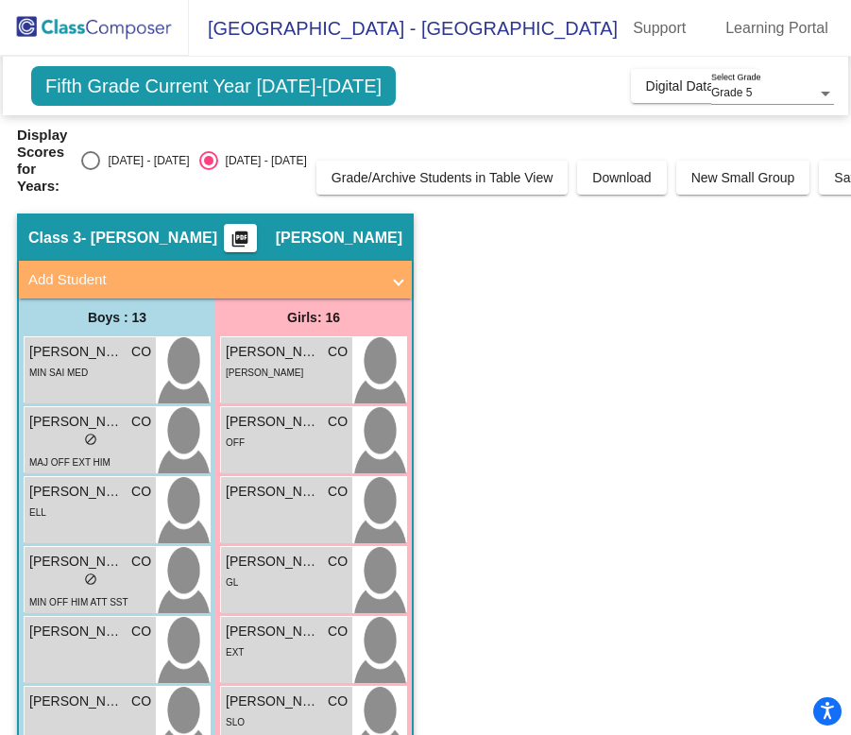
scroll to position [9, 0]
click at [252, 412] on span "[PERSON_NAME]" at bounding box center [273, 422] width 94 height 20
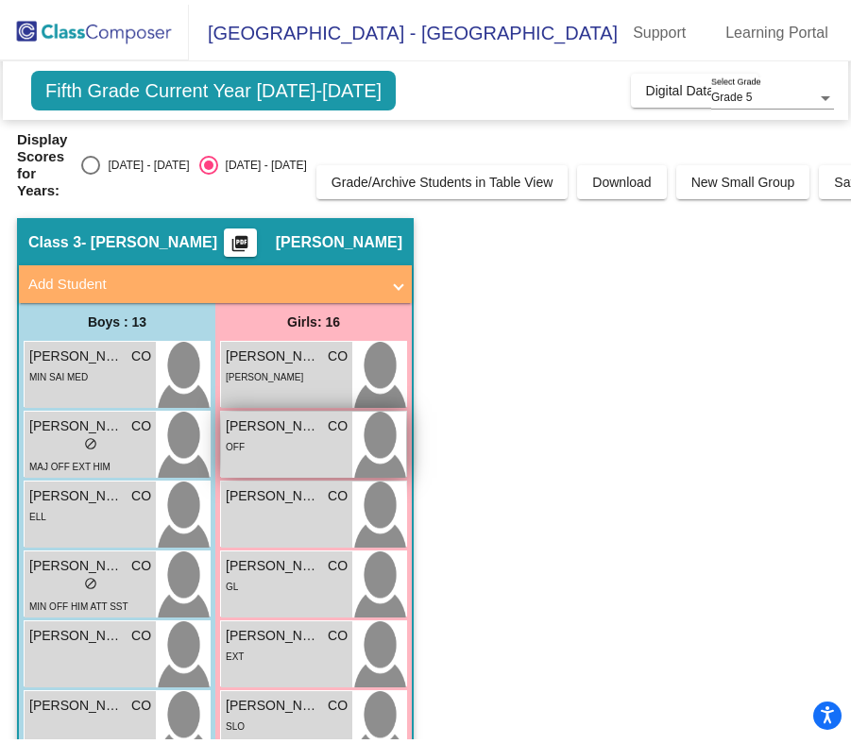
scroll to position [0, 0]
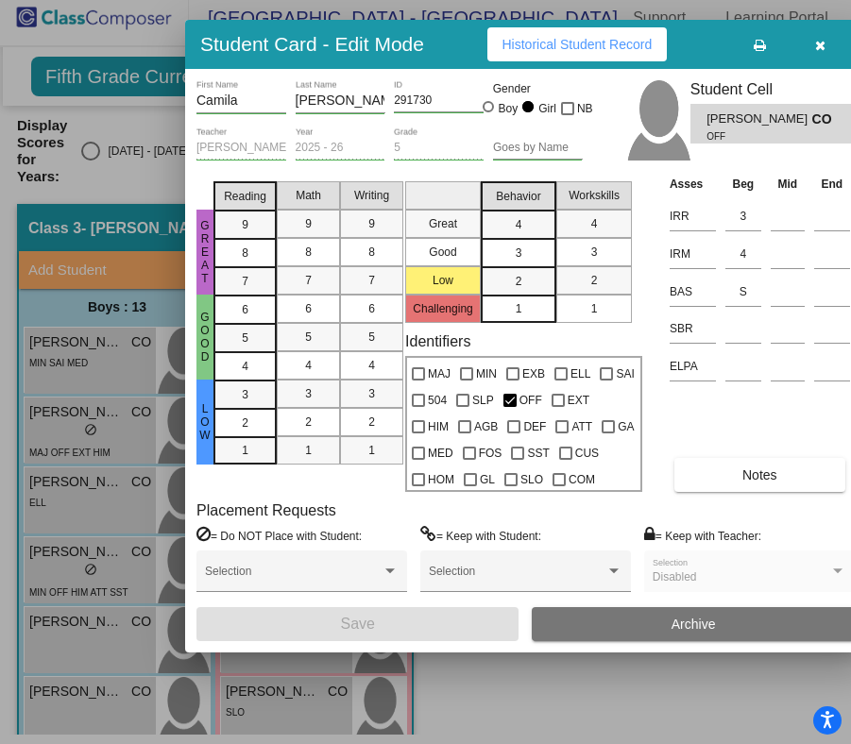
drag, startPoint x: 713, startPoint y: 84, endPoint x: 363, endPoint y: 24, distance: 355.6
click at [363, 24] on div "Student Card - Edit Mode Historical Student Record" at bounding box center [525, 44] width 681 height 49
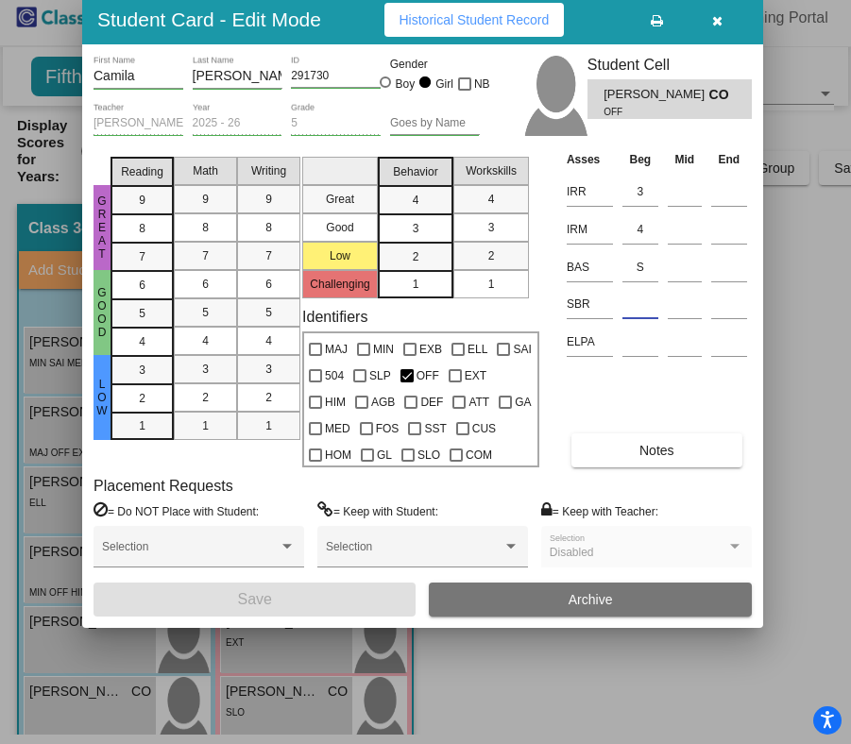
click at [638, 318] on input at bounding box center [640, 304] width 36 height 28
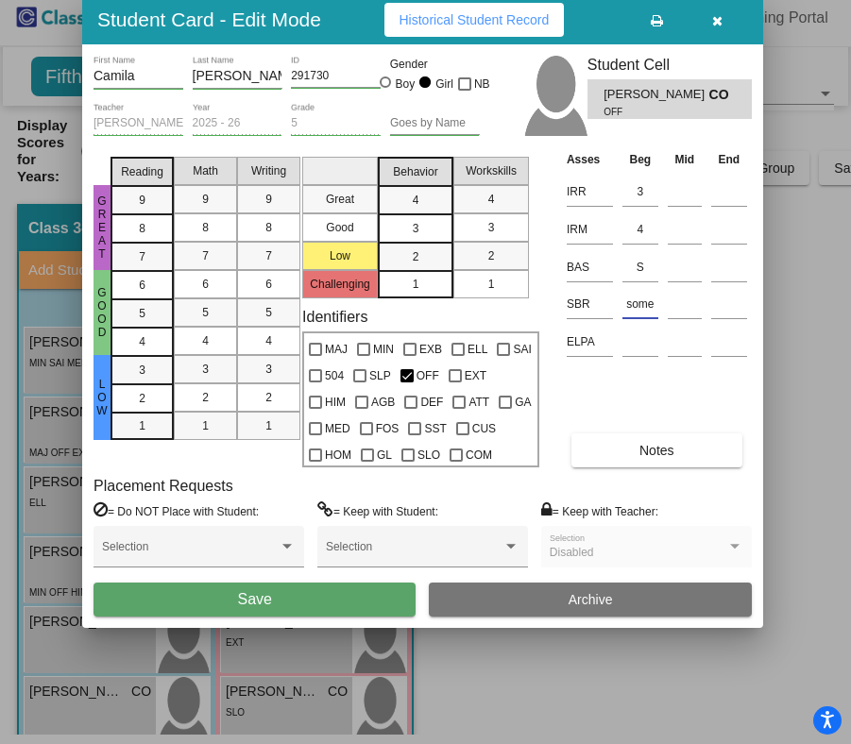
type input "some"
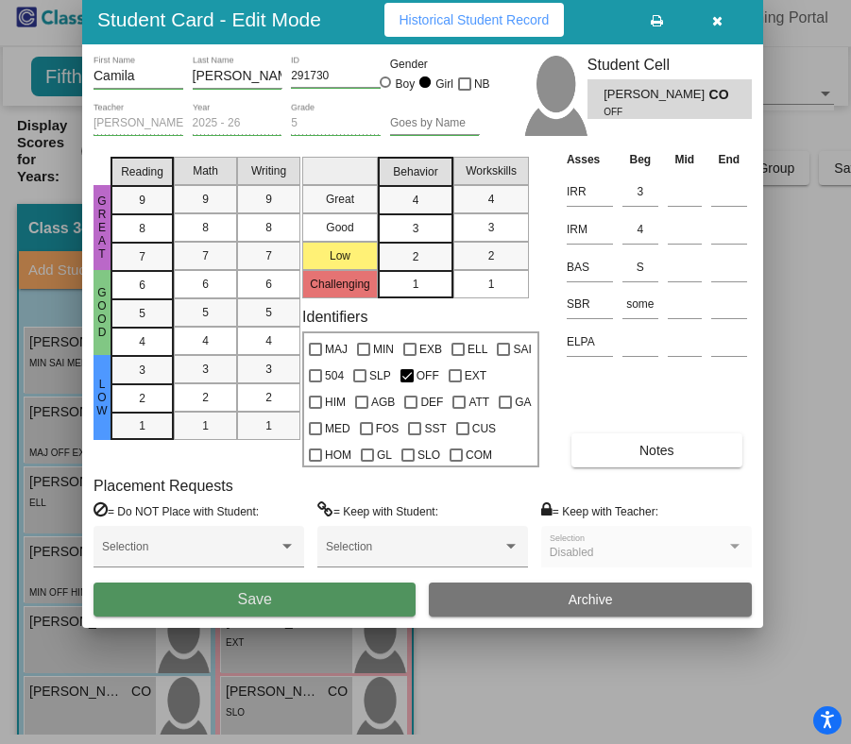
click at [240, 608] on button "Save" at bounding box center [255, 600] width 322 height 34
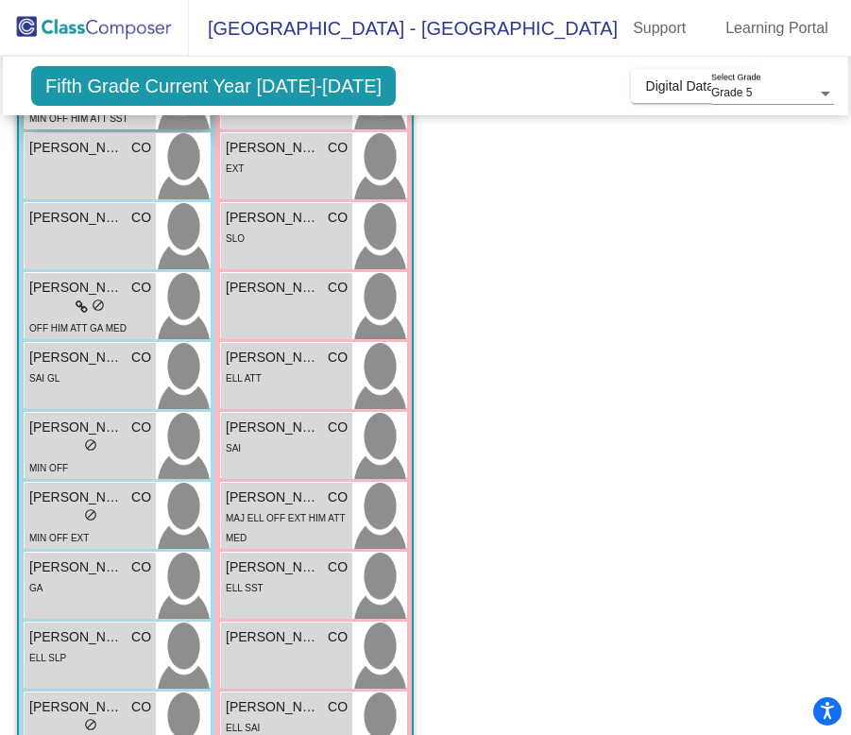
scroll to position [504, 0]
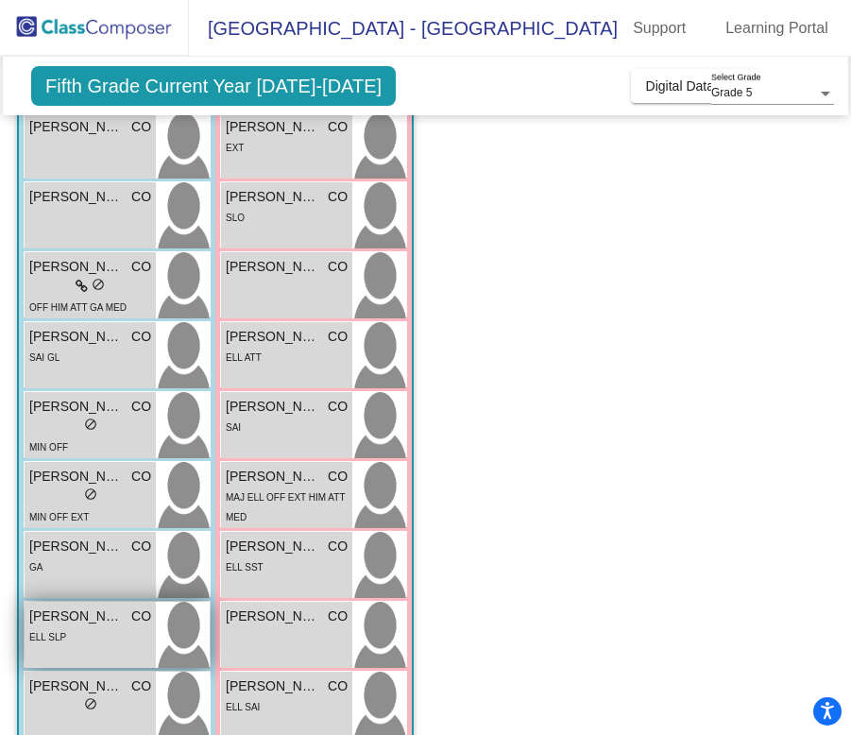
click at [69, 626] on div "ELL SLP" at bounding box center [90, 636] width 122 height 20
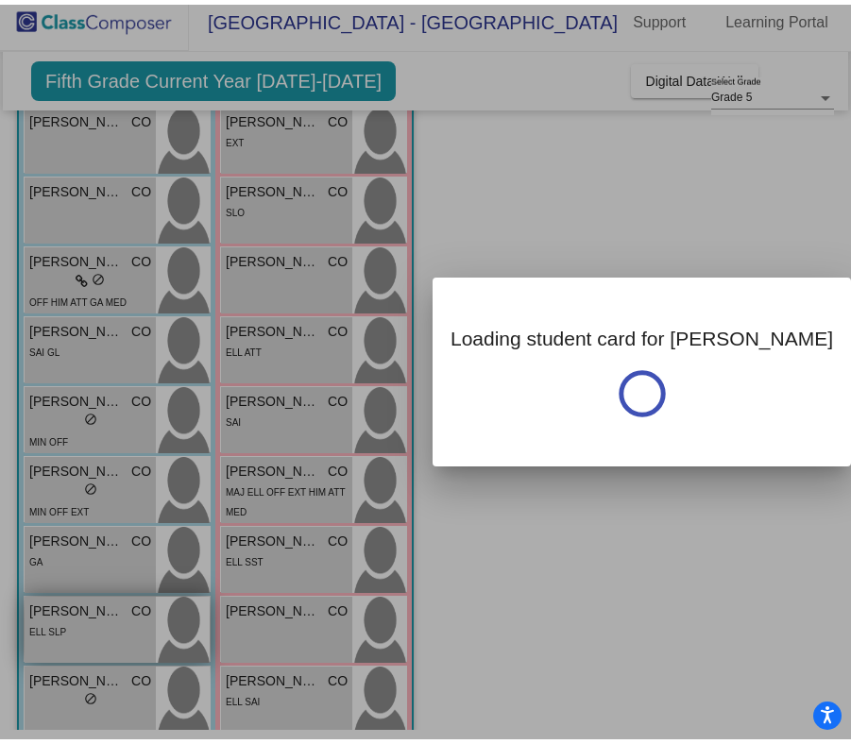
scroll to position [0, 0]
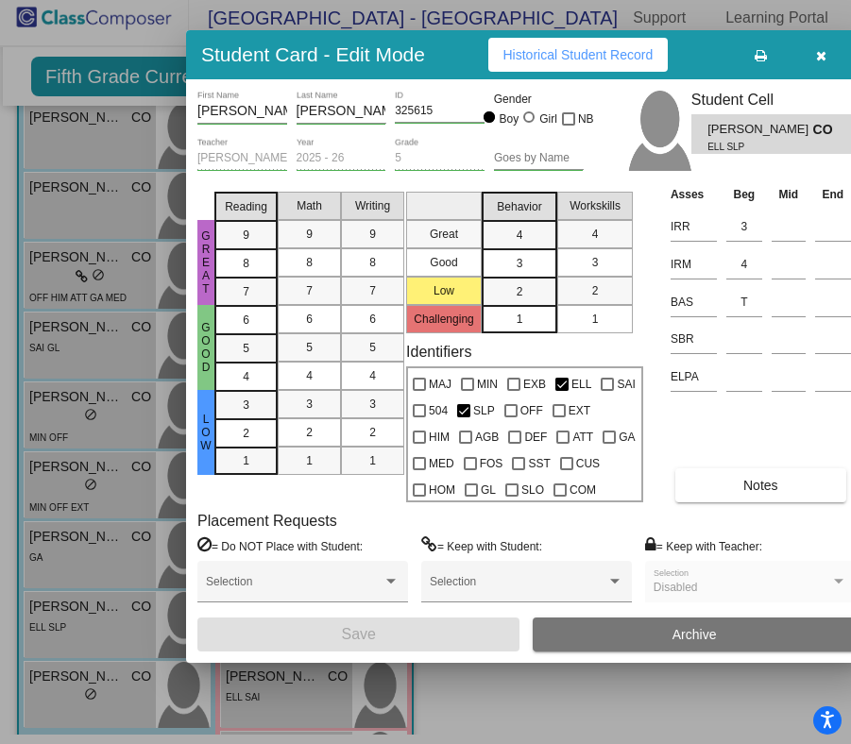
drag, startPoint x: 721, startPoint y: 89, endPoint x: 434, endPoint y: 59, distance: 287.8
click at [434, 59] on div "Student Card - Edit Mode Historical Student Record" at bounding box center [526, 54] width 681 height 49
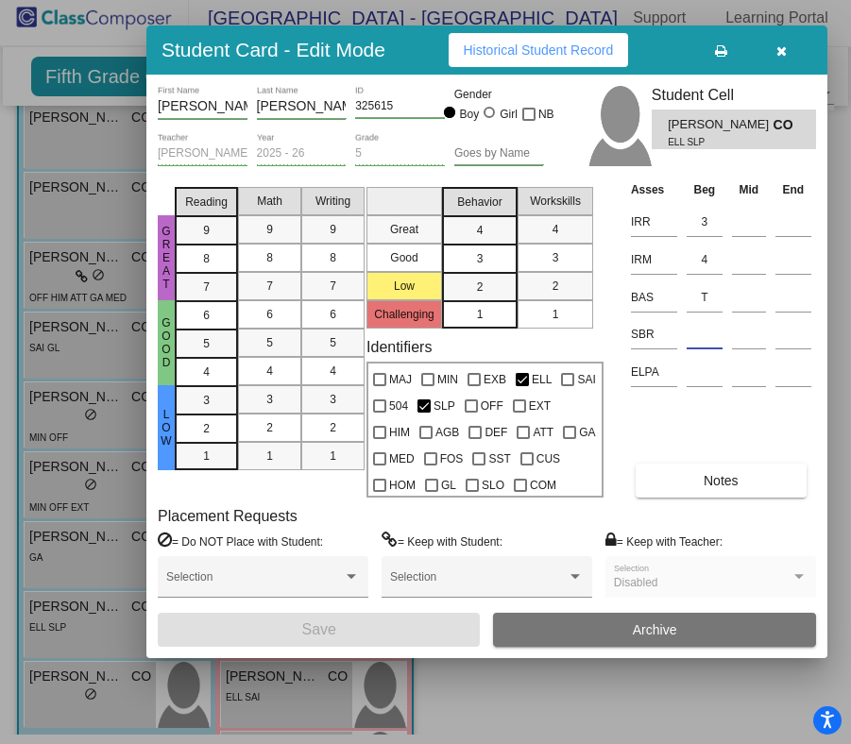
click at [702, 322] on input at bounding box center [705, 334] width 36 height 28
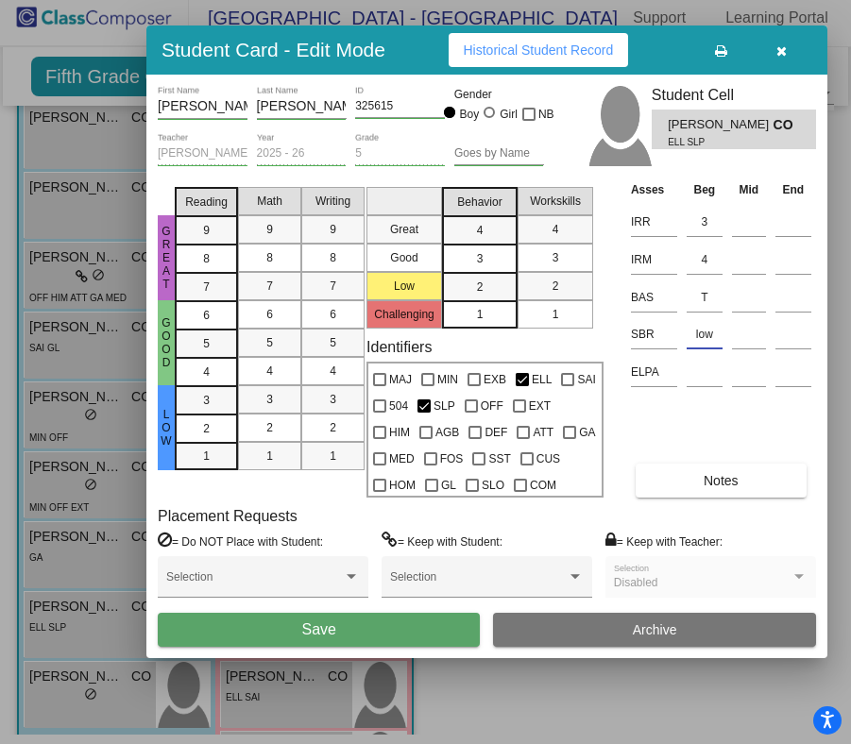
type input "low"
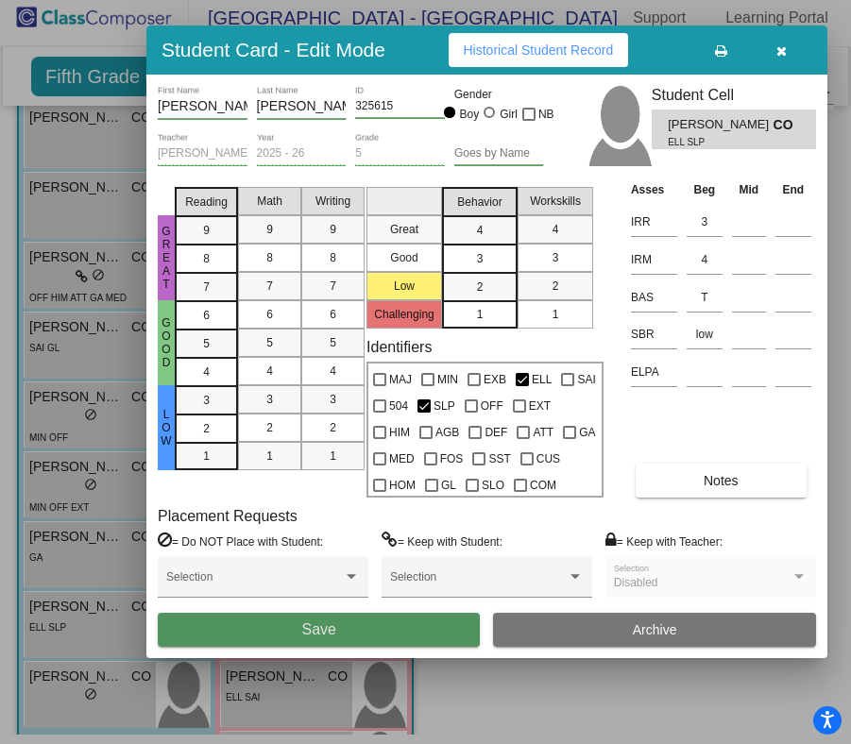
click at [383, 621] on button "Save" at bounding box center [319, 630] width 322 height 34
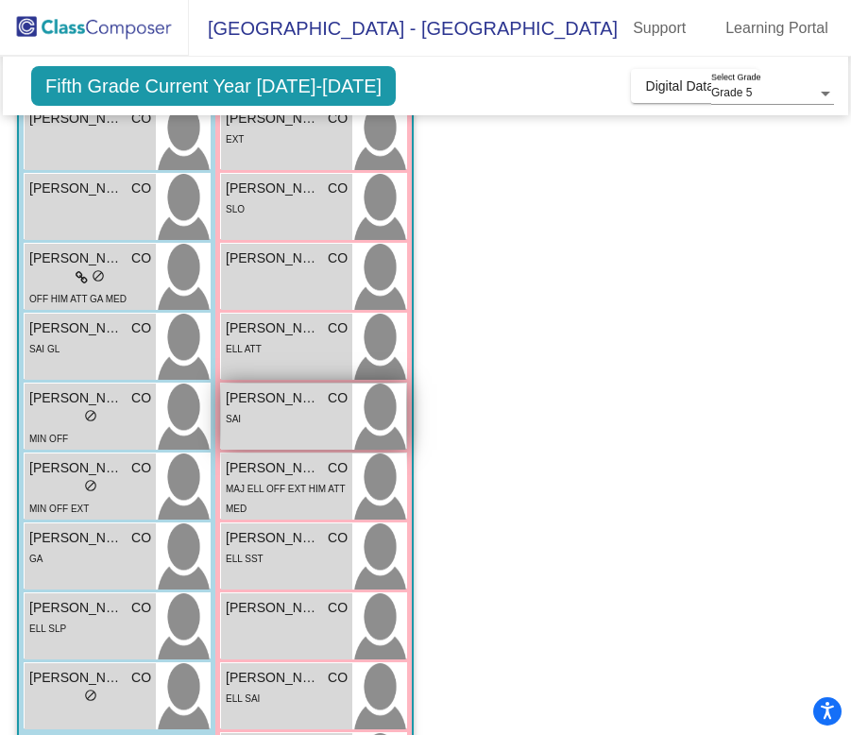
scroll to position [510, 0]
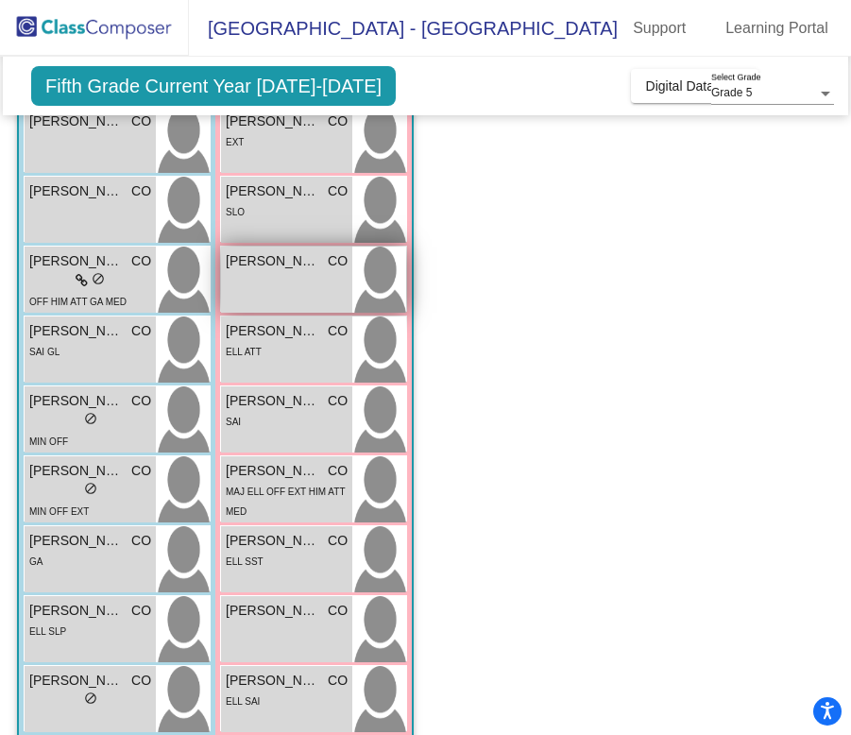
click at [280, 272] on div "[PERSON_NAME] CO lock do_not_disturb_alt" at bounding box center [286, 280] width 131 height 66
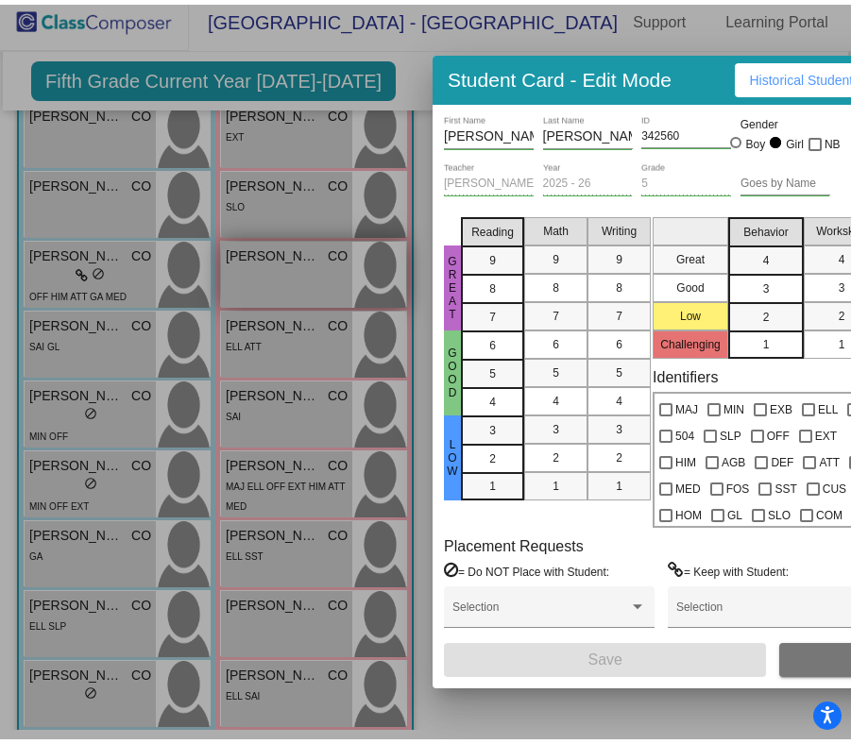
scroll to position [0, 0]
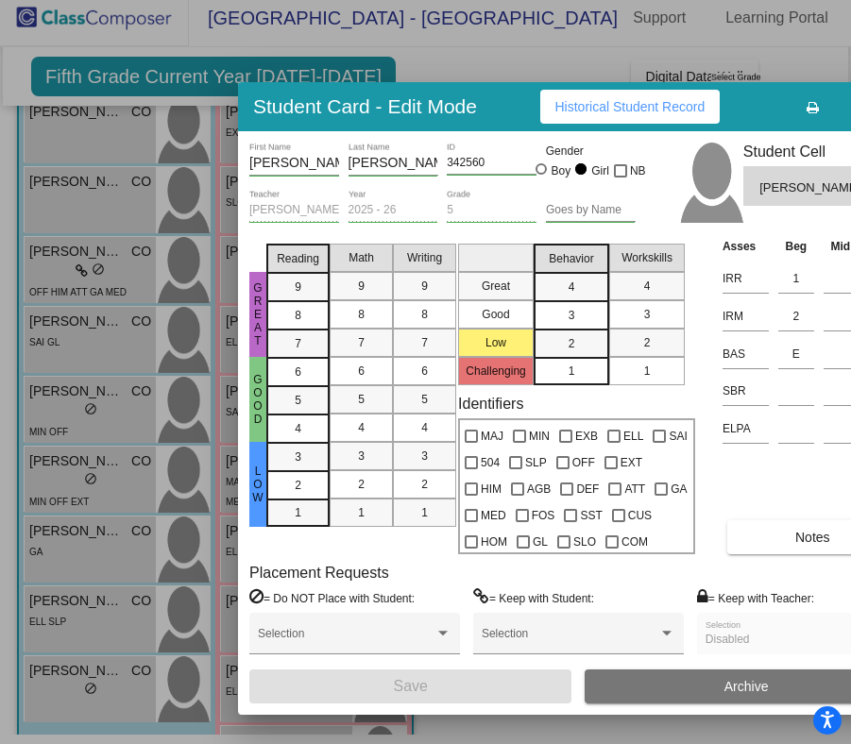
drag, startPoint x: 713, startPoint y: 87, endPoint x: 519, endPoint y: 113, distance: 196.4
click at [519, 113] on div "Student Card - Edit Mode Historical Student Record" at bounding box center [578, 106] width 681 height 49
click at [788, 390] on input at bounding box center [796, 391] width 36 height 28
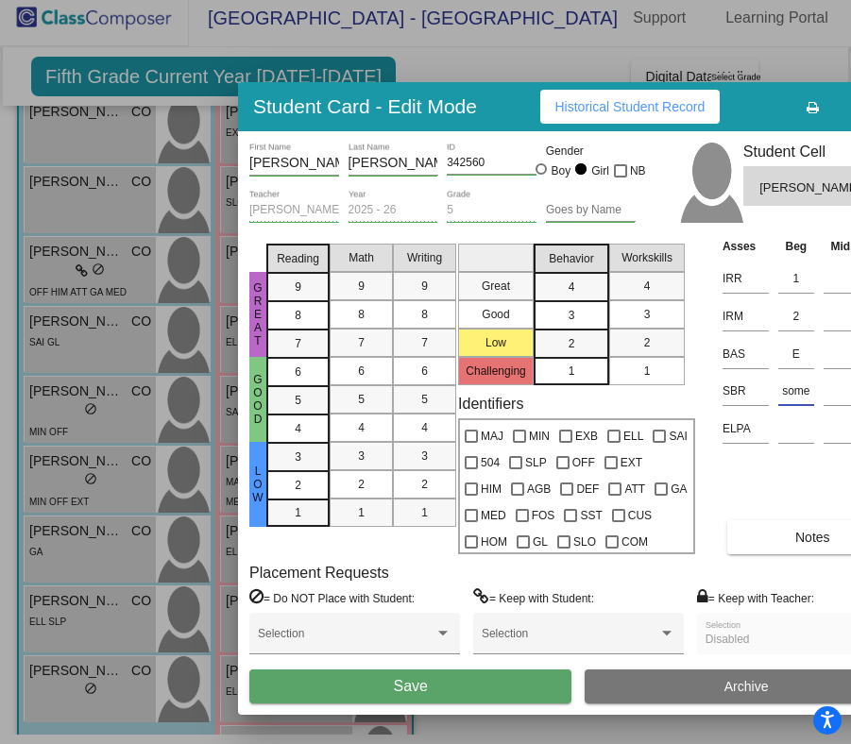
type input "some"
click at [465, 687] on button "Save" at bounding box center [410, 687] width 322 height 34
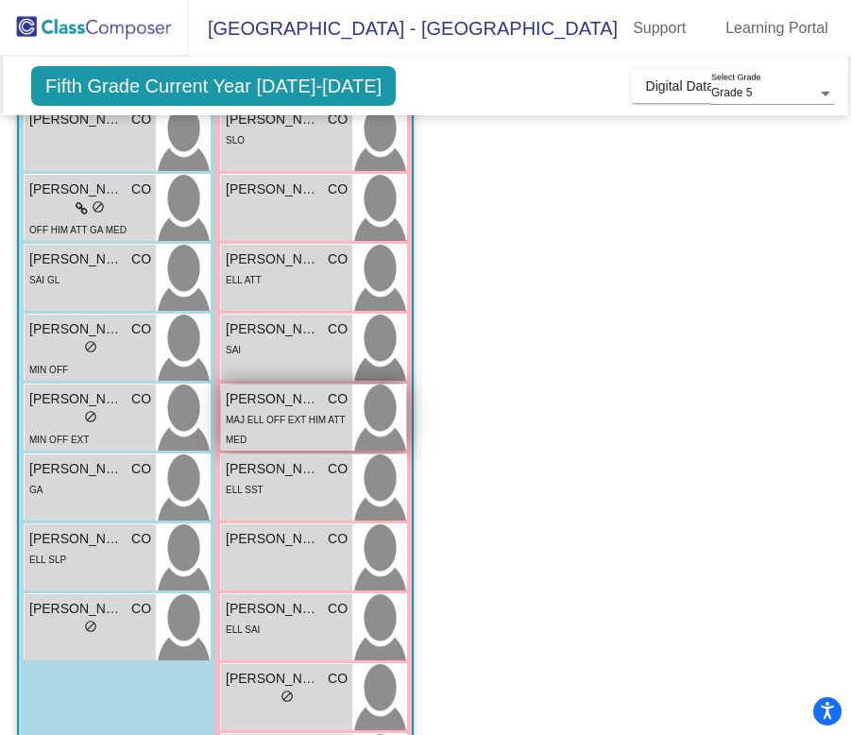
scroll to position [598, 0]
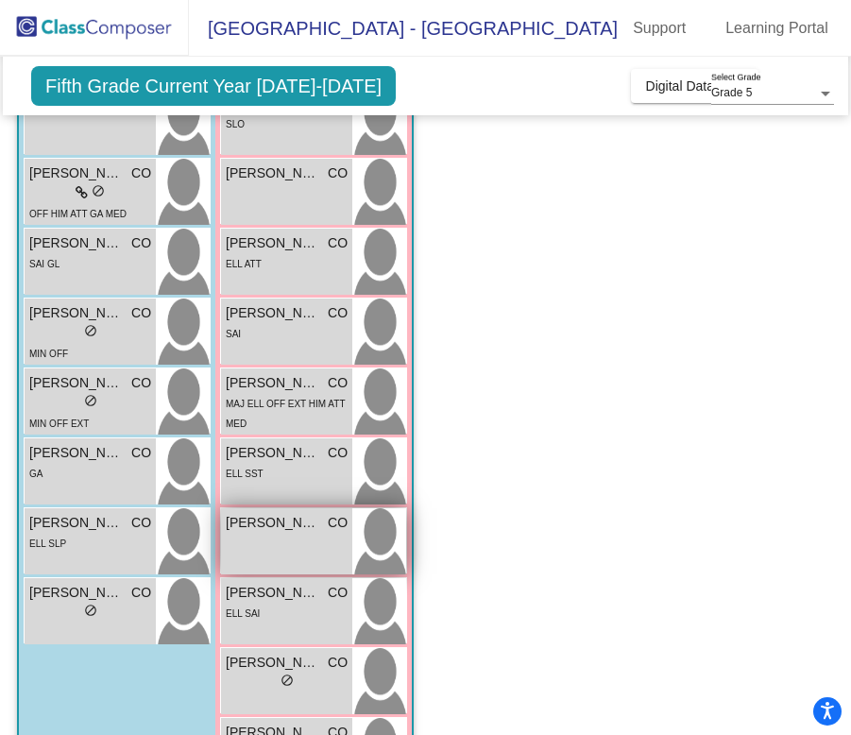
click at [262, 518] on span "[PERSON_NAME]" at bounding box center [273, 523] width 94 height 20
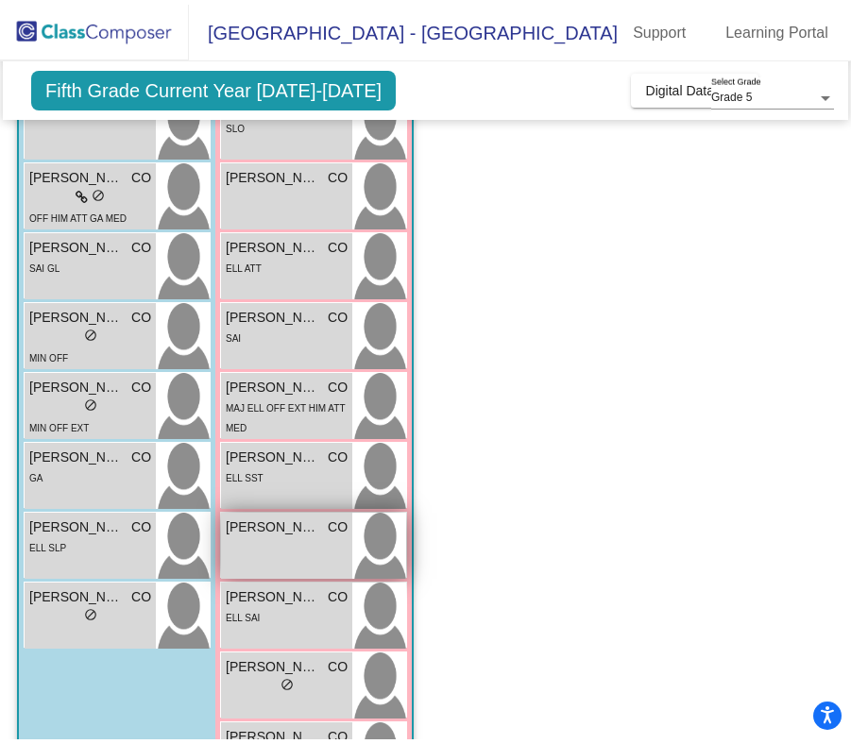
scroll to position [0, 0]
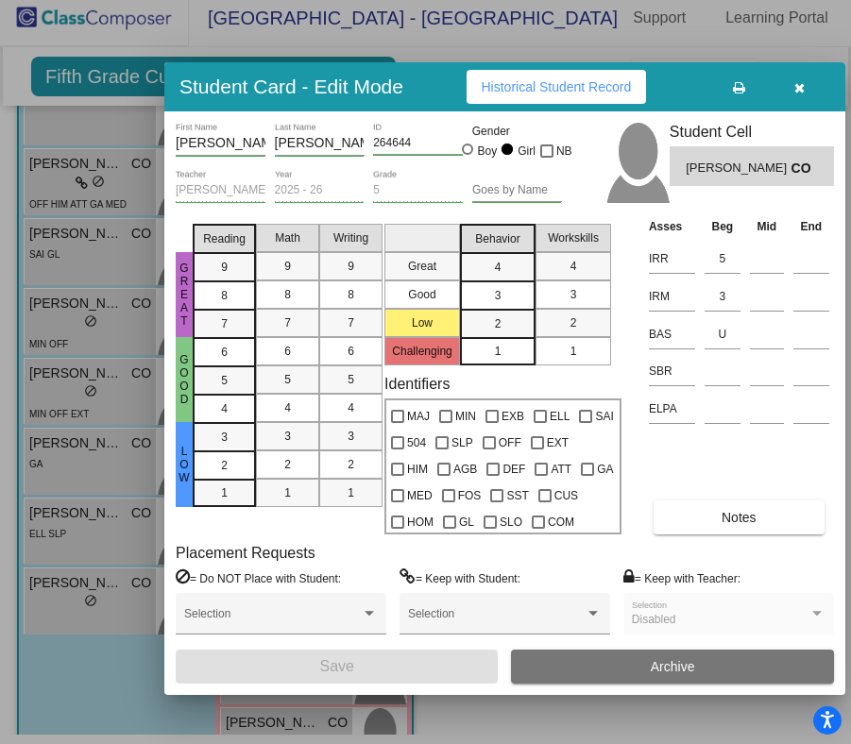
drag, startPoint x: 711, startPoint y: 71, endPoint x: 306, endPoint y: 90, distance: 405.6
click at [306, 90] on div "Student Card - Edit Mode Historical Student Record" at bounding box center [504, 86] width 681 height 49
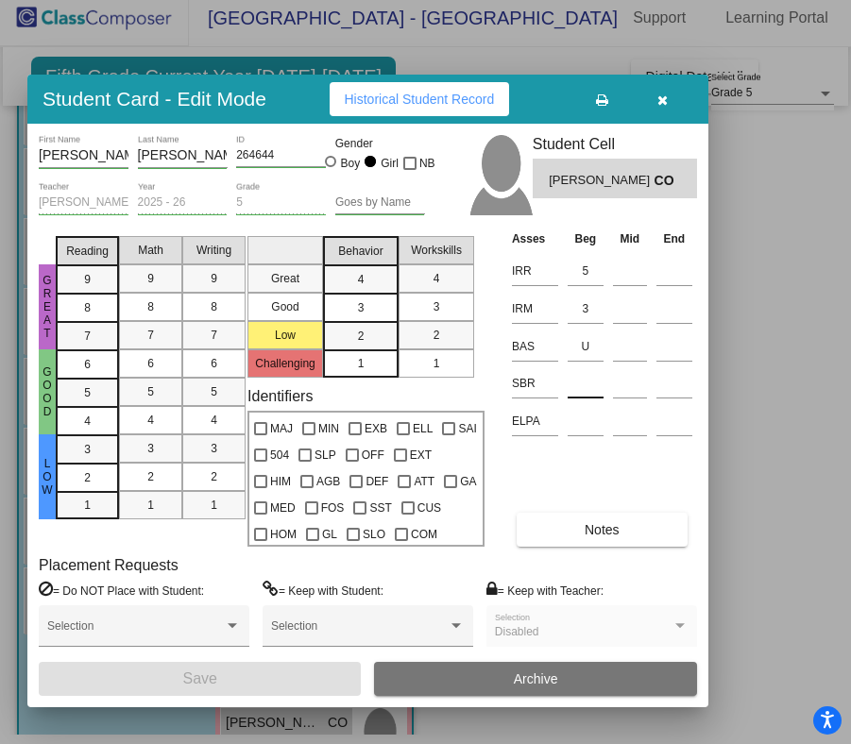
click at [577, 383] on input at bounding box center [586, 383] width 36 height 28
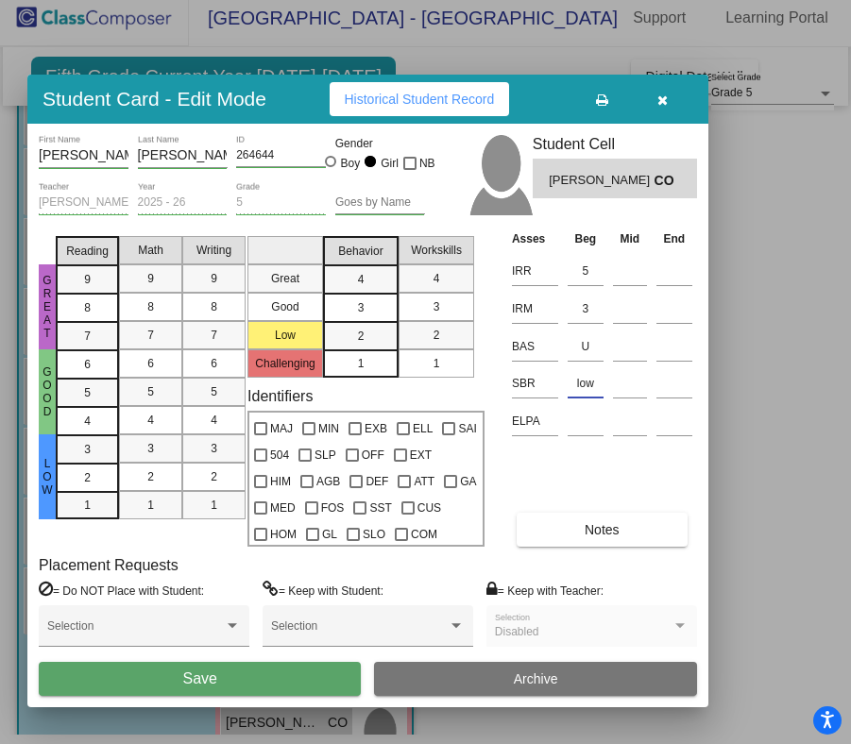
type input "low"
click at [246, 690] on button "Save" at bounding box center [200, 679] width 322 height 34
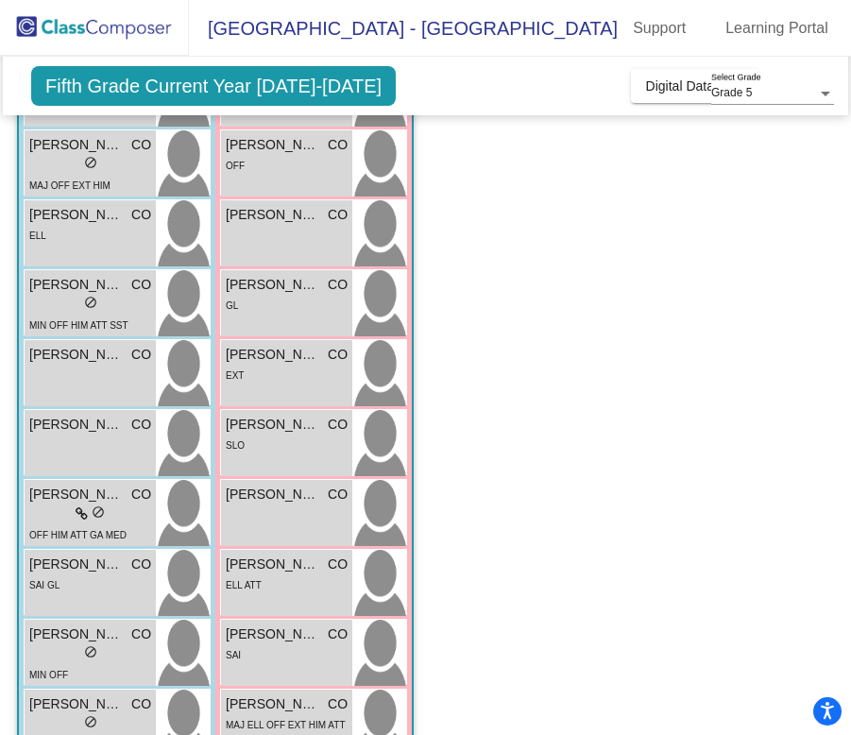
scroll to position [272, 0]
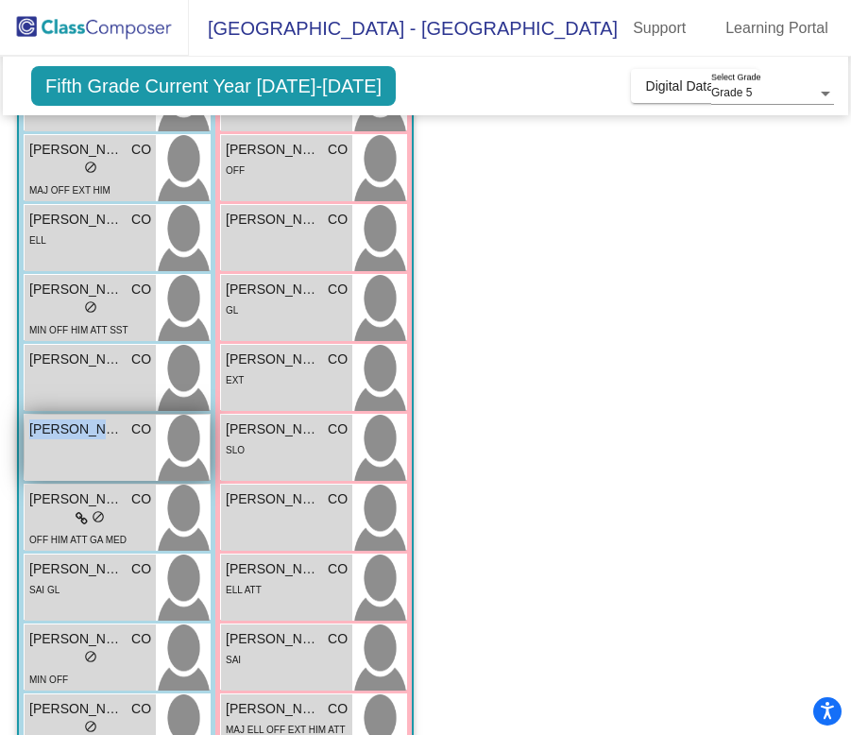
click at [114, 419] on span "[PERSON_NAME]" at bounding box center [76, 429] width 94 height 20
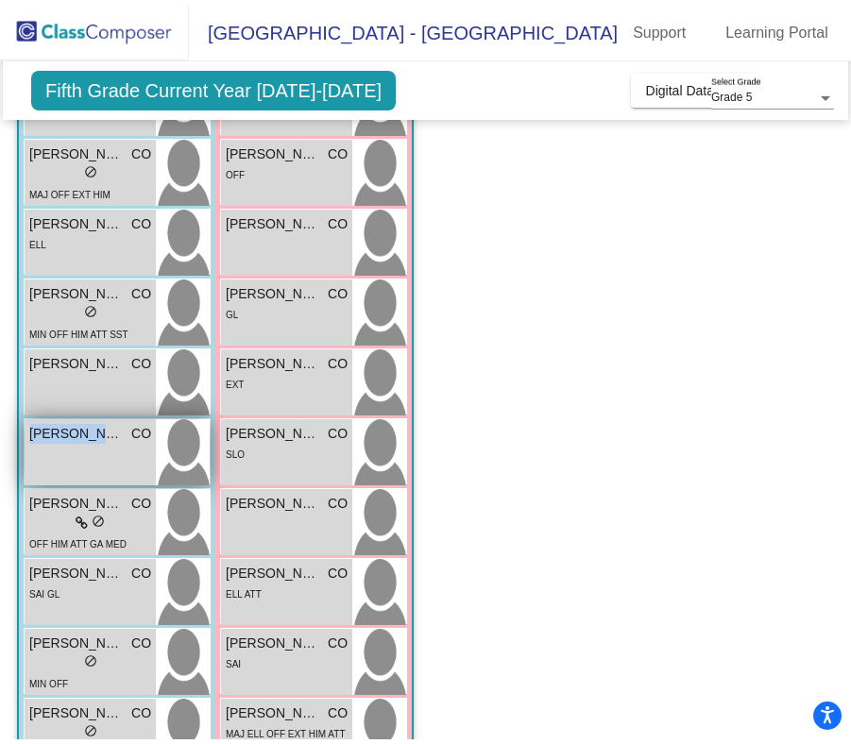
scroll to position [0, 0]
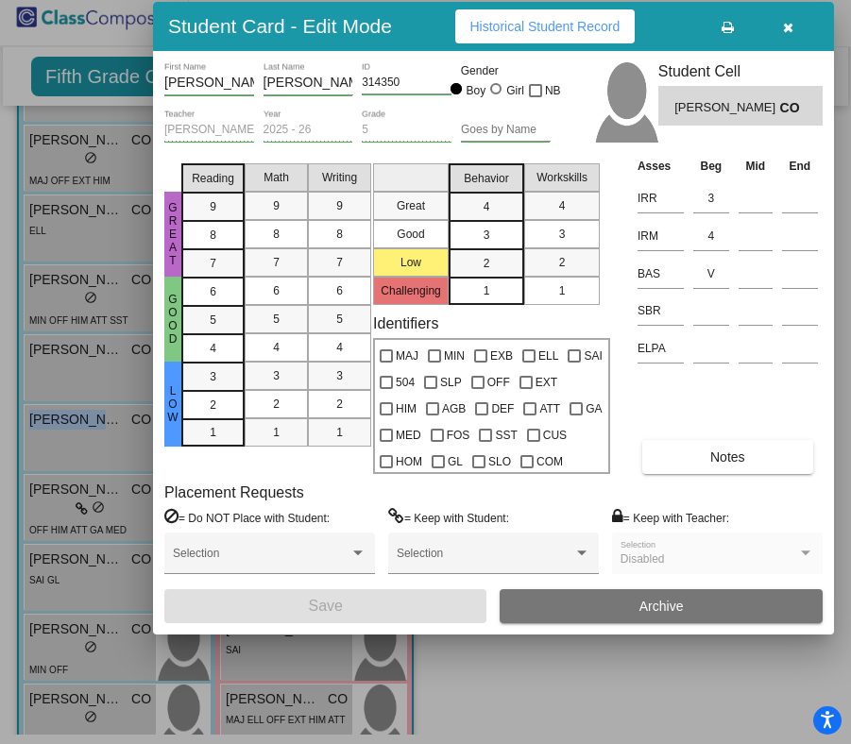
drag, startPoint x: 731, startPoint y: 78, endPoint x: 440, endPoint y: 26, distance: 295.7
click at [440, 26] on div "Student Card - Edit Mode Historical Student Record" at bounding box center [493, 26] width 681 height 49
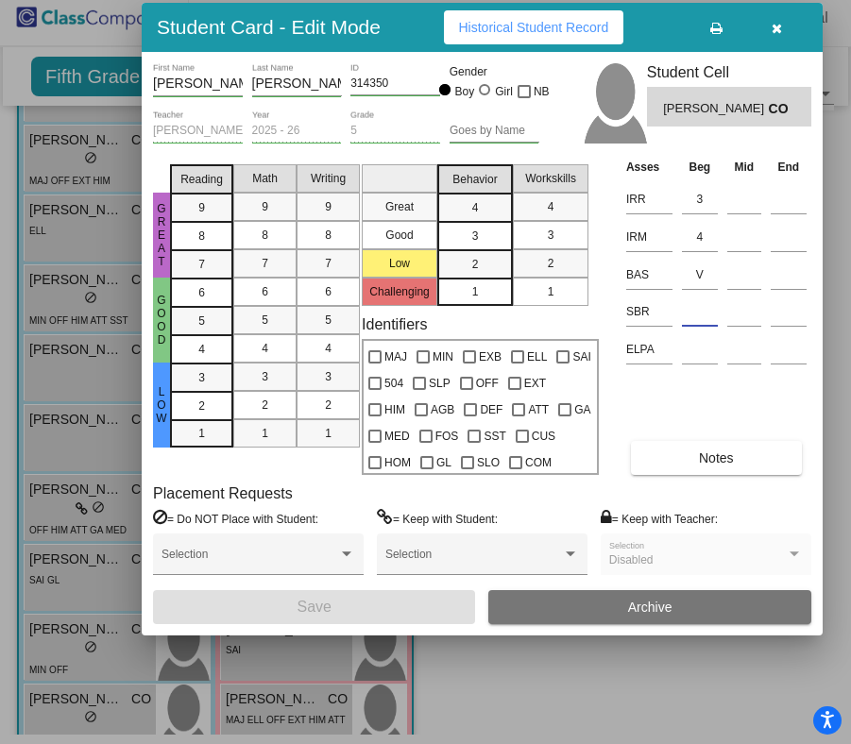
click at [713, 326] on input at bounding box center [700, 312] width 36 height 28
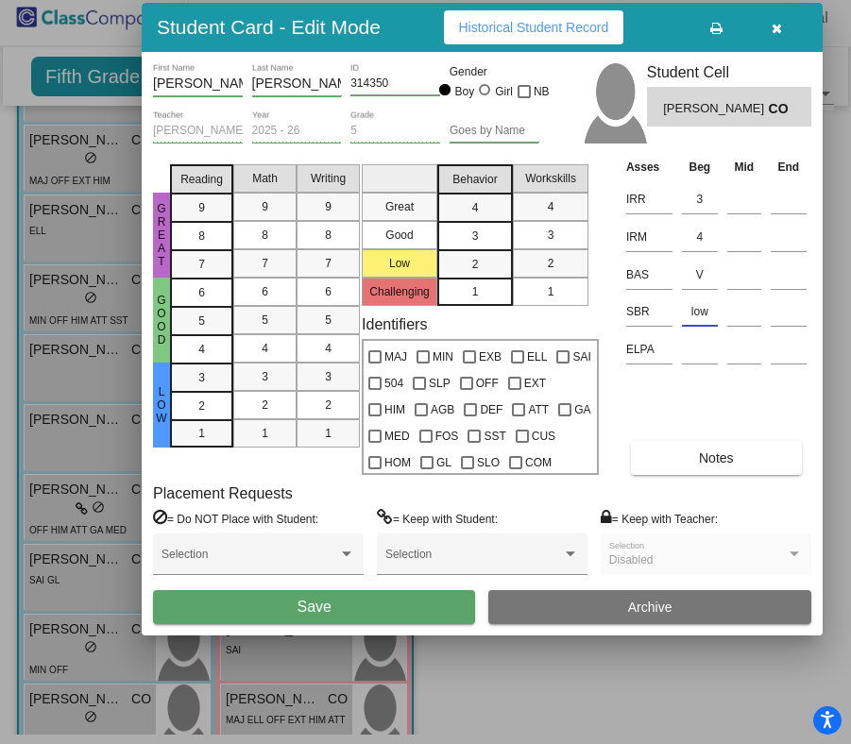
type input "low"
click at [345, 614] on button "Save" at bounding box center [314, 607] width 322 height 34
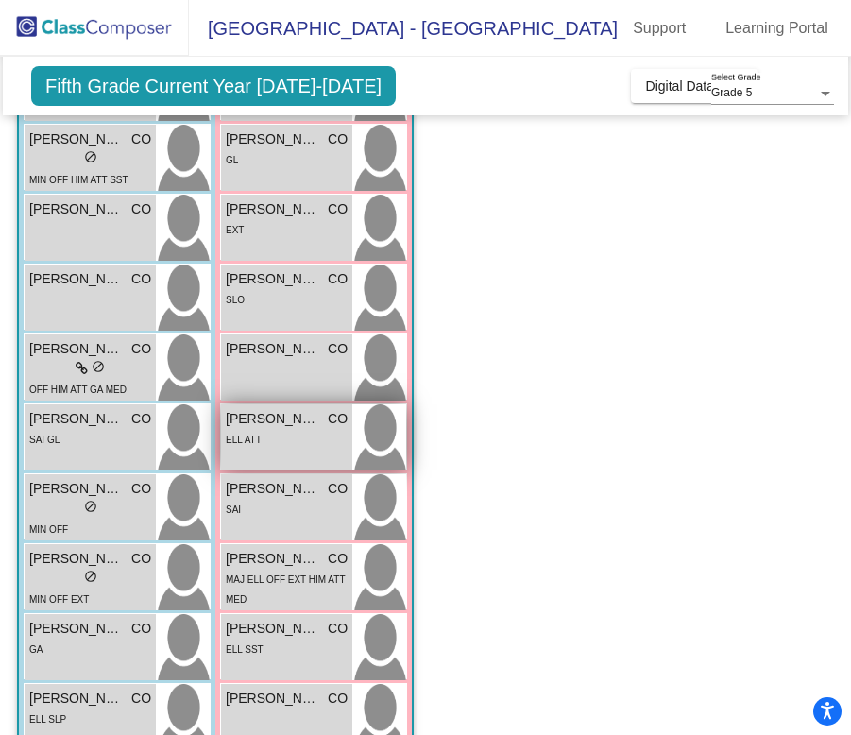
scroll to position [421, 0]
click at [288, 550] on span "[PERSON_NAME]" at bounding box center [273, 560] width 94 height 20
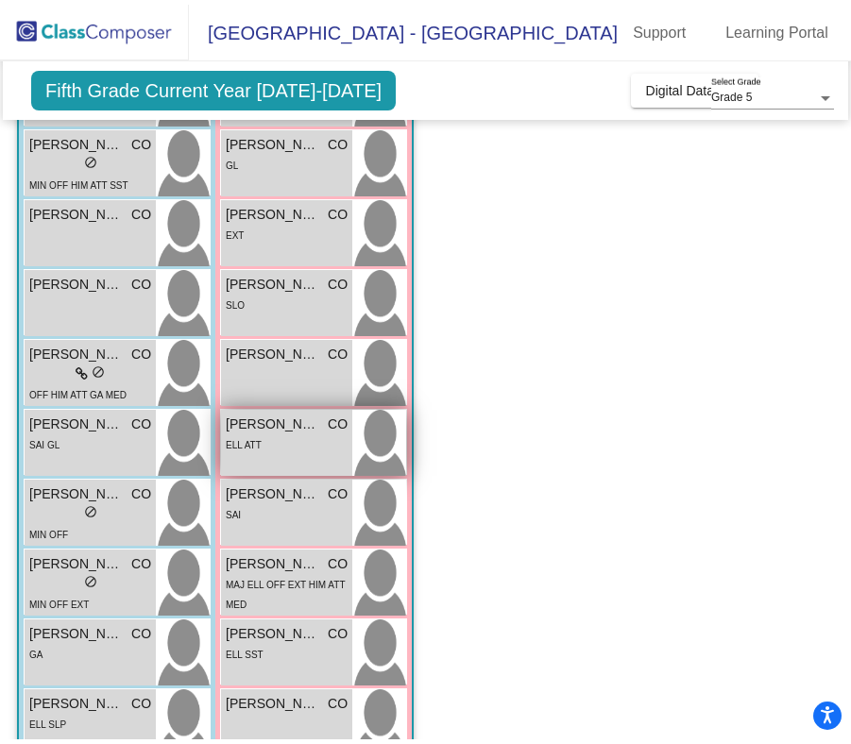
scroll to position [0, 0]
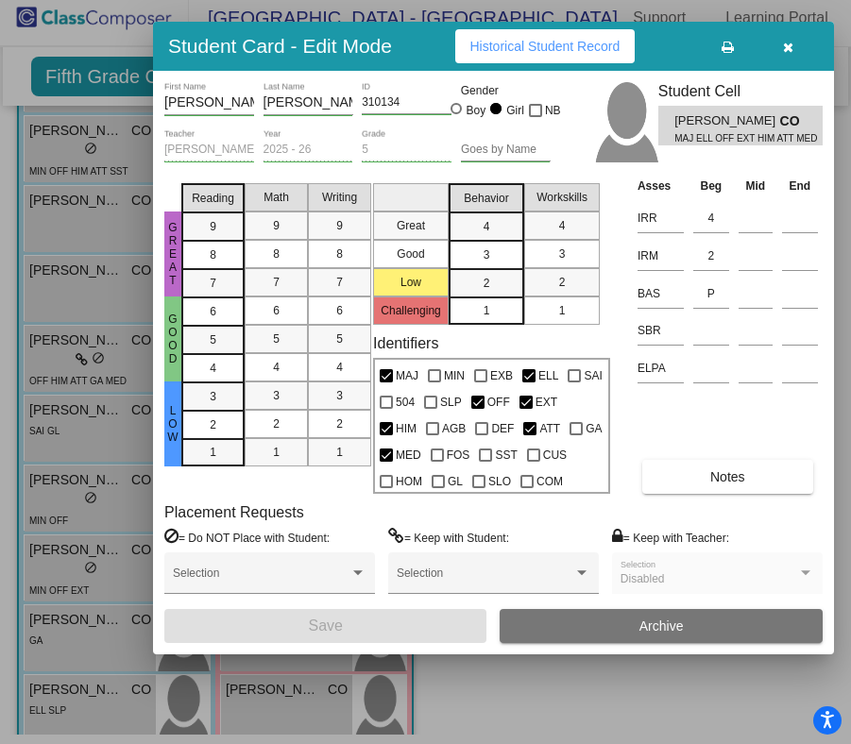
drag, startPoint x: 710, startPoint y: 82, endPoint x: 393, endPoint y: 45, distance: 319.5
click at [393, 45] on div "Student Card - Edit Mode Historical Student Record" at bounding box center [493, 46] width 681 height 49
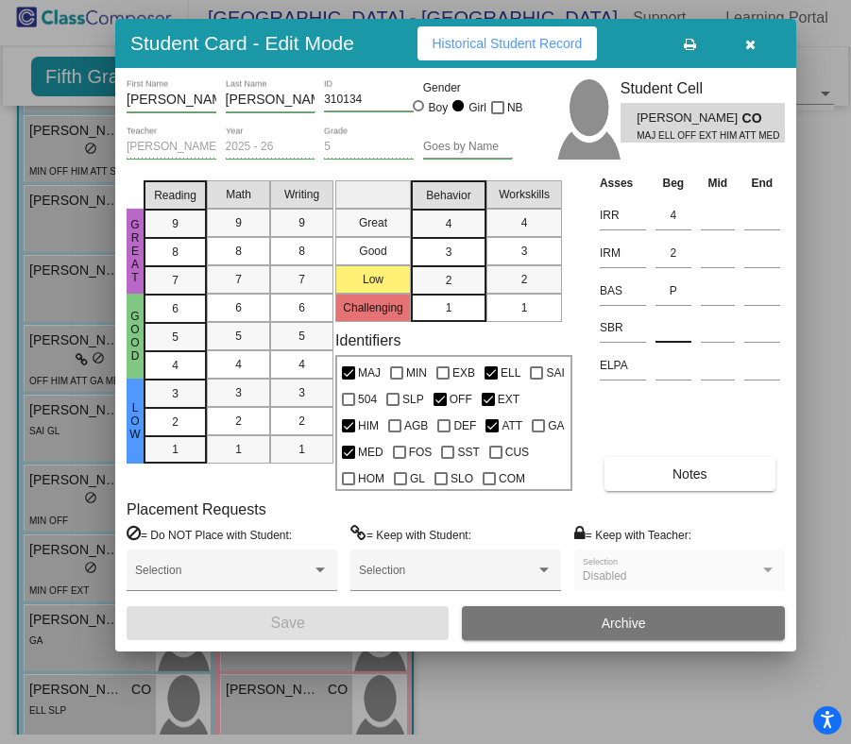
click at [677, 341] on input at bounding box center [673, 328] width 36 height 28
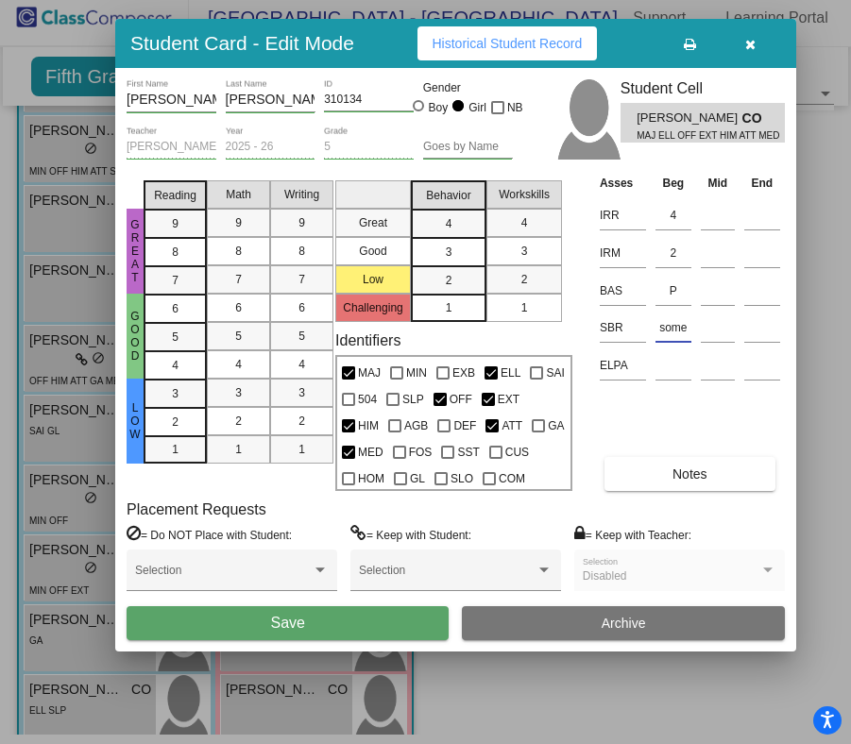
type input "some"
click at [312, 640] on div "[PERSON_NAME] First Name [PERSON_NAME] Last Name 310134 ID Gender Boy Girl NB […" at bounding box center [455, 360] width 681 height 584
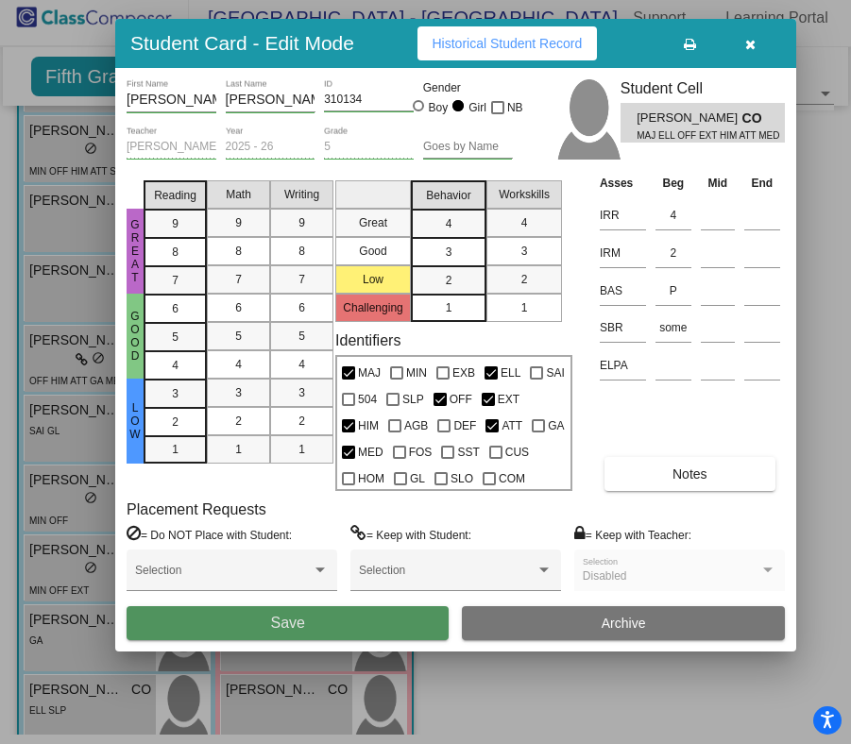
click at [298, 623] on span "Save" at bounding box center [287, 623] width 34 height 16
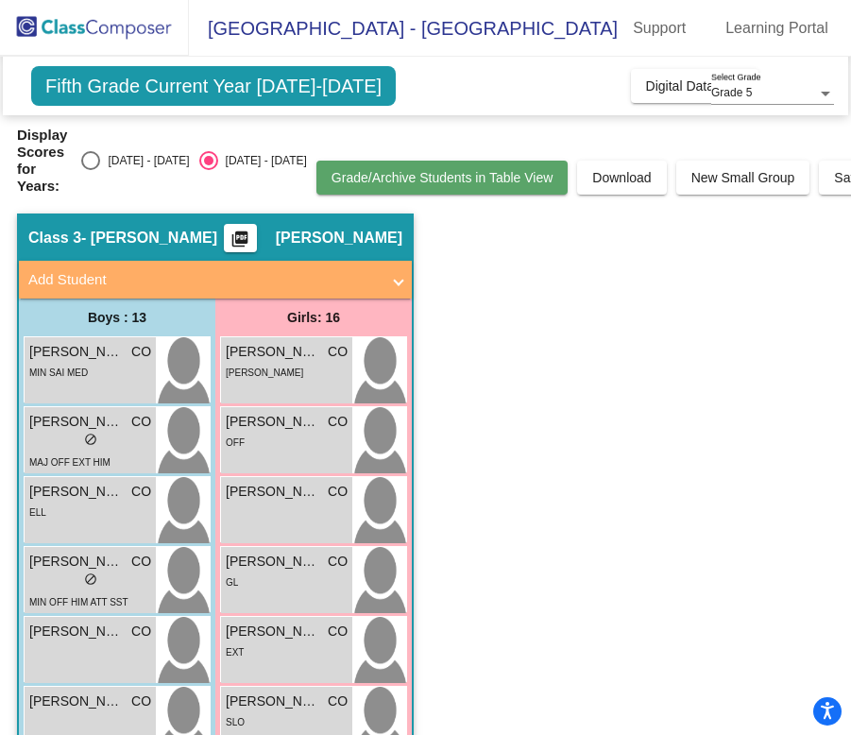
click at [427, 170] on span "Grade/Archive Students in Table View" at bounding box center [443, 177] width 222 height 15
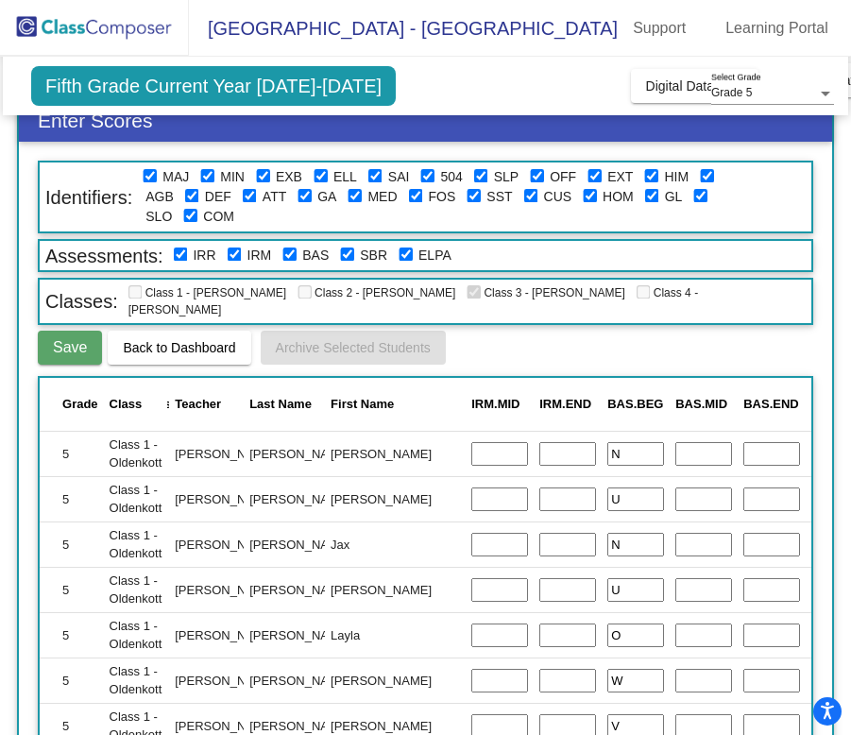
scroll to position [0, 980]
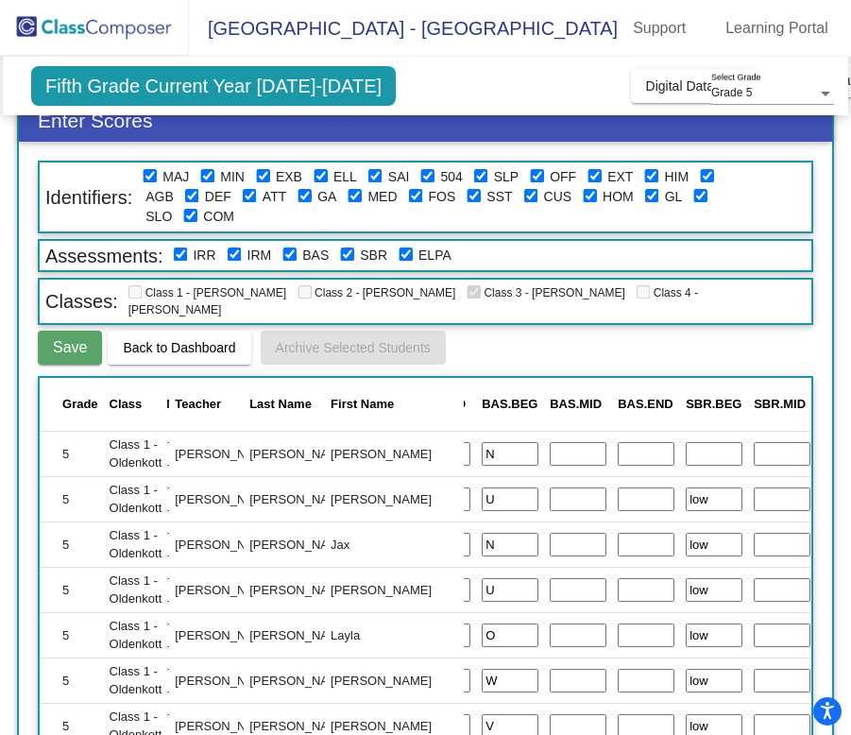
click at [686, 451] on input "text" at bounding box center [714, 454] width 57 height 25
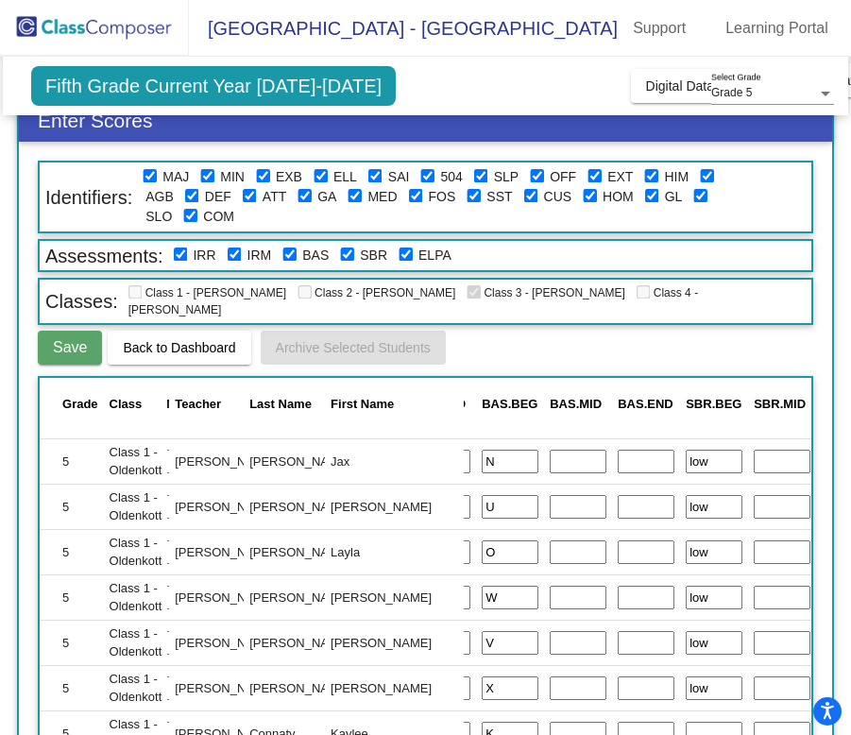
scroll to position [254, 980]
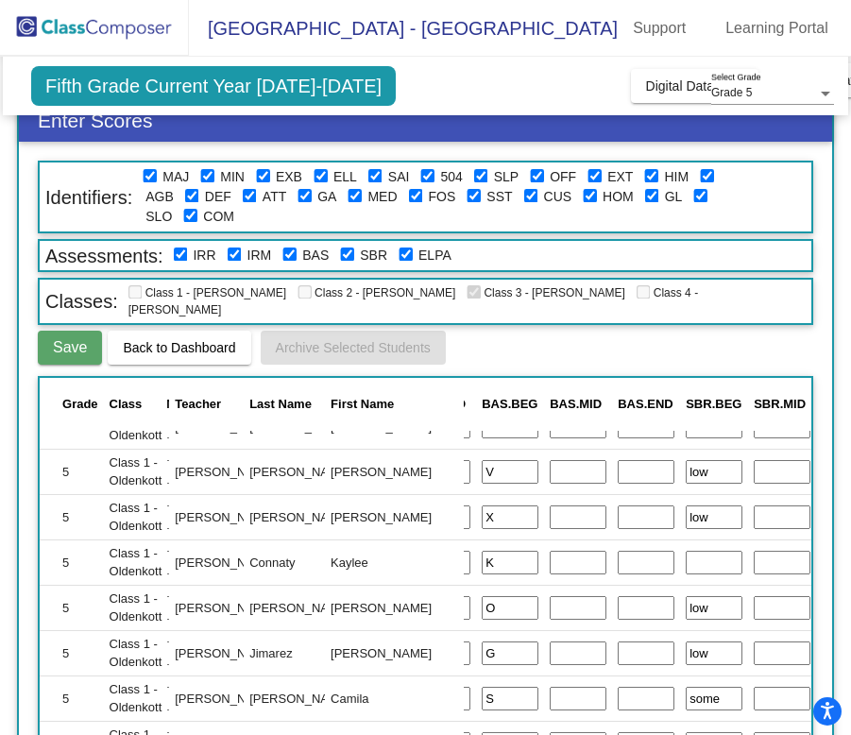
type input "low"
click at [686, 551] on input "text" at bounding box center [714, 563] width 57 height 25
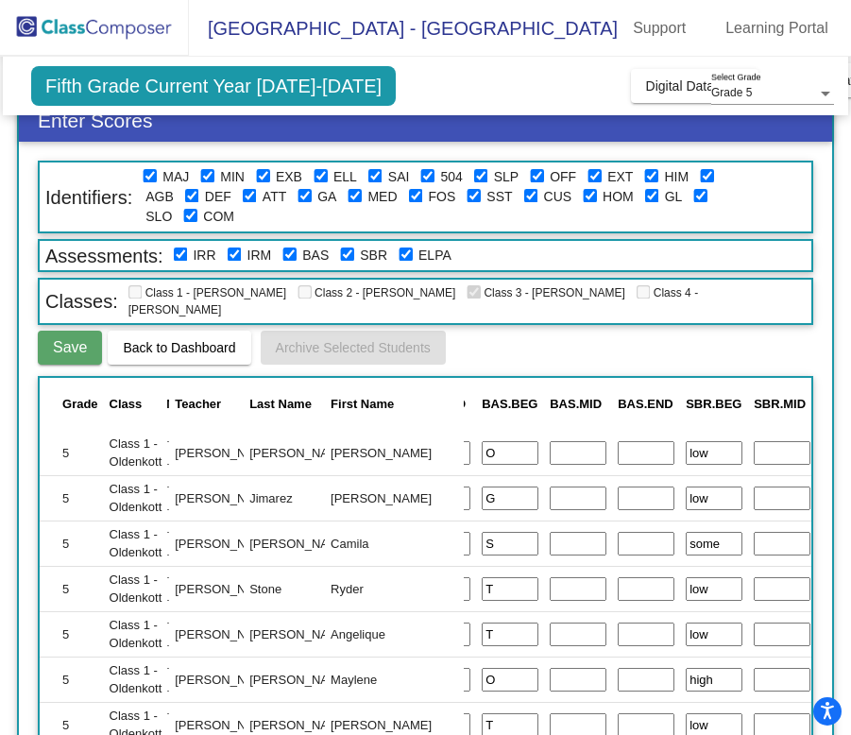
scroll to position [0, 980]
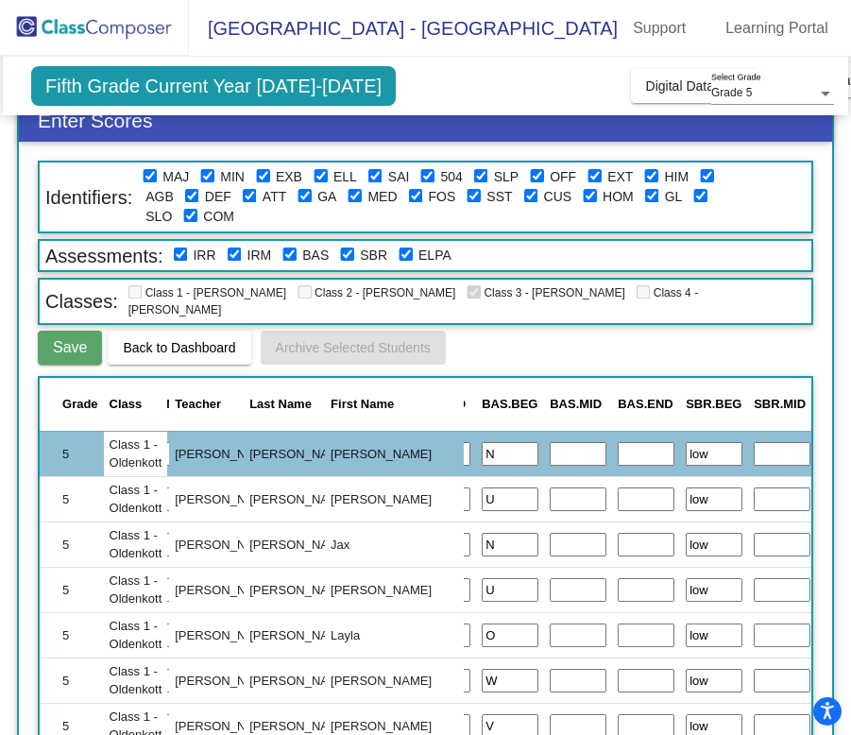
type input "low"
click at [65, 339] on span "Save" at bounding box center [70, 347] width 34 height 16
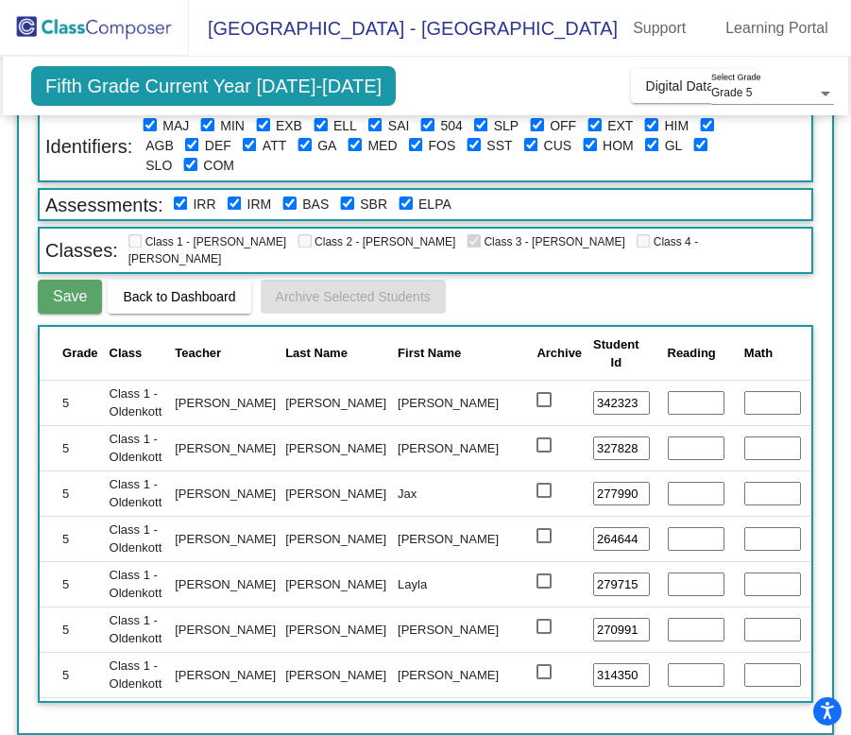
scroll to position [0, 0]
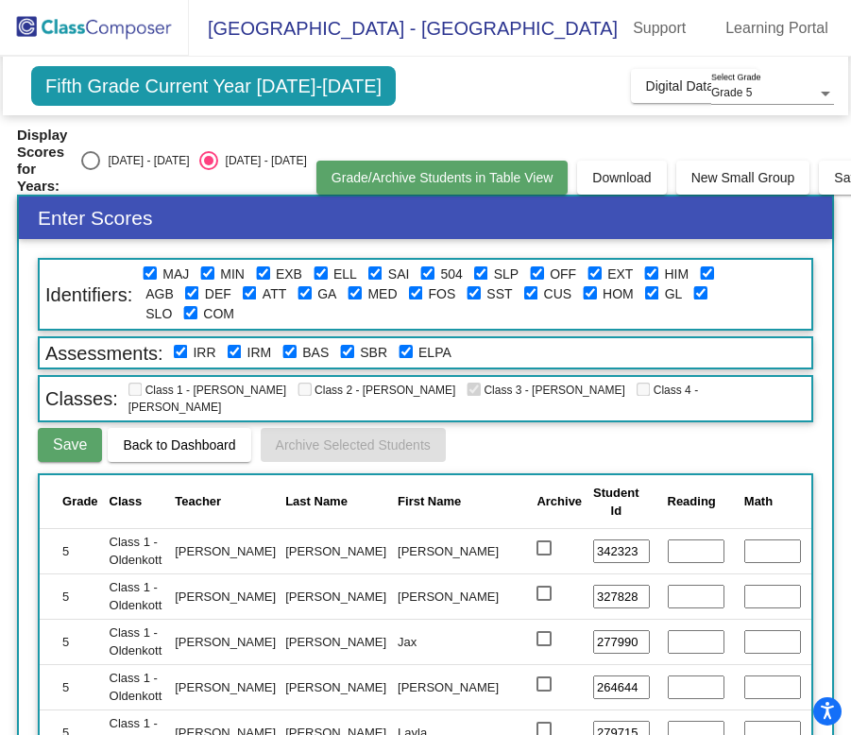
click at [434, 179] on span "Grade/Archive Students in Table View" at bounding box center [443, 177] width 222 height 15
click at [483, 166] on button "Grade/Archive Students in Table View" at bounding box center [442, 178] width 252 height 34
